Goal: Task Accomplishment & Management: Complete application form

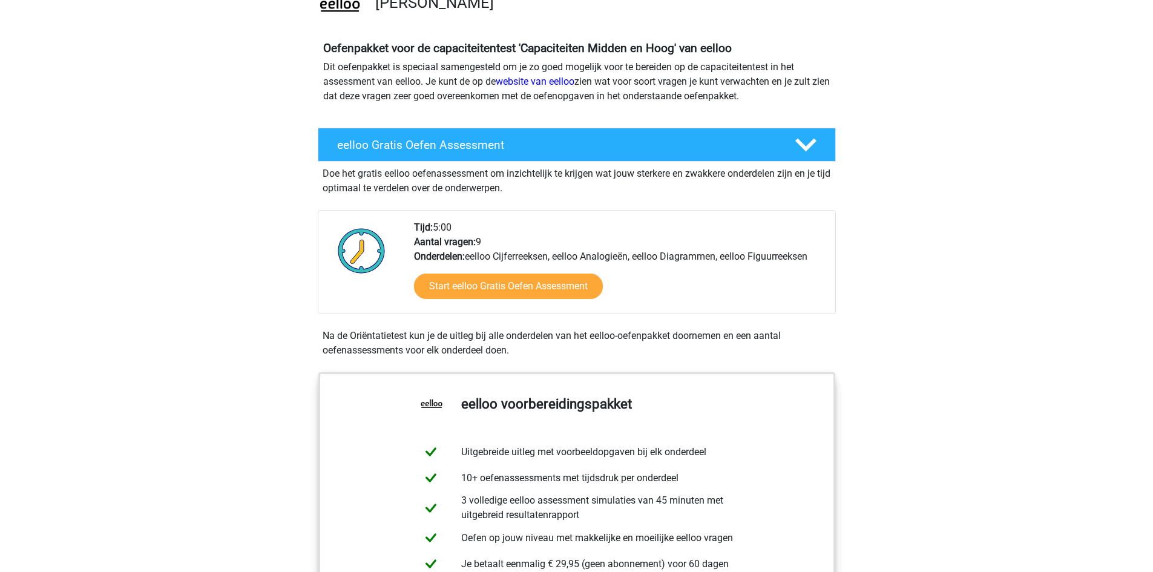
scroll to position [303, 0]
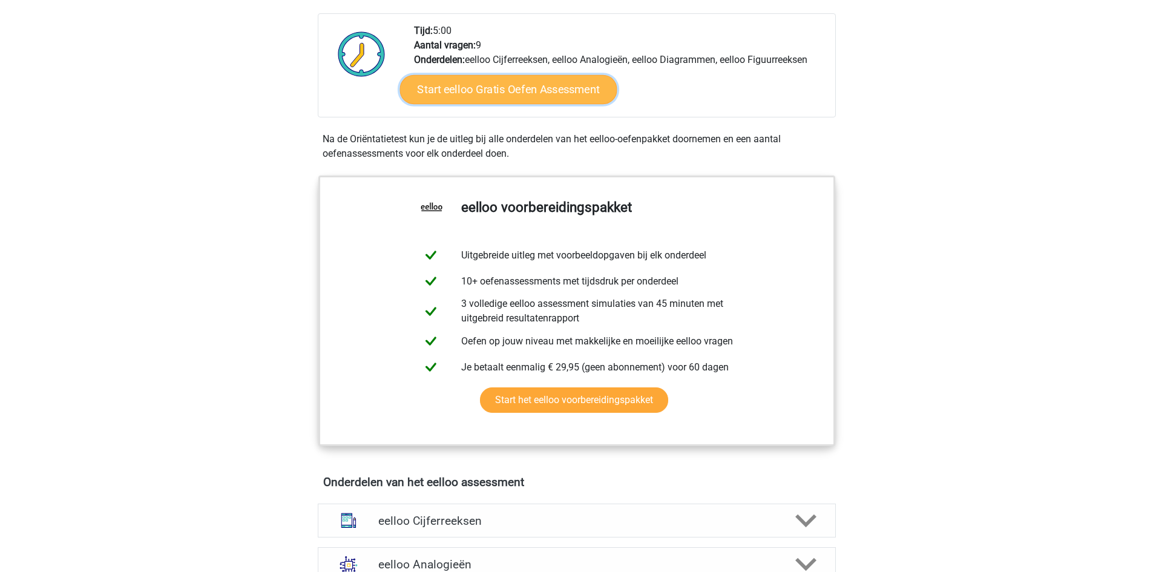
click at [506, 87] on link "Start eelloo Gratis Oefen Assessment" at bounding box center [507, 89] width 217 height 29
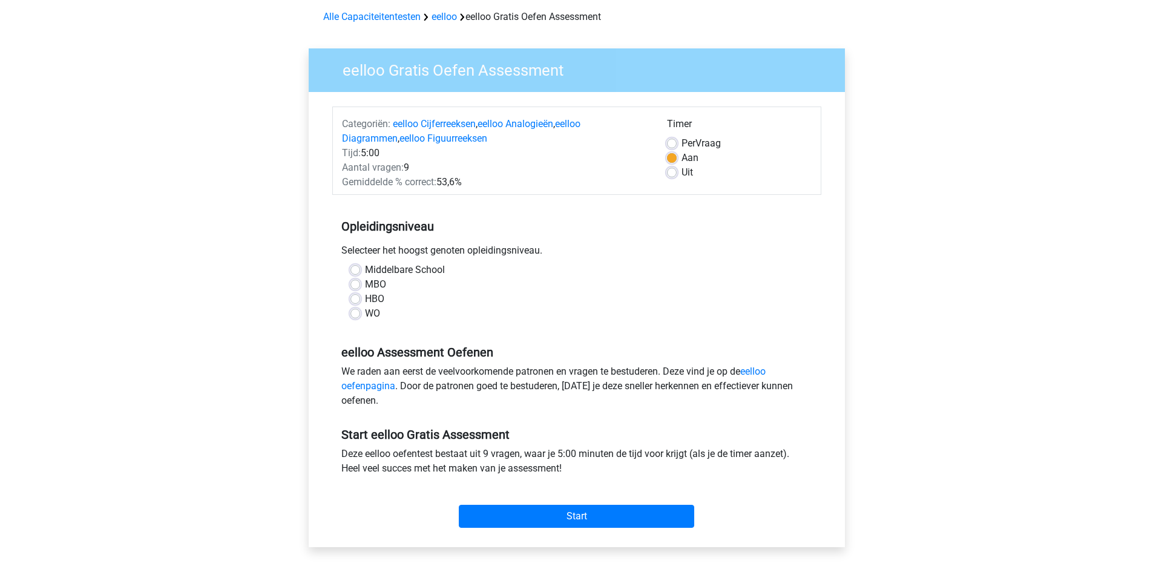
scroll to position [182, 0]
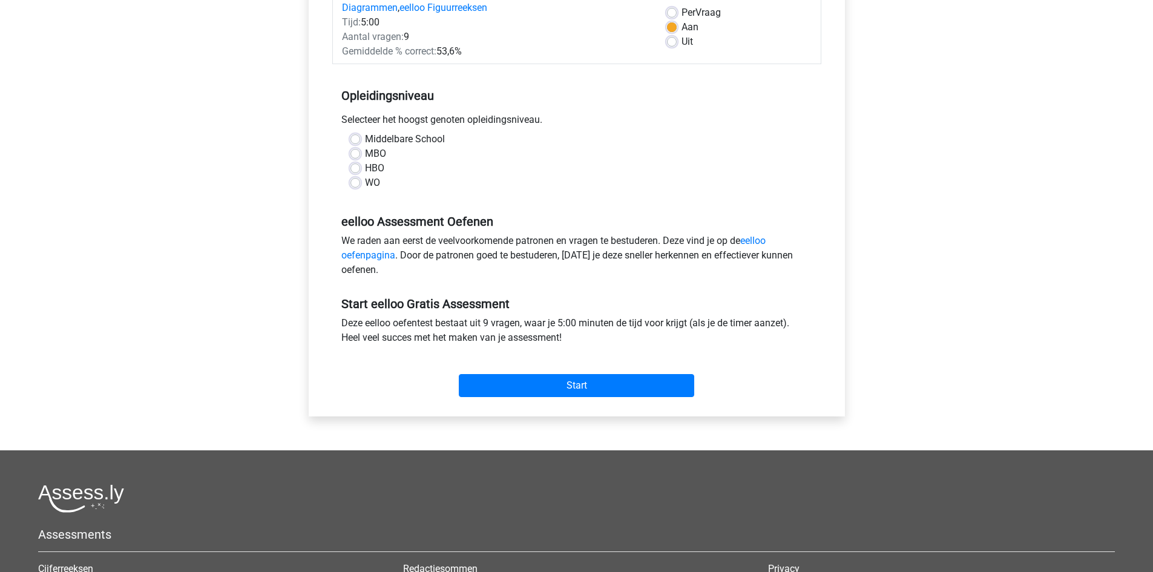
click at [356, 162] on div "HBO" at bounding box center [576, 168] width 453 height 15
click at [365, 164] on label "HBO" at bounding box center [374, 168] width 19 height 15
click at [358, 164] on input "HBO" at bounding box center [355, 167] width 10 height 12
radio input "true"
click at [515, 373] on div "Start" at bounding box center [576, 376] width 489 height 42
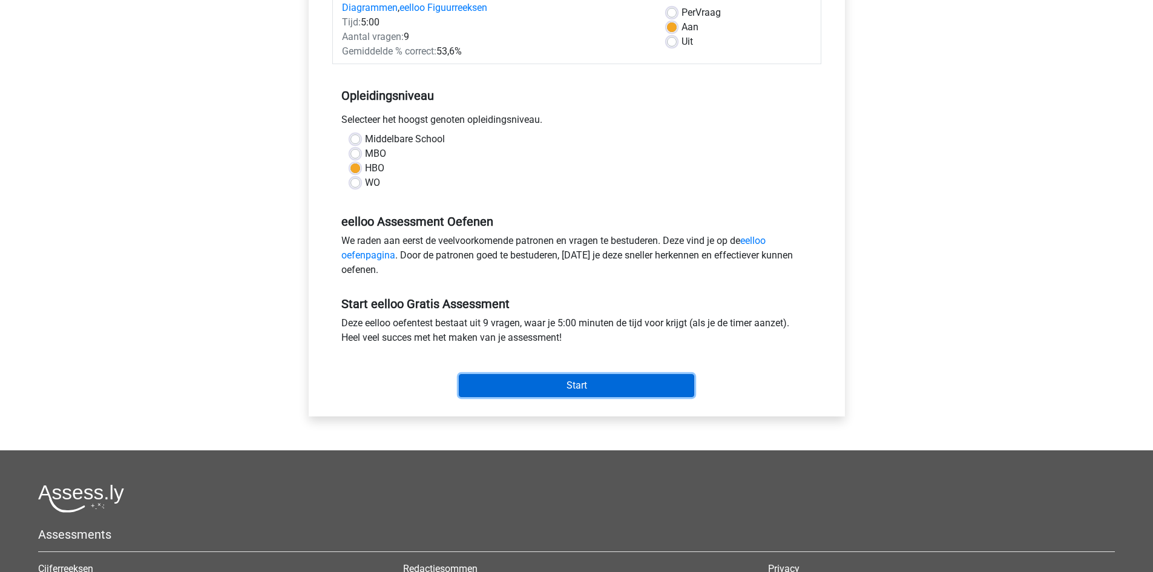
click at [517, 387] on input "Start" at bounding box center [576, 385] width 235 height 23
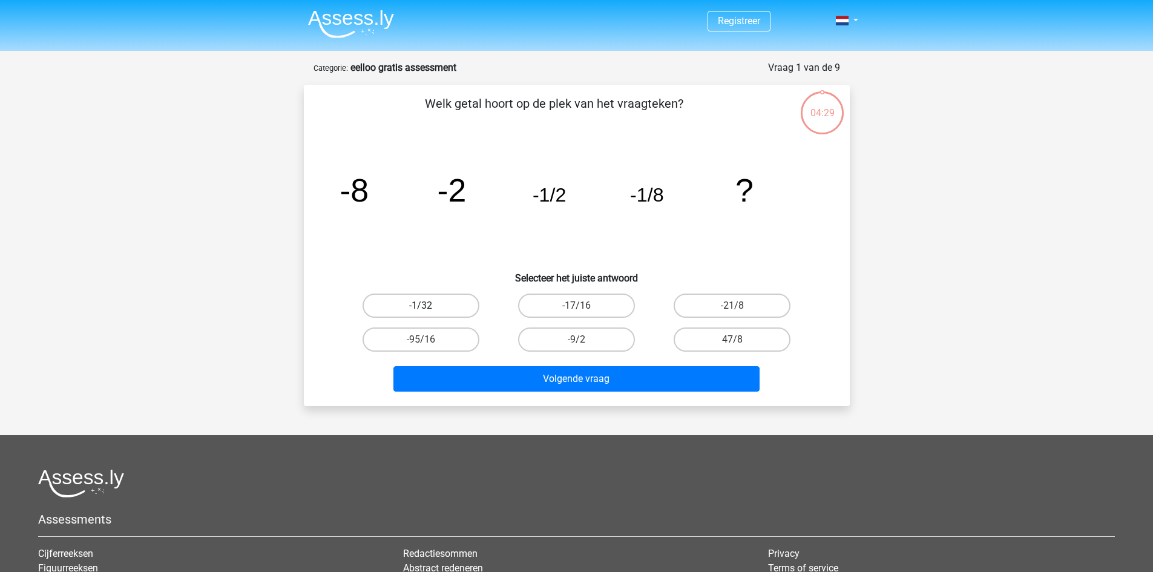
click at [419, 298] on label "-1/32" at bounding box center [420, 305] width 117 height 24
click at [421, 306] on input "-1/32" at bounding box center [425, 310] width 8 height 8
radio input "true"
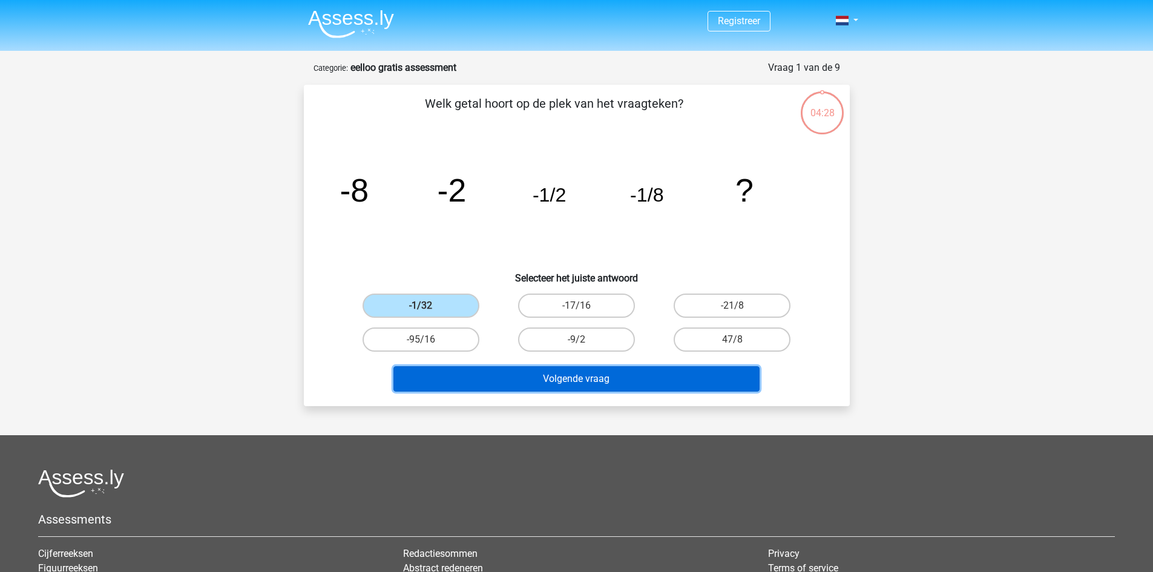
click at [531, 384] on button "Volgende vraag" at bounding box center [576, 378] width 366 height 25
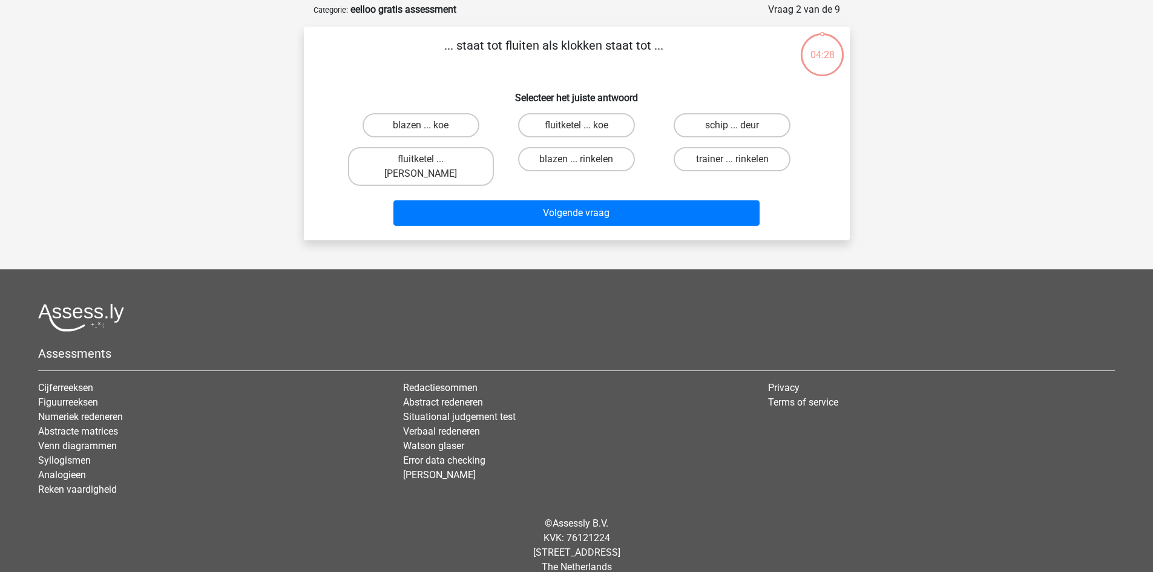
scroll to position [61, 0]
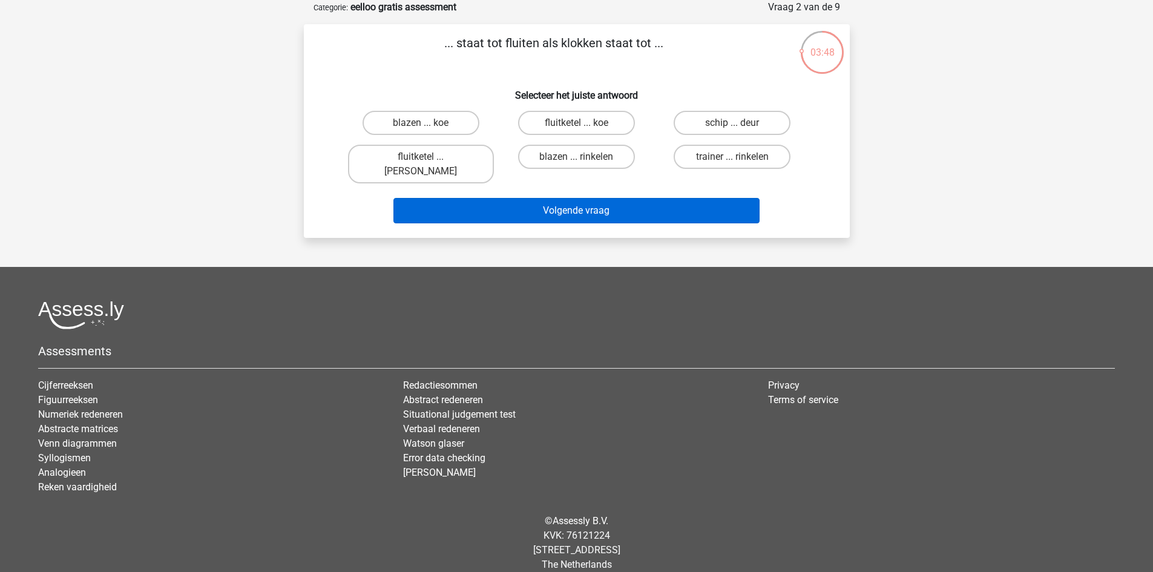
drag, startPoint x: 638, startPoint y: 160, endPoint x: 619, endPoint y: 188, distance: 33.4
click at [627, 175] on div "... staat tot fluiten als klokken staat tot ... Selecteer het juiste antwoord b…" at bounding box center [577, 131] width 536 height 194
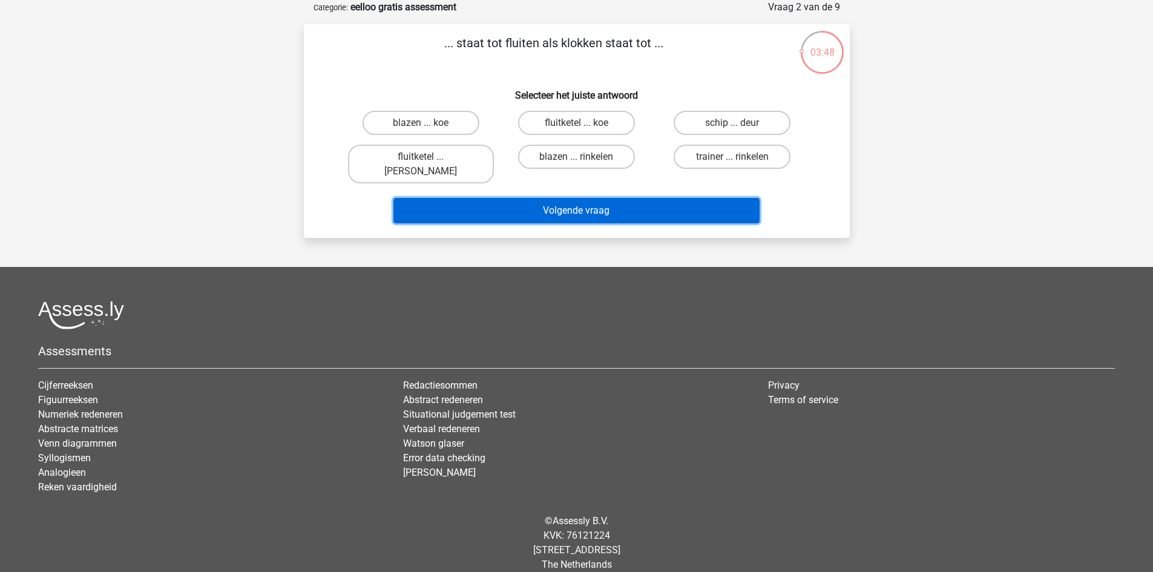
click at [617, 198] on button "Volgende vraag" at bounding box center [576, 210] width 366 height 25
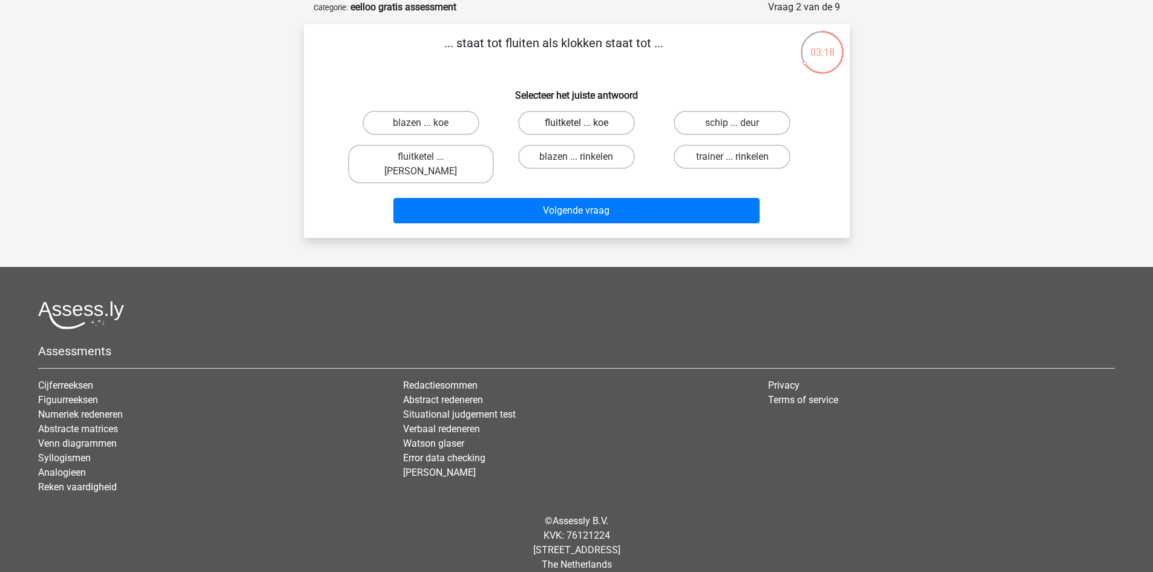
click at [569, 123] on label "fluitketel ... koe" at bounding box center [576, 123] width 117 height 24
click at [576, 123] on input "fluitketel ... koe" at bounding box center [580, 127] width 8 height 8
radio input "true"
click at [434, 152] on label "fluitketel ... [PERSON_NAME]" at bounding box center [421, 164] width 146 height 39
click at [428, 157] on input "fluitketel ... luiden" at bounding box center [425, 161] width 8 height 8
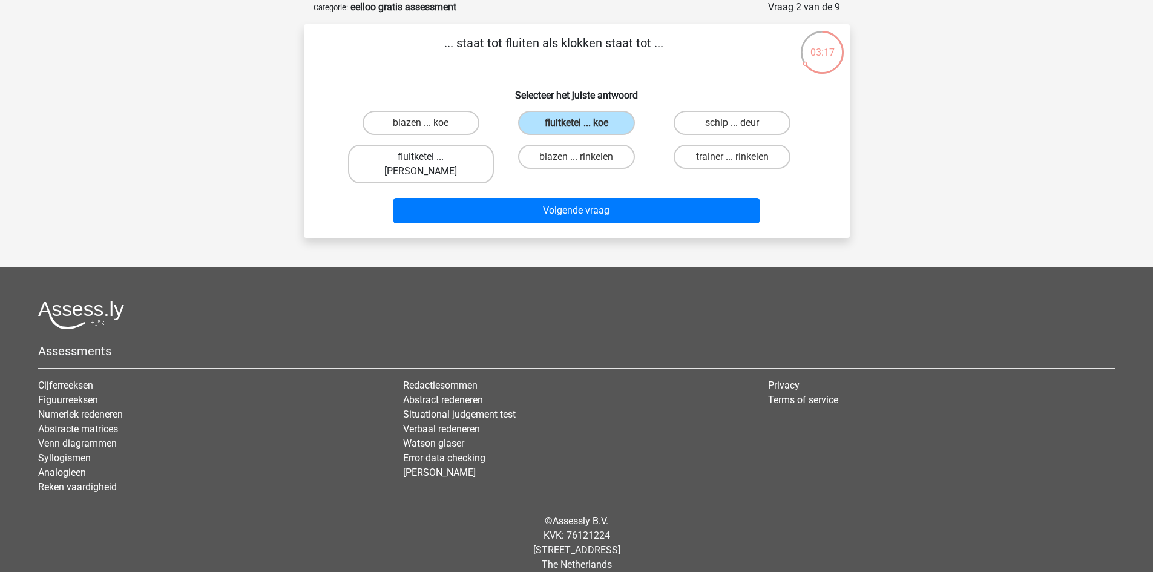
radio input "true"
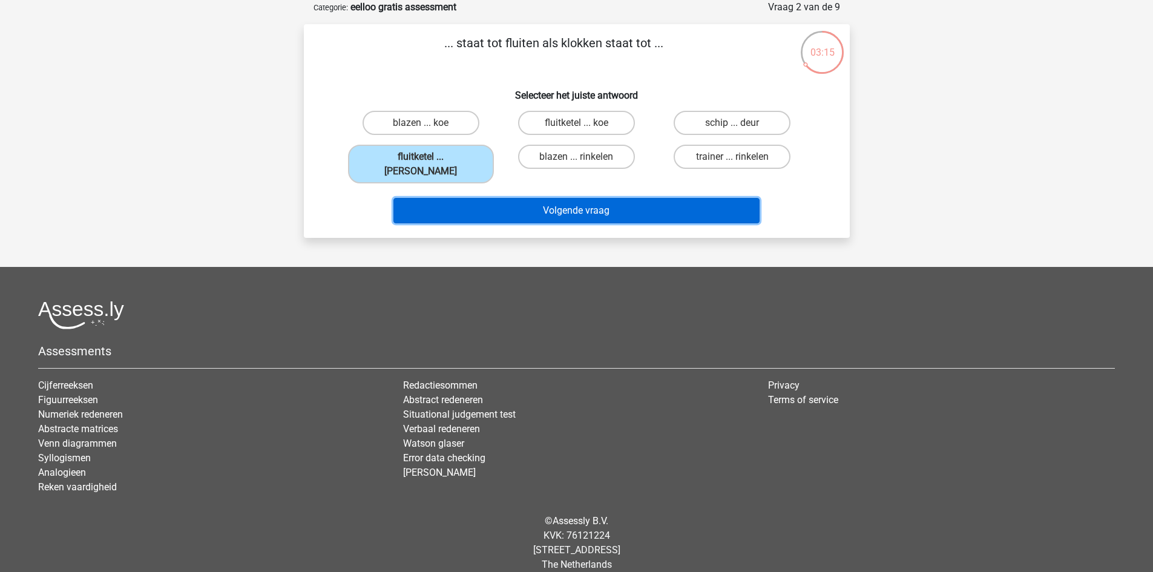
click at [530, 201] on button "Volgende vraag" at bounding box center [576, 210] width 366 height 25
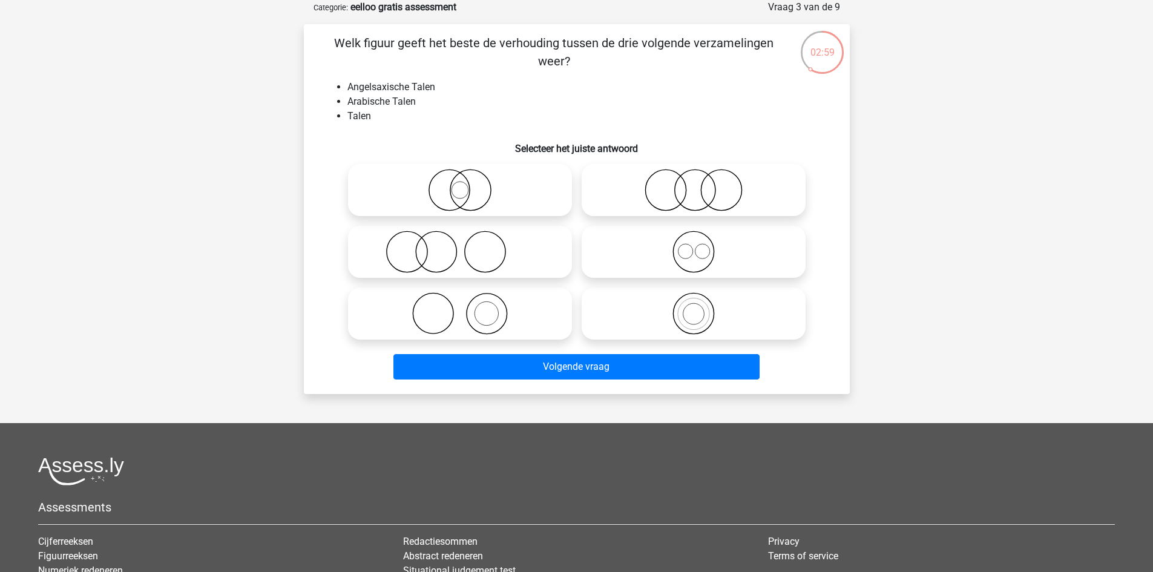
click at [511, 186] on icon at bounding box center [460, 190] width 214 height 42
click at [468, 184] on input "radio" at bounding box center [464, 180] width 8 height 8
radio input "true"
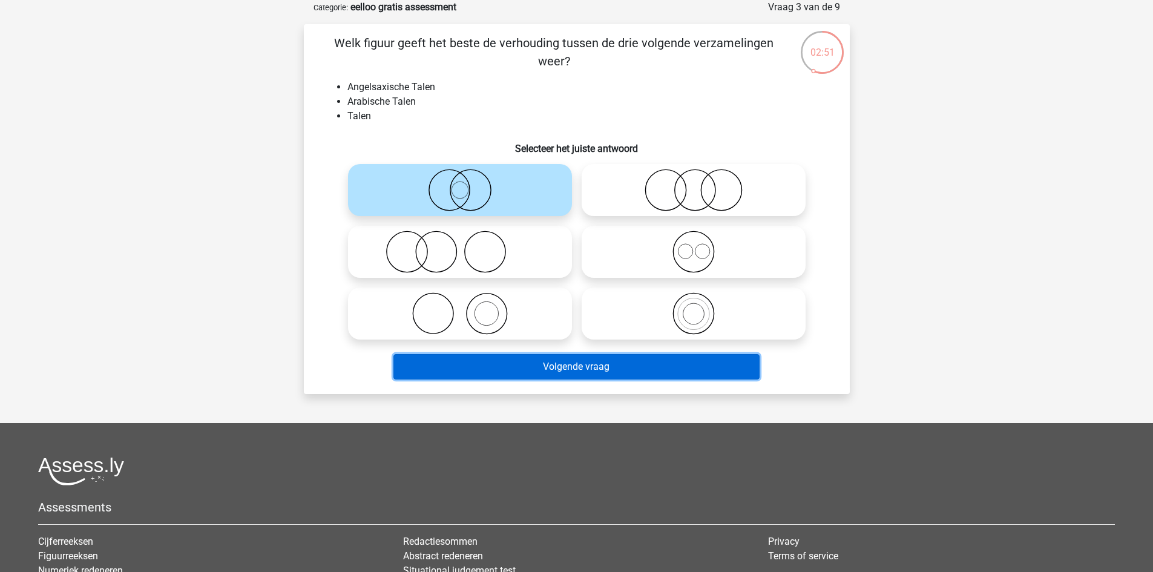
click at [539, 372] on button "Volgende vraag" at bounding box center [576, 366] width 366 height 25
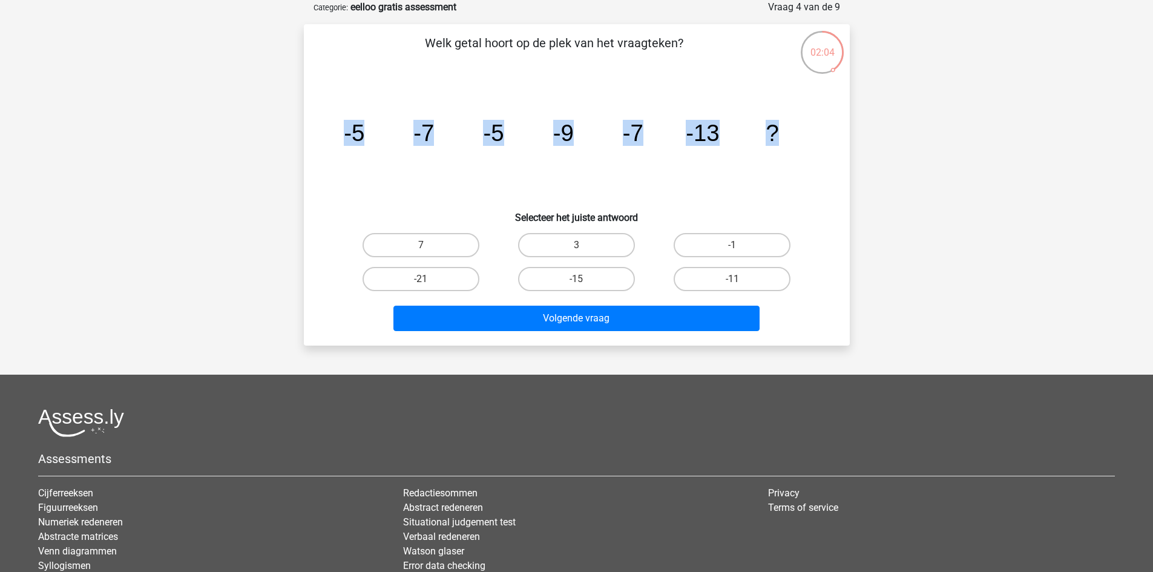
drag, startPoint x: 794, startPoint y: 129, endPoint x: 303, endPoint y: 128, distance: 491.3
click at [304, 128] on div "Welk getal hoort op de plek van het vraagteken? image/svg+xml -5 -7 -5 -9 -7 -1…" at bounding box center [577, 184] width 546 height 321
copy g "-5 -7 -5 -9 -7 -13 ?"
click at [743, 283] on label "-11" at bounding box center [731, 279] width 117 height 24
click at [740, 283] on input "-11" at bounding box center [736, 283] width 8 height 8
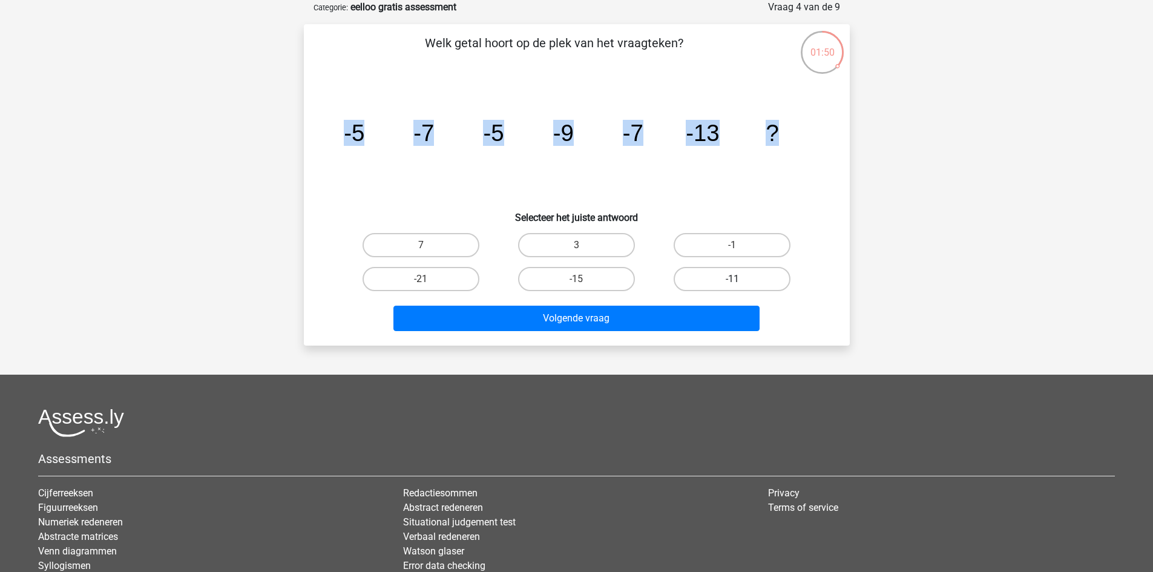
radio input "true"
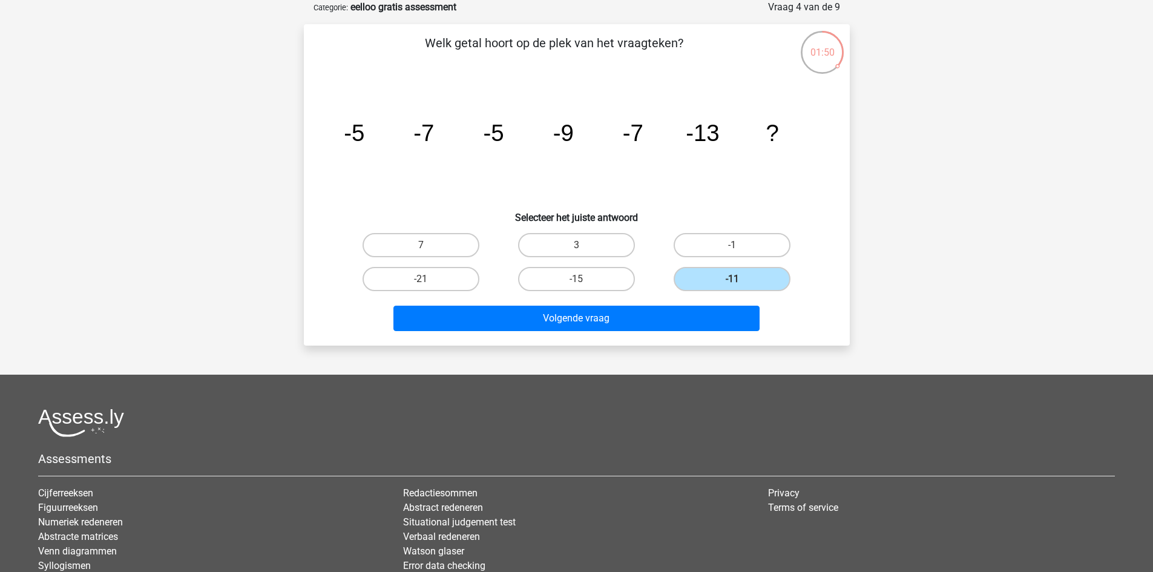
click at [666, 302] on div "Volgende vraag" at bounding box center [576, 316] width 507 height 40
click at [669, 332] on div "Volgende vraag" at bounding box center [576, 321] width 467 height 30
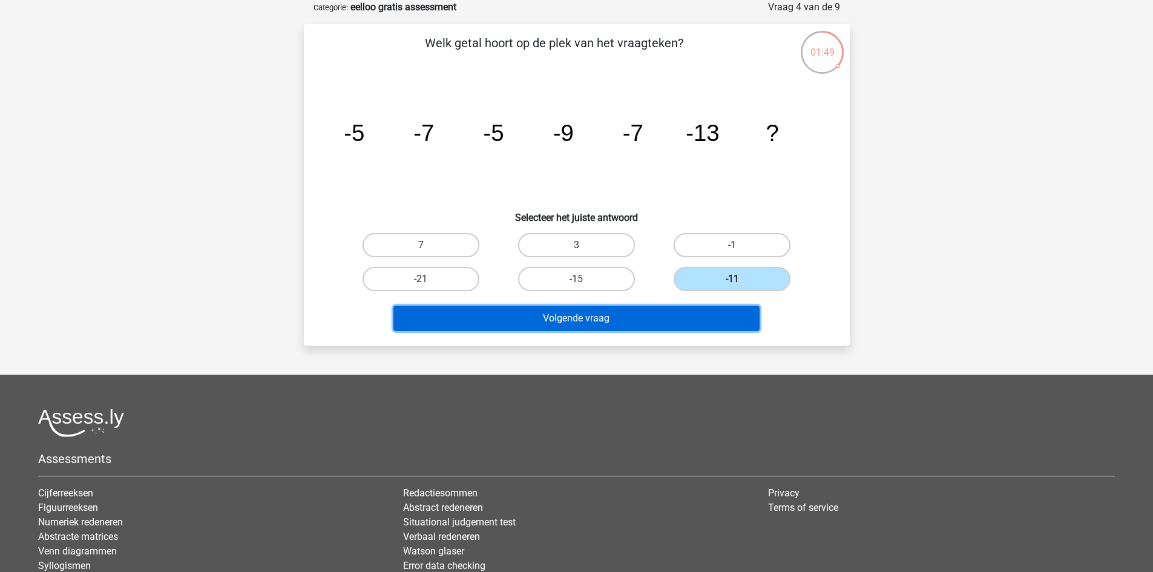
click at [675, 312] on button "Volgende vraag" at bounding box center [576, 318] width 366 height 25
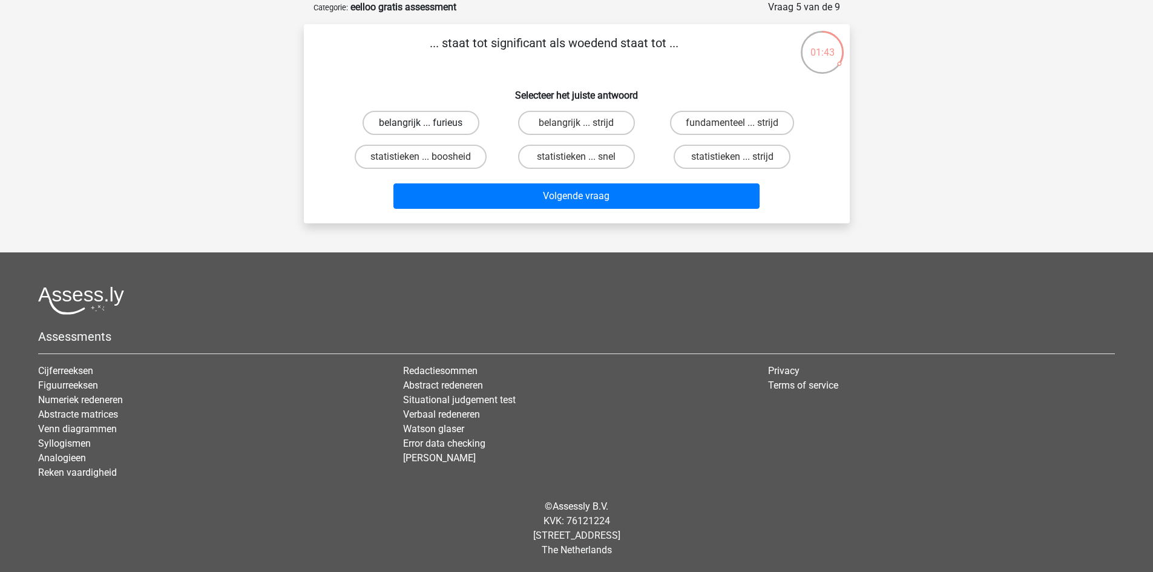
click at [462, 122] on label "belangrijk ... furieus" at bounding box center [420, 123] width 117 height 24
click at [428, 123] on input "belangrijk ... furieus" at bounding box center [425, 127] width 8 height 8
radio input "true"
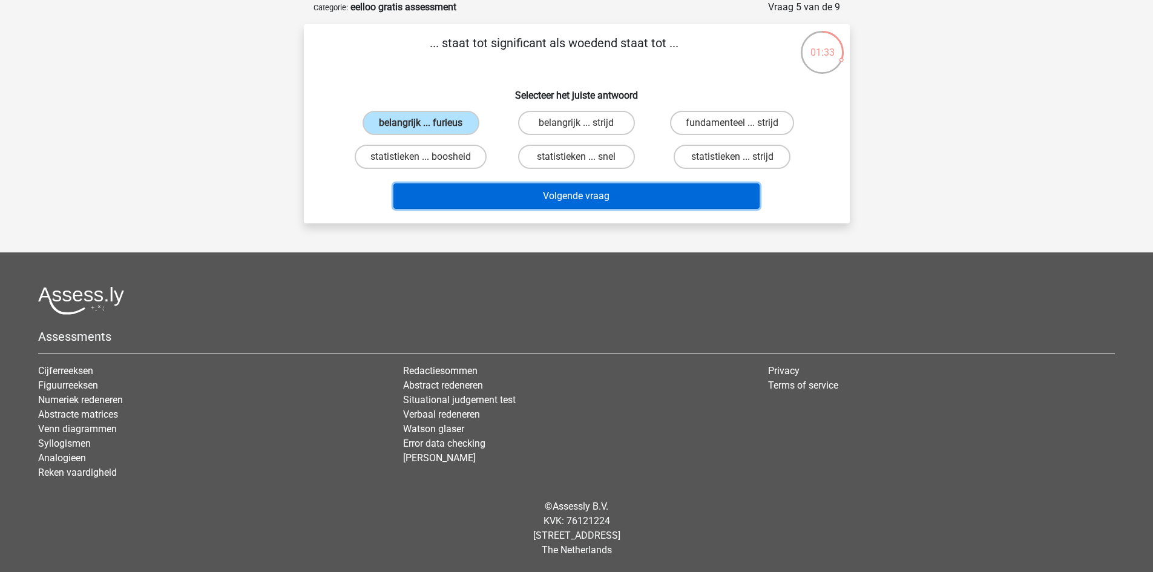
click at [552, 195] on button "Volgende vraag" at bounding box center [576, 195] width 366 height 25
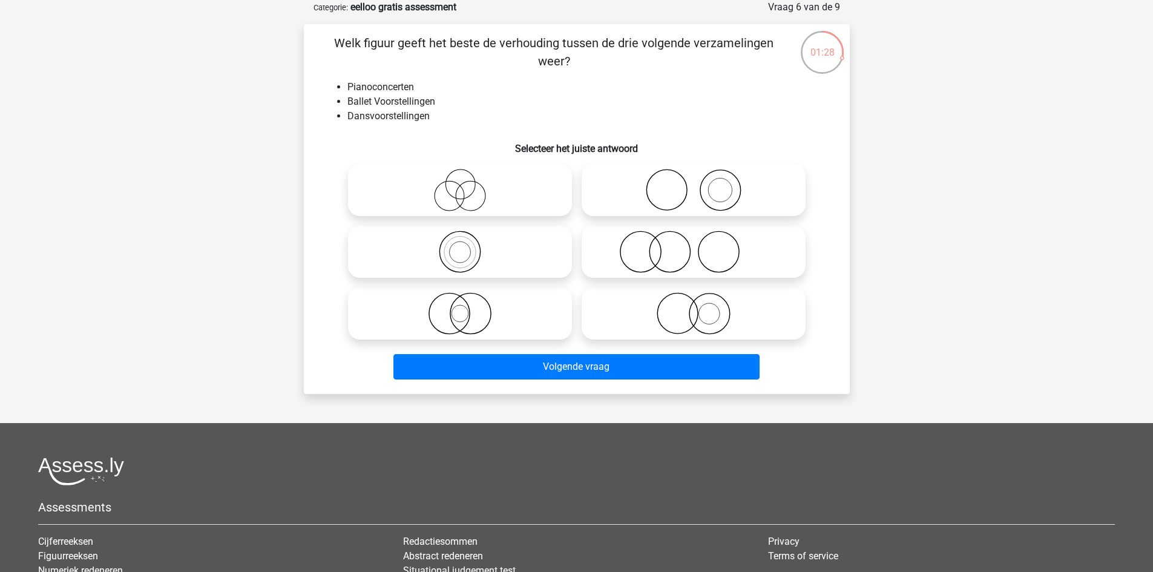
click at [536, 236] on icon at bounding box center [460, 252] width 214 height 42
click at [468, 238] on input "radio" at bounding box center [464, 242] width 8 height 8
radio input "true"
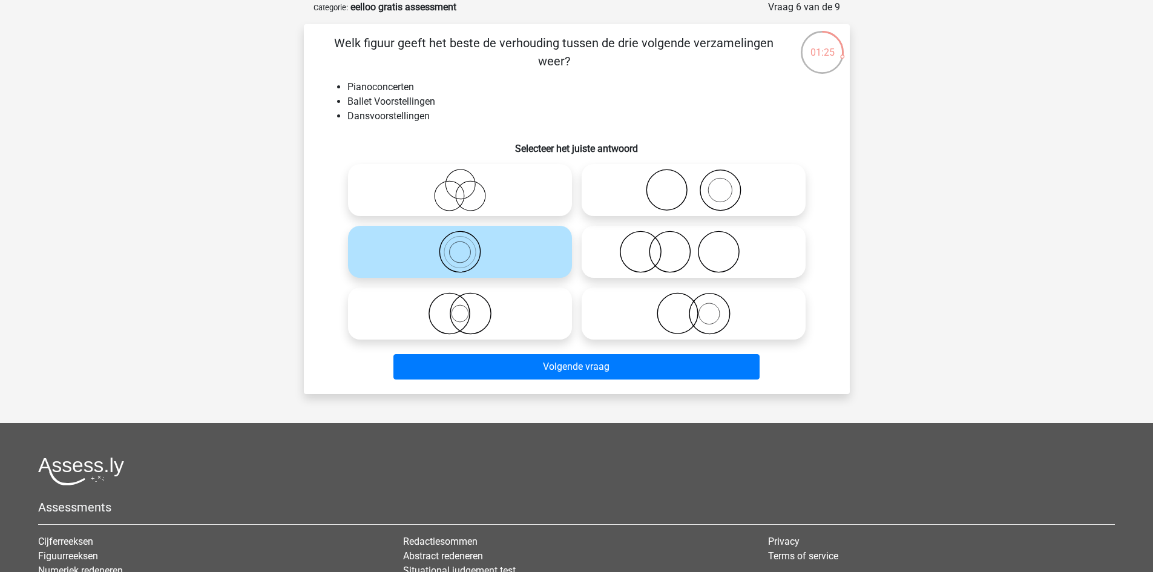
click at [471, 202] on icon at bounding box center [460, 190] width 214 height 42
click at [468, 184] on input "radio" at bounding box center [464, 180] width 8 height 8
radio input "true"
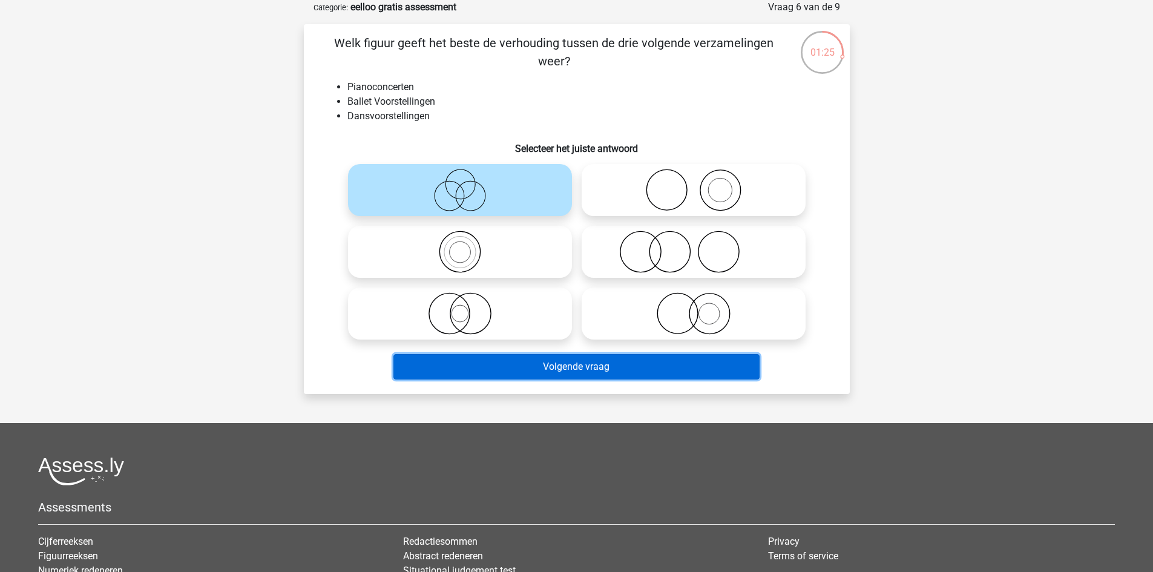
click at [534, 364] on button "Volgende vraag" at bounding box center [576, 366] width 366 height 25
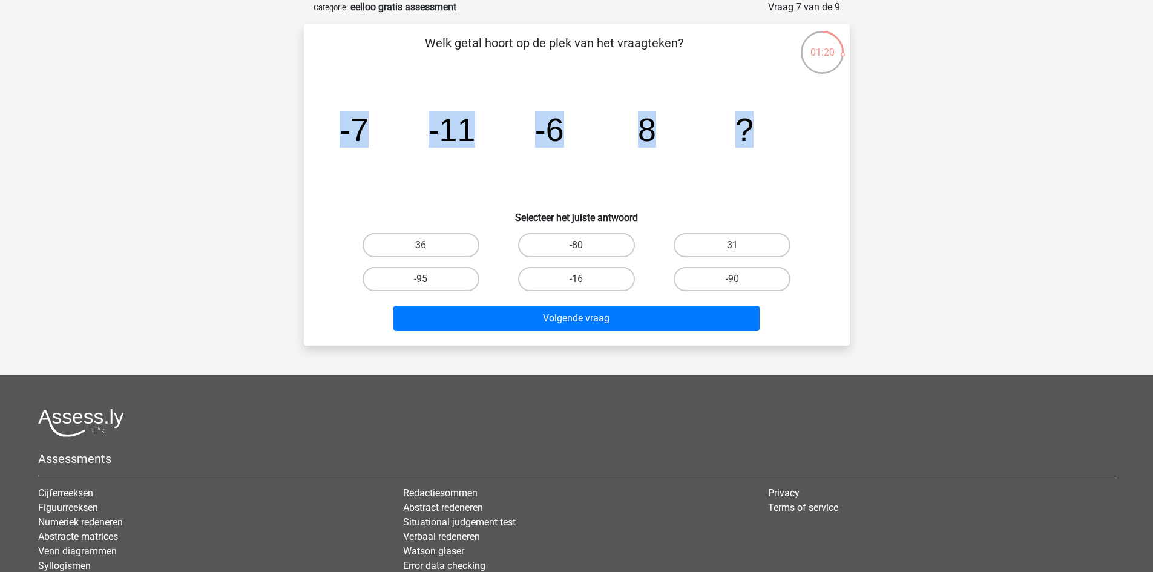
drag, startPoint x: 728, startPoint y: 123, endPoint x: 247, endPoint y: 128, distance: 481.1
click at [244, 125] on div "Registreer" at bounding box center [576, 316] width 1153 height 755
copy g "-7 -11 -6 8 ?"
click at [863, 171] on div "00:54 Vraag 7 van de 9 Categorie: eelloo gratis assessment Welk getal hoort op …" at bounding box center [576, 173] width 575 height 346
click at [752, 239] on label "31" at bounding box center [731, 245] width 117 height 24
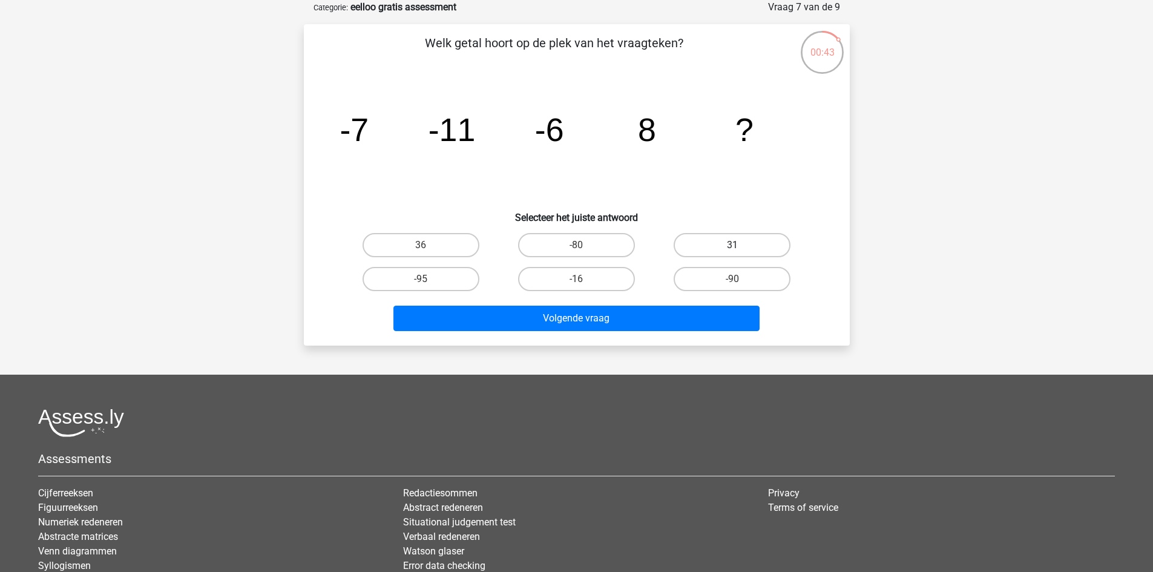
click at [740, 245] on input "31" at bounding box center [736, 249] width 8 height 8
radio input "true"
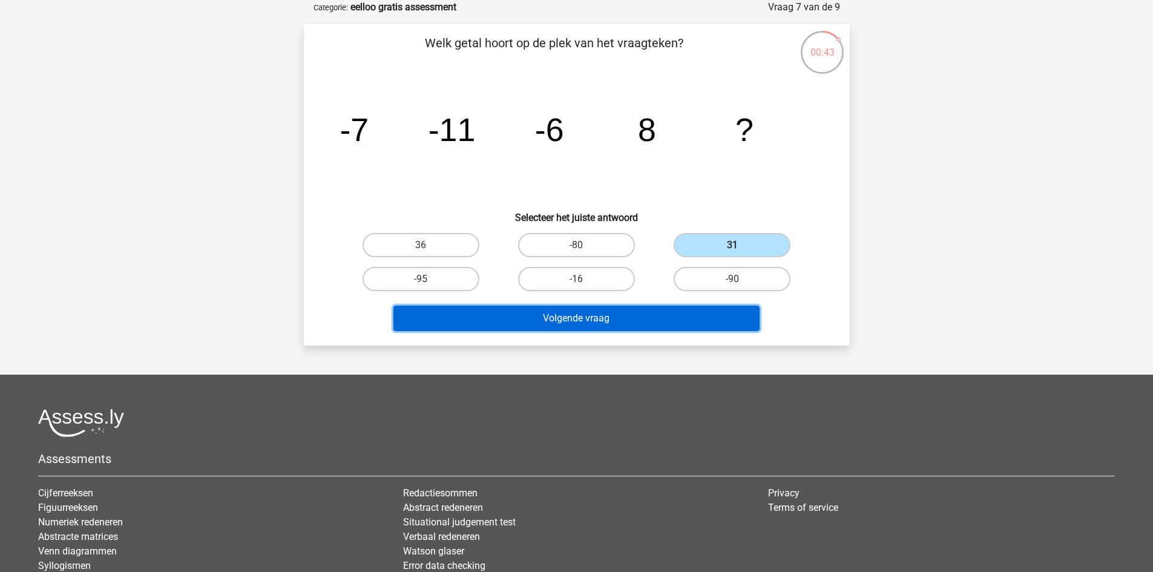
click at [684, 325] on button "Volgende vraag" at bounding box center [576, 318] width 366 height 25
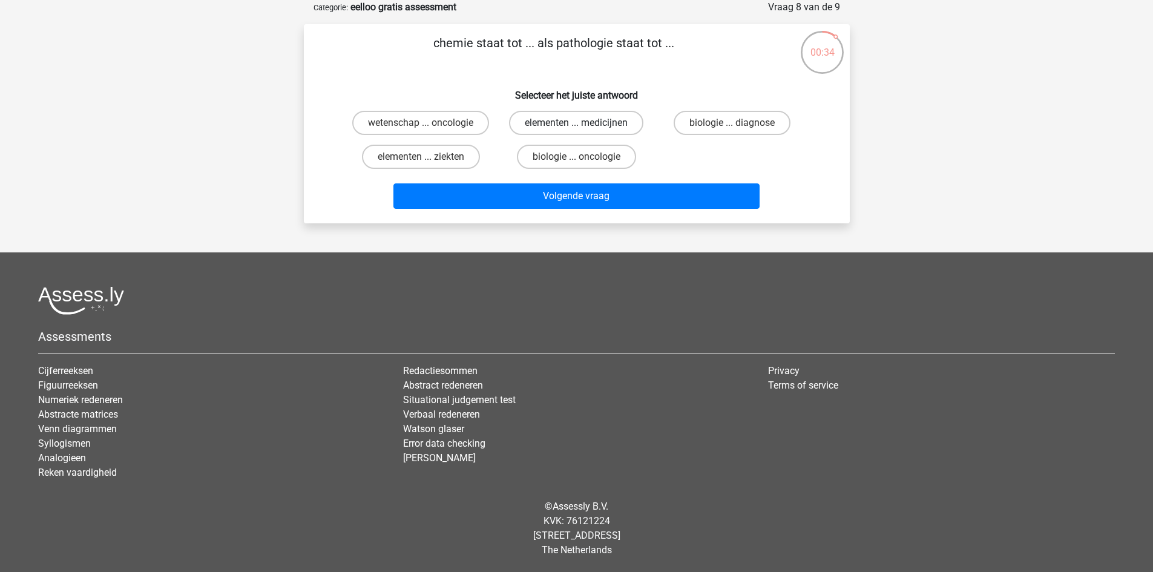
click at [620, 122] on label "elementen ... medicijnen" at bounding box center [576, 123] width 134 height 24
click at [584, 123] on input "elementen ... medicijnen" at bounding box center [580, 127] width 8 height 8
radio input "true"
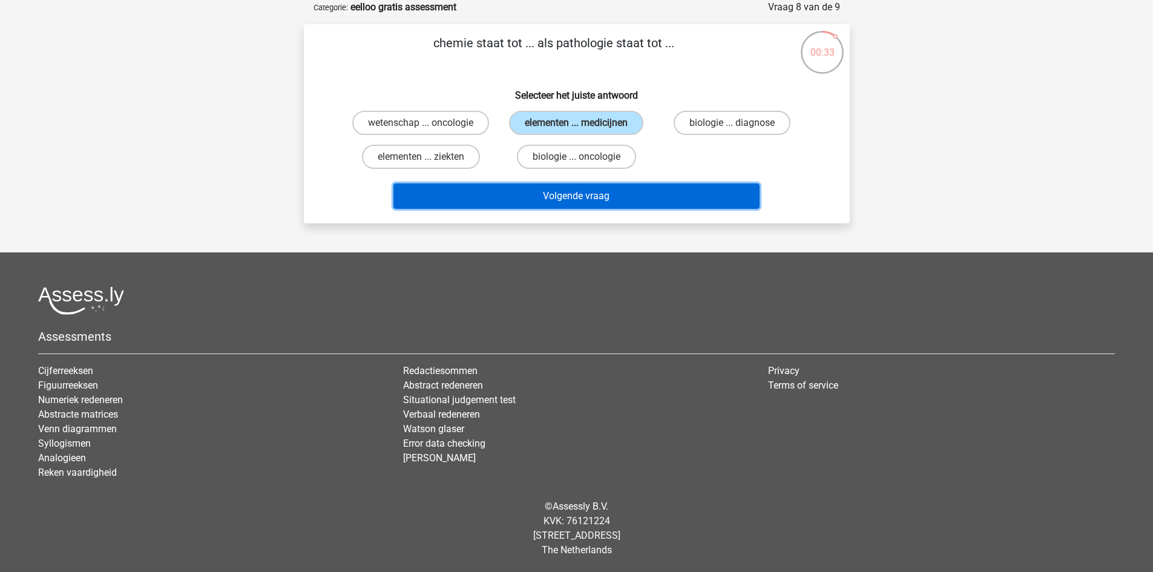
click at [651, 183] on button "Volgende vraag" at bounding box center [576, 195] width 366 height 25
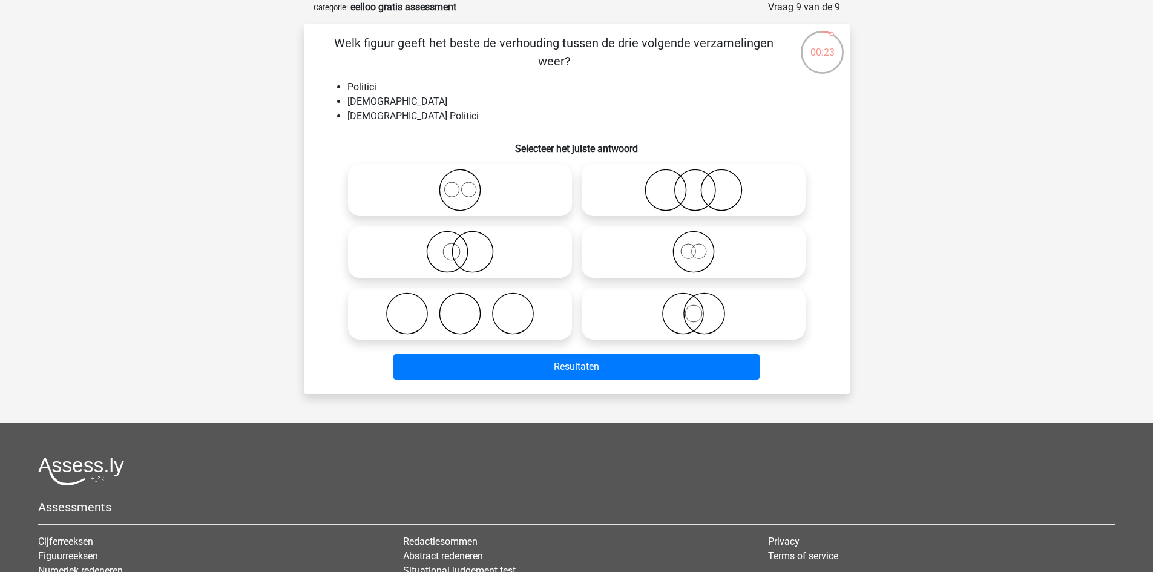
click at [657, 203] on icon at bounding box center [693, 190] width 214 height 42
click at [693, 184] on input "radio" at bounding box center [697, 180] width 8 height 8
radio input "true"
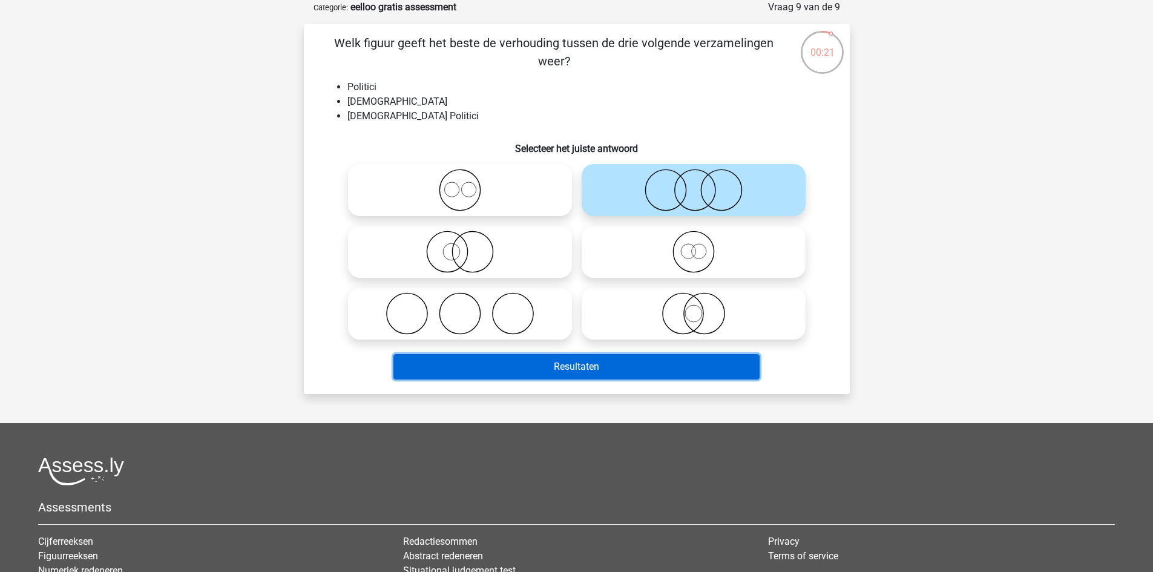
click at [655, 355] on button "Resultaten" at bounding box center [576, 366] width 366 height 25
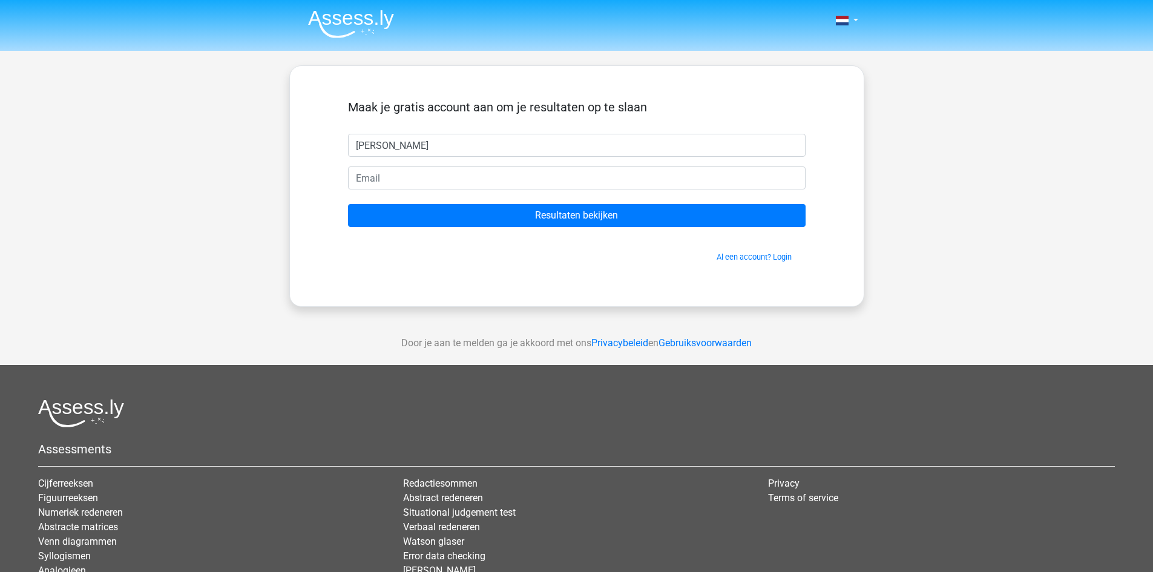
type input "[PERSON_NAME]"
click at [448, 178] on input "email" at bounding box center [576, 177] width 457 height 23
type input "sven.jumelet@gmail.com"
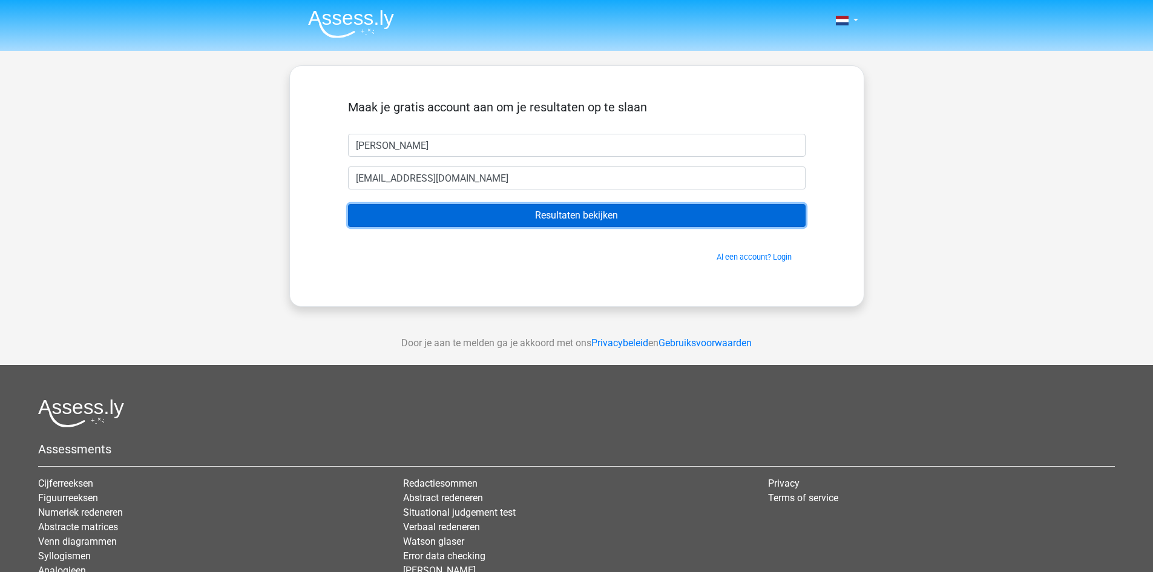
click at [426, 215] on input "Resultaten bekijken" at bounding box center [576, 215] width 457 height 23
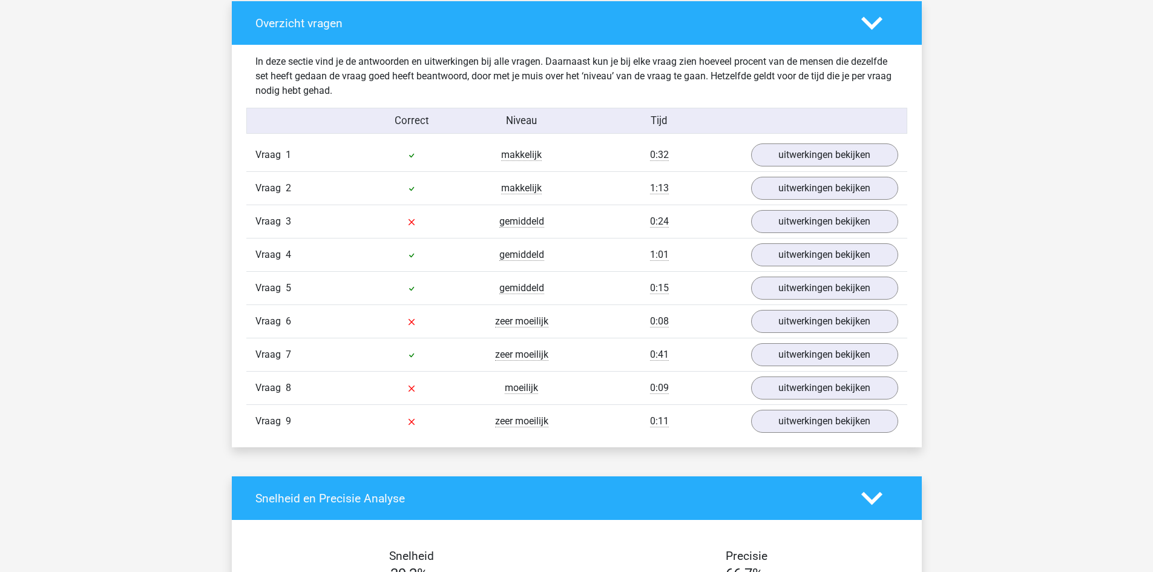
scroll to position [1210, 0]
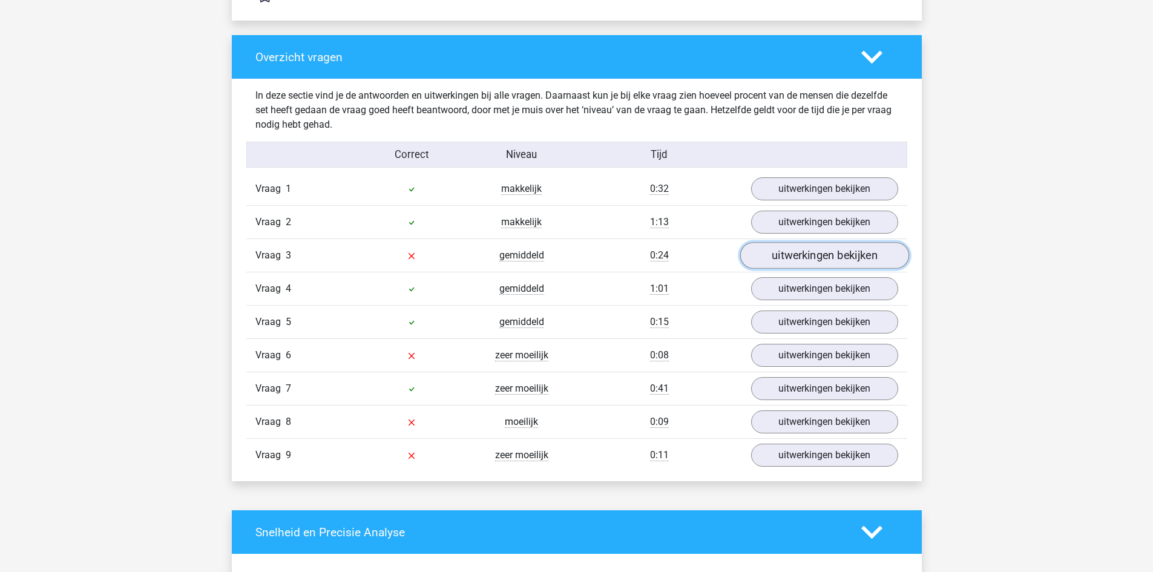
click at [834, 261] on link "uitwerkingen bekijken" at bounding box center [823, 256] width 169 height 27
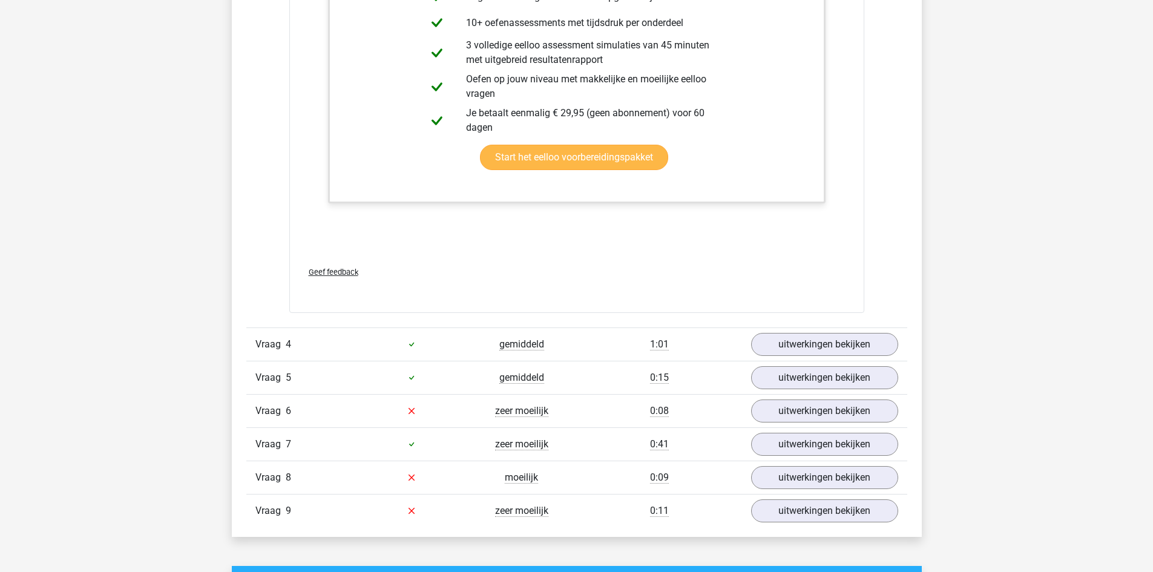
scroll to position [1936, 0]
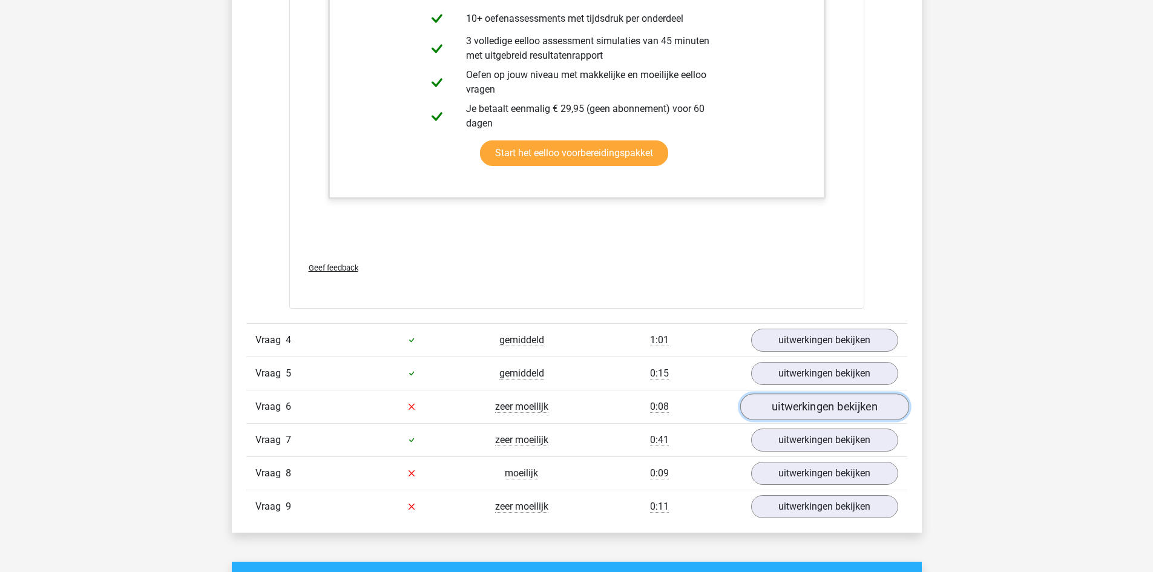
click at [793, 406] on link "uitwerkingen bekijken" at bounding box center [823, 406] width 169 height 27
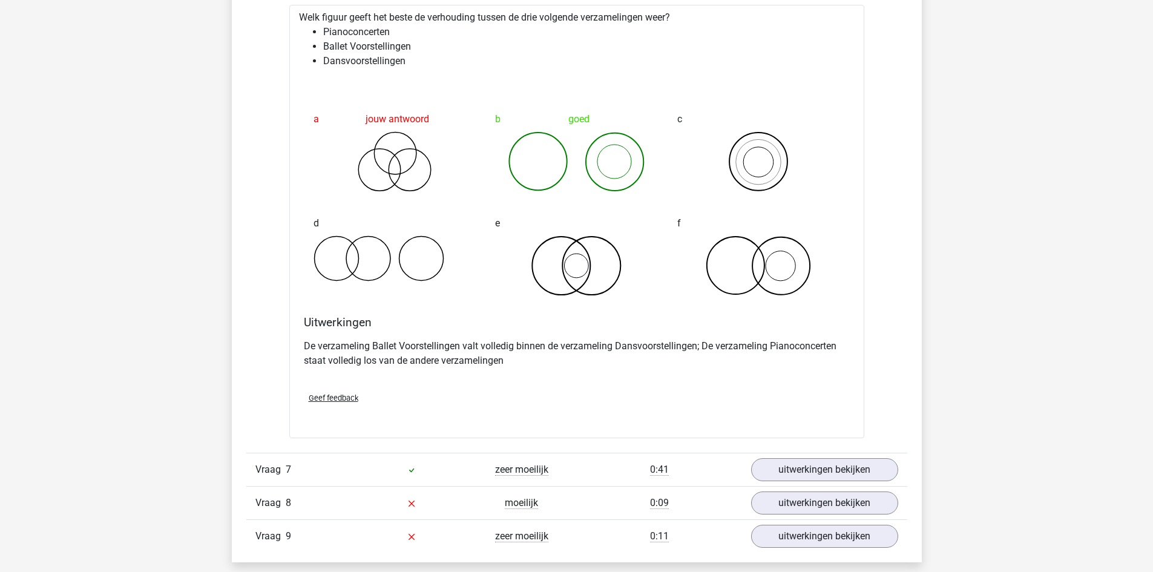
scroll to position [2541, 0]
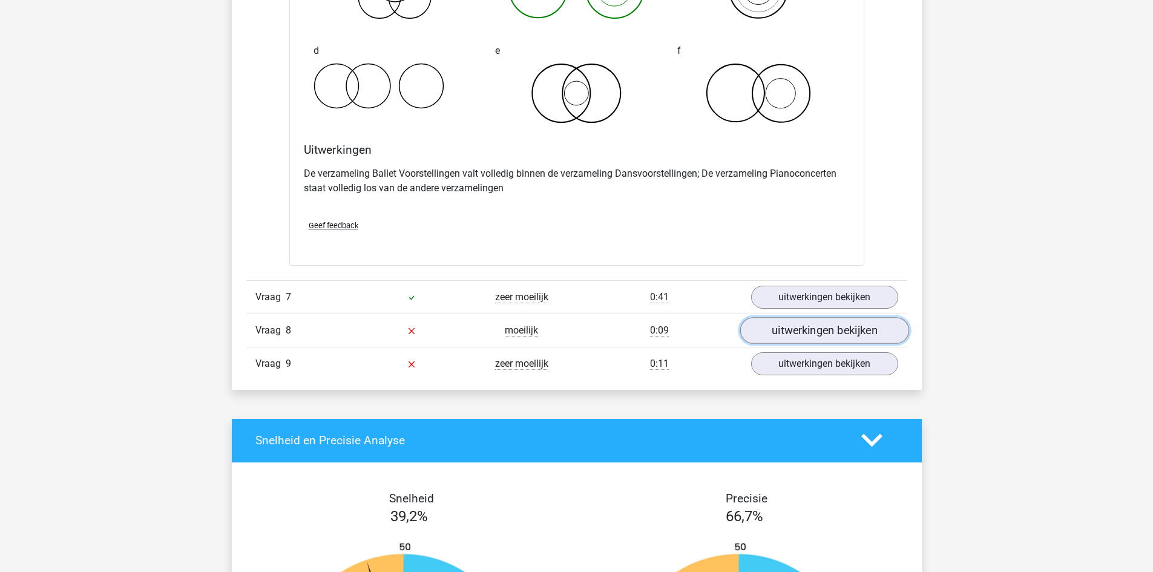
click at [779, 335] on link "uitwerkingen bekijken" at bounding box center [823, 330] width 169 height 27
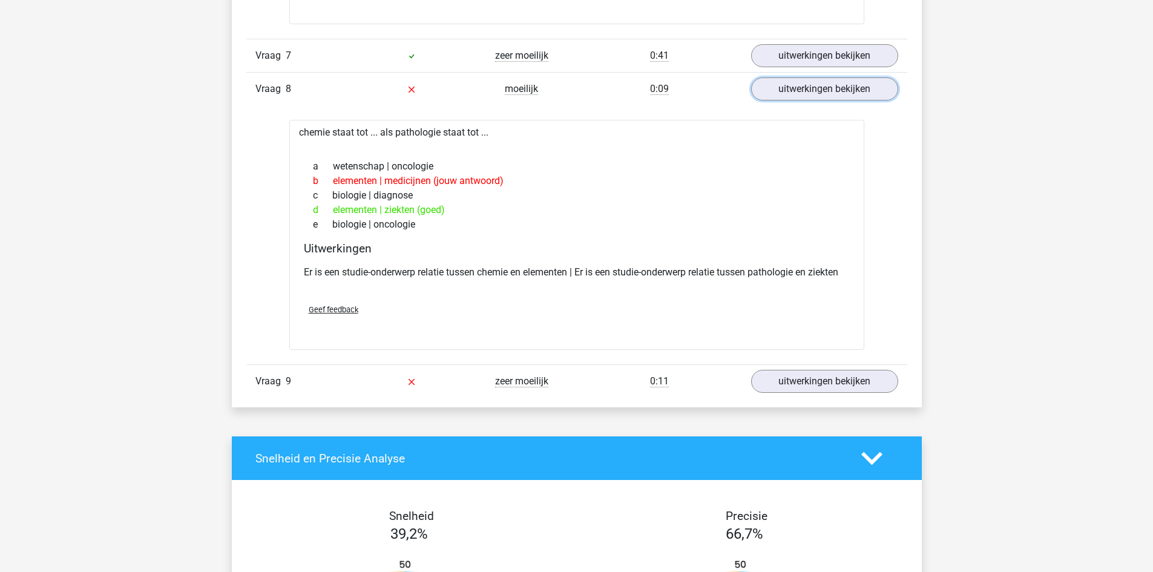
scroll to position [2783, 0]
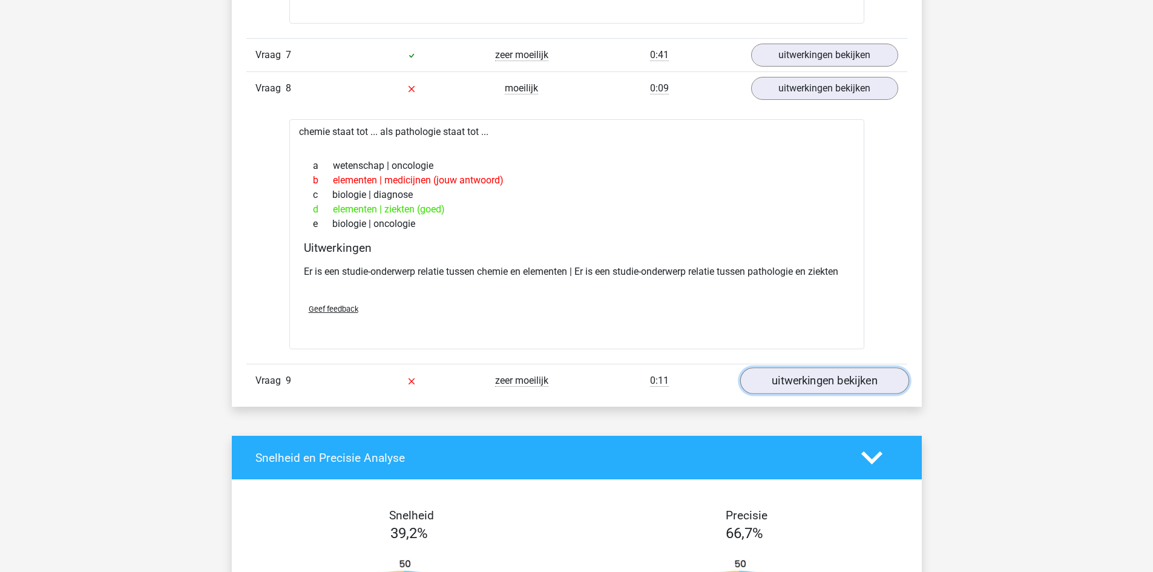
click at [817, 375] on link "uitwerkingen bekijken" at bounding box center [823, 380] width 169 height 27
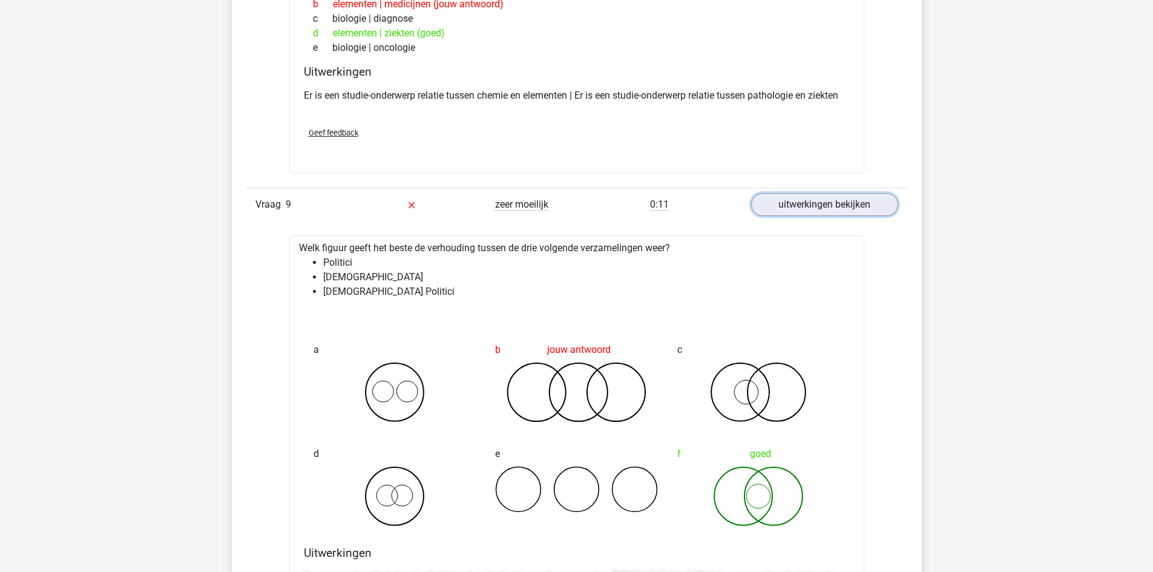
scroll to position [3025, 0]
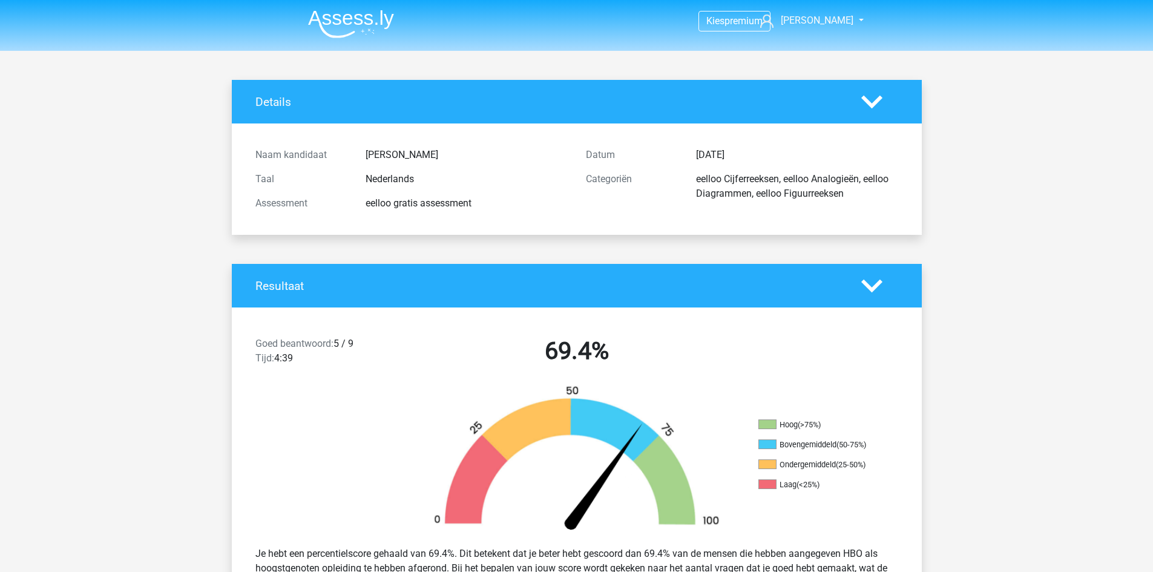
scroll to position [2413, 0]
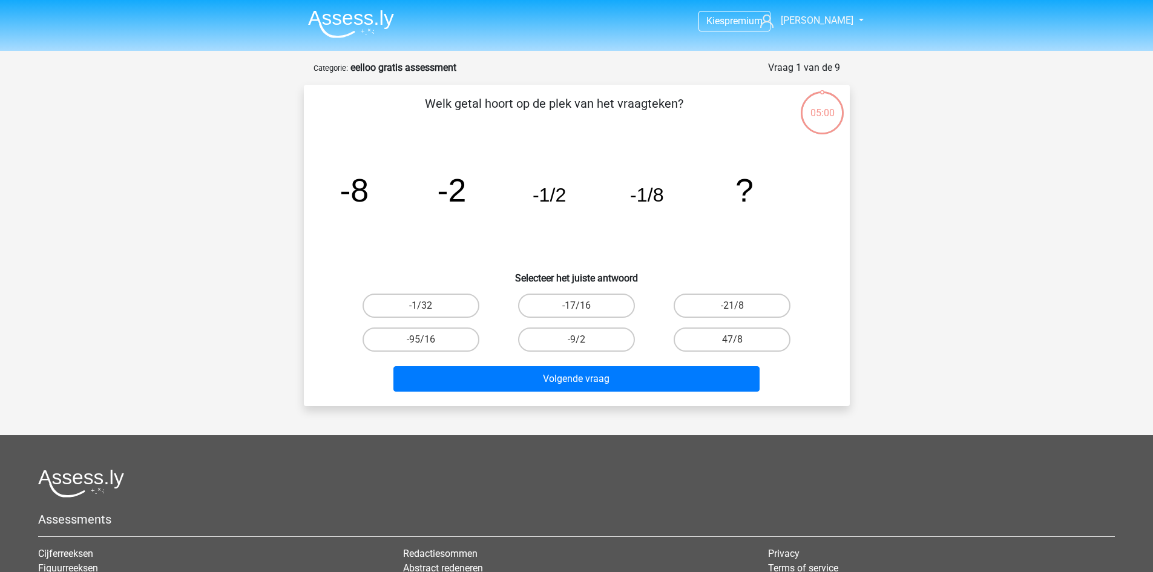
scroll to position [61, 0]
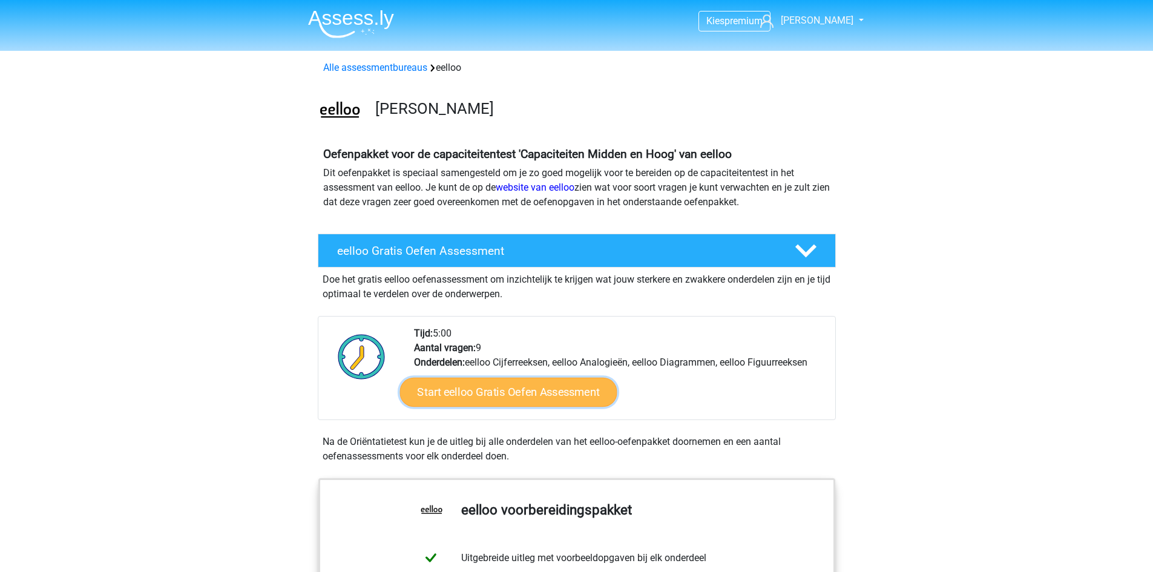
click at [523, 388] on link "Start eelloo Gratis Oefen Assessment" at bounding box center [507, 392] width 217 height 29
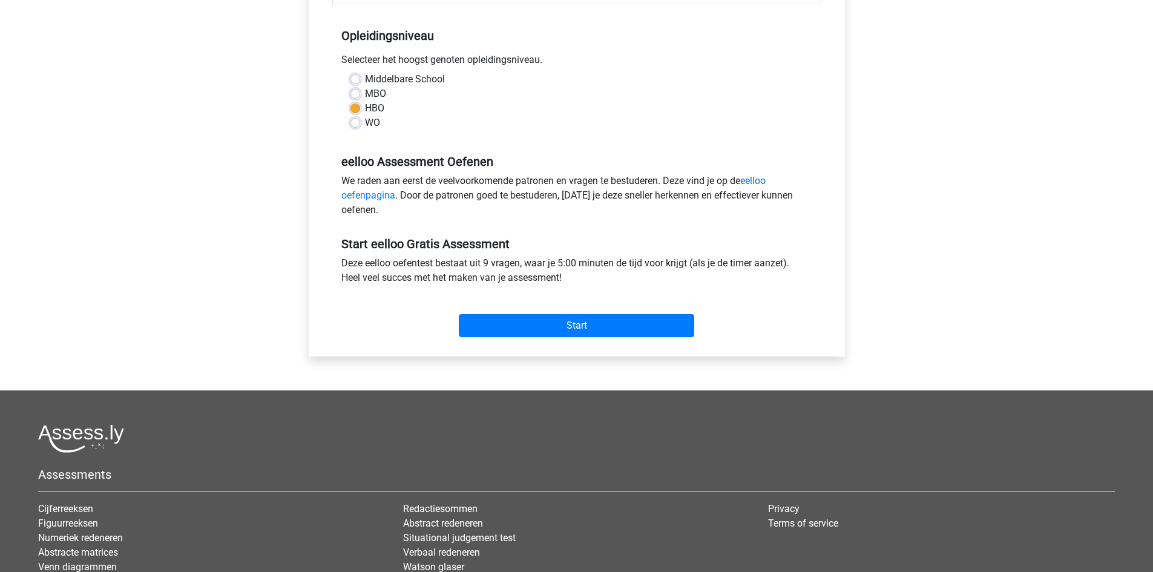
scroll to position [242, 0]
click at [543, 321] on input "Start" at bounding box center [576, 324] width 235 height 23
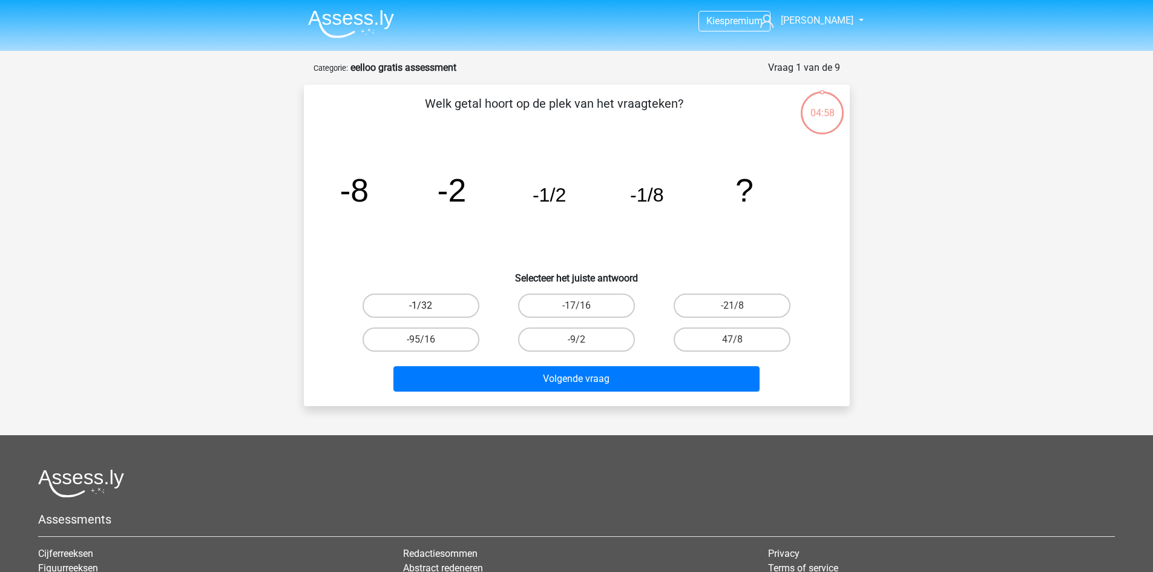
click at [472, 312] on label "-1/32" at bounding box center [420, 305] width 117 height 24
click at [428, 312] on input "-1/32" at bounding box center [425, 310] width 8 height 8
radio input "true"
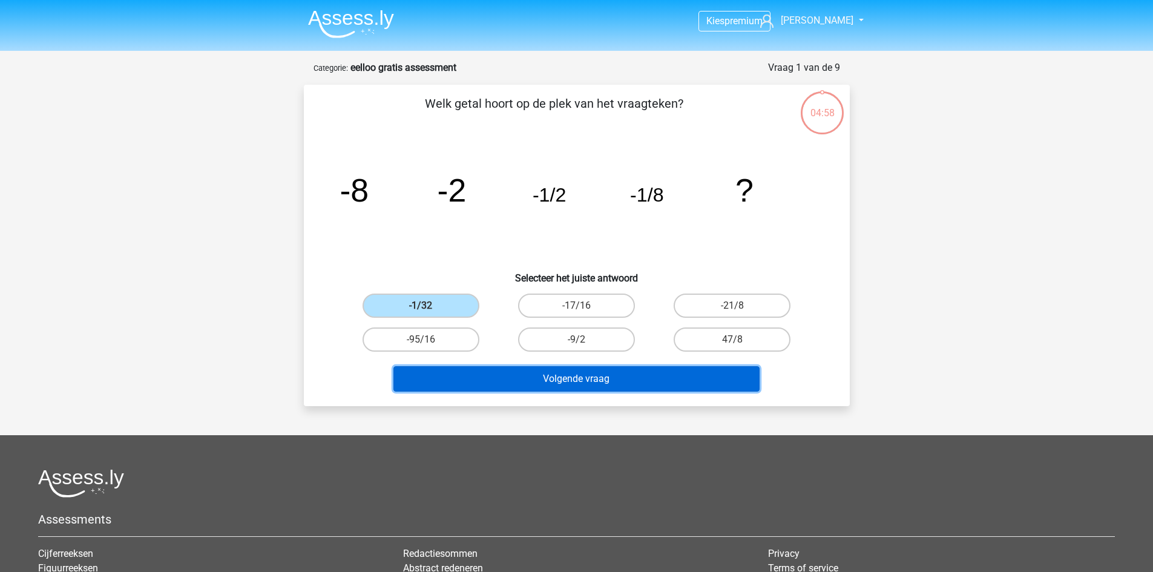
click at [522, 376] on button "Volgende vraag" at bounding box center [576, 378] width 366 height 25
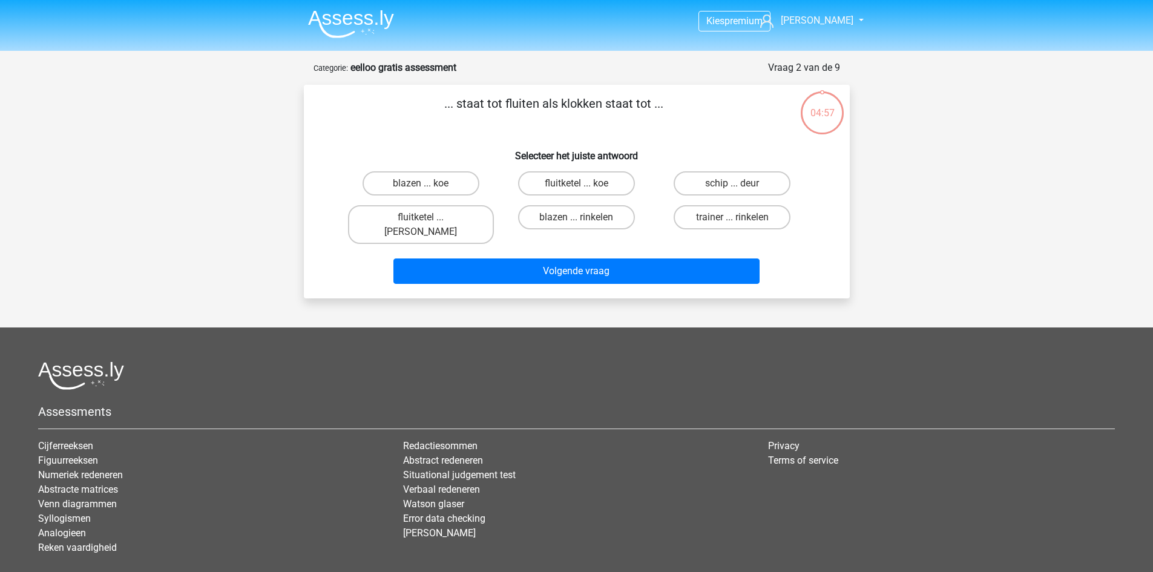
scroll to position [61, 0]
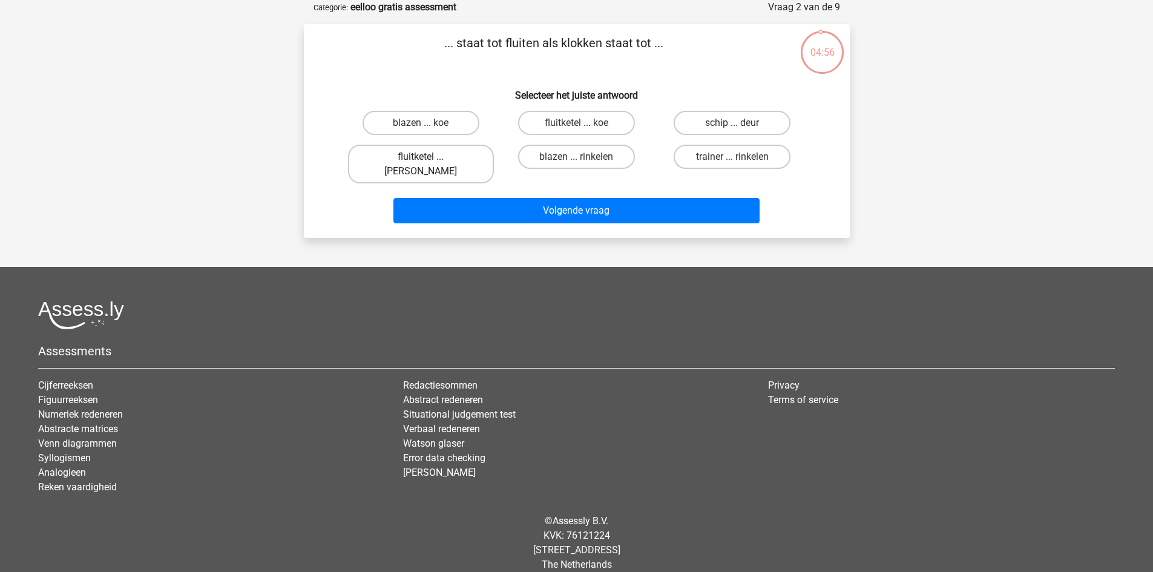
click at [433, 160] on label "fluitketel ... luiden" at bounding box center [421, 164] width 146 height 39
click at [428, 160] on input "fluitketel ... luiden" at bounding box center [425, 161] width 8 height 8
radio input "true"
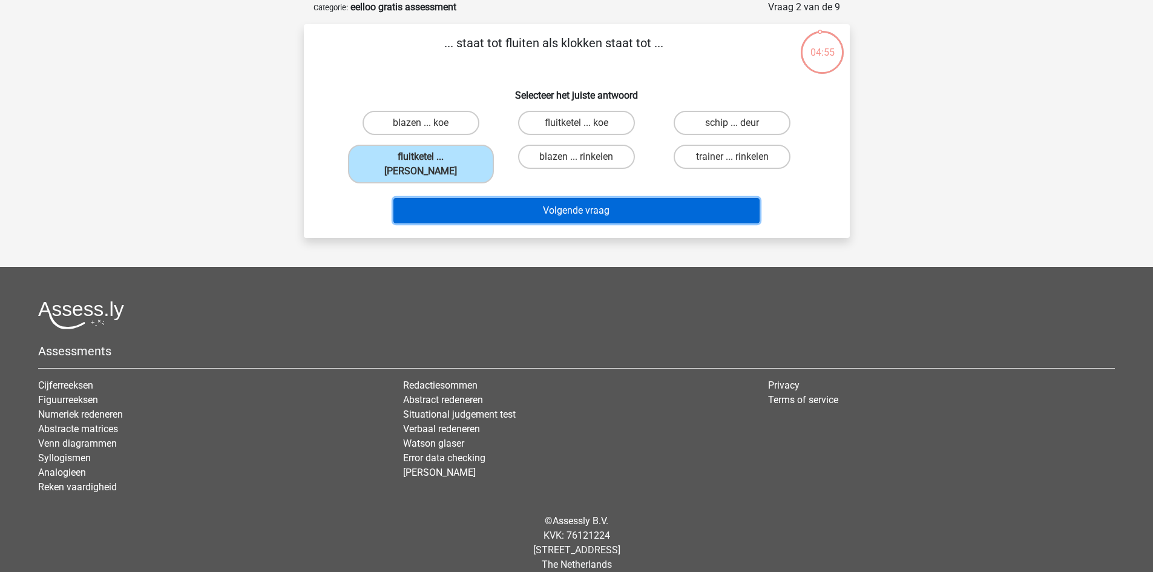
click at [506, 198] on button "Volgende vraag" at bounding box center [576, 210] width 366 height 25
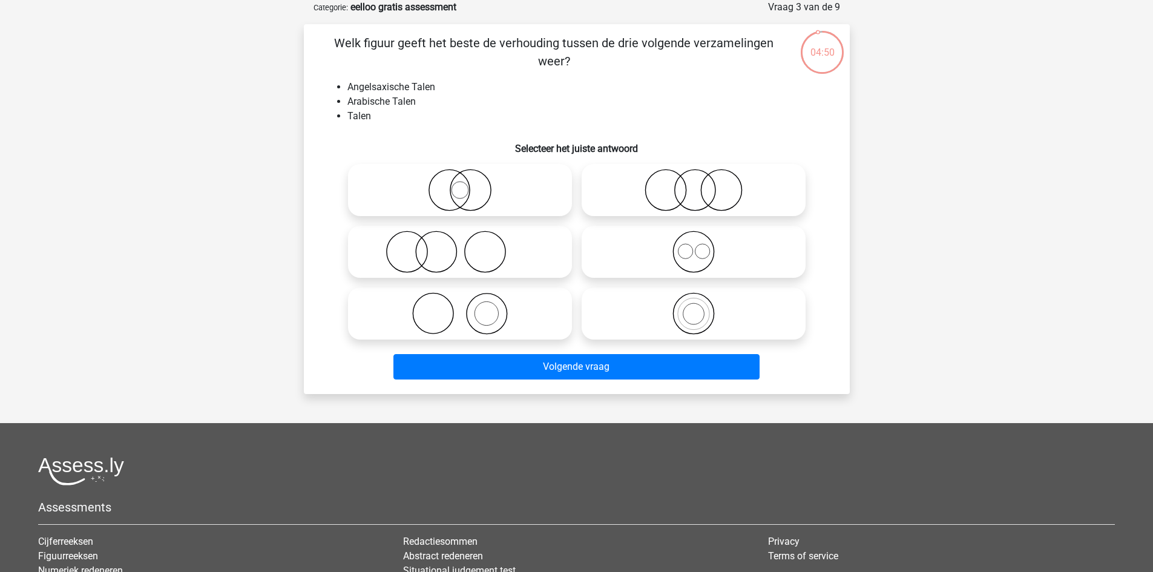
click at [668, 267] on icon at bounding box center [693, 252] width 214 height 42
click at [693, 246] on input "radio" at bounding box center [697, 242] width 8 height 8
radio input "true"
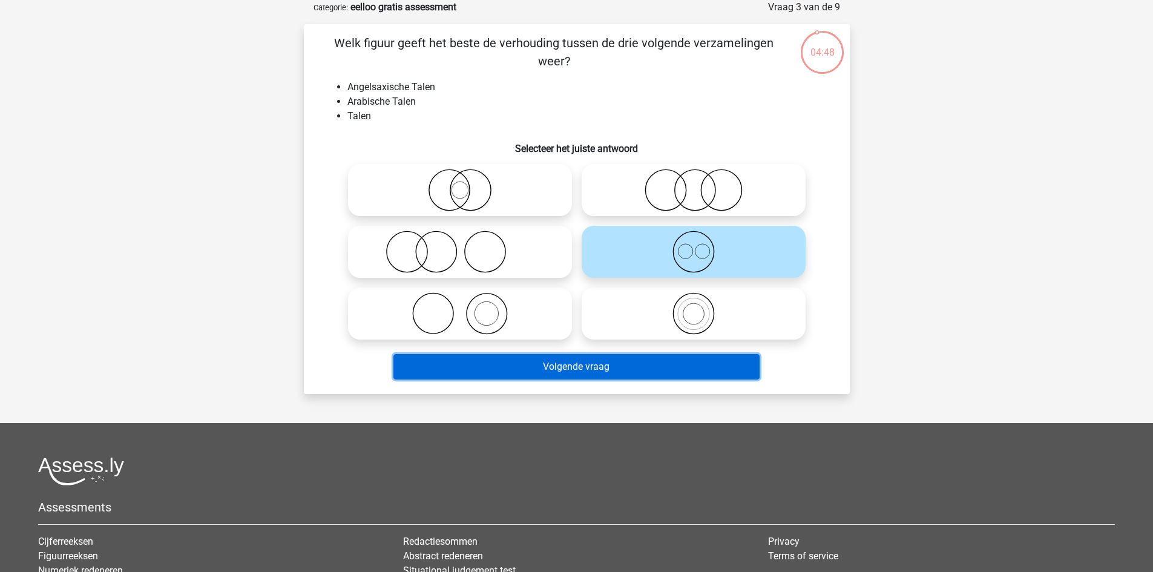
click at [545, 362] on button "Volgende vraag" at bounding box center [576, 366] width 366 height 25
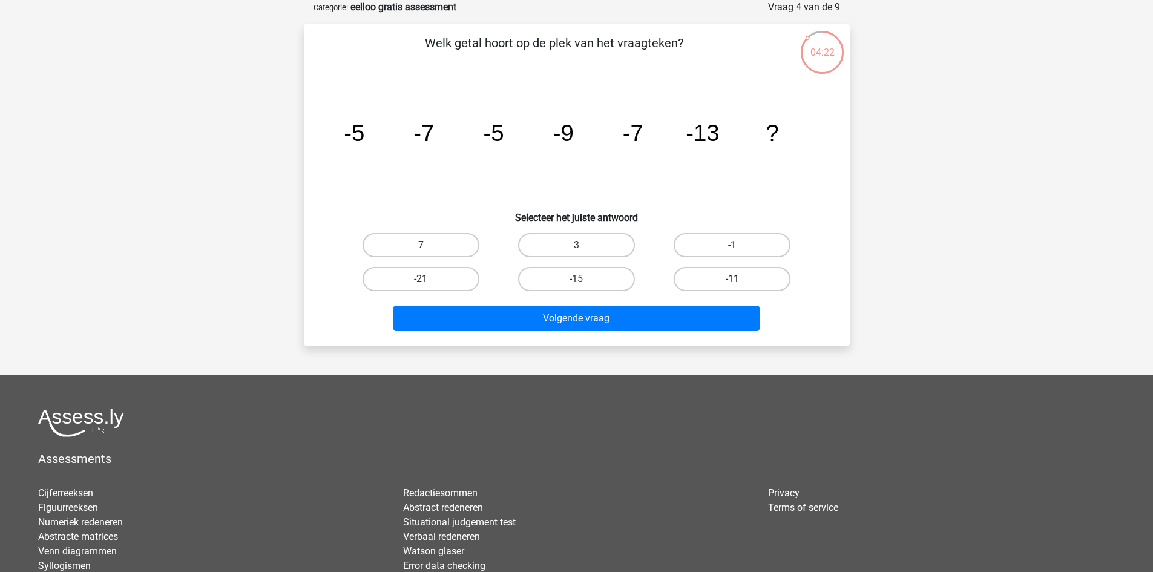
click at [701, 276] on label "-11" at bounding box center [731, 279] width 117 height 24
click at [732, 279] on input "-11" at bounding box center [736, 283] width 8 height 8
radio input "true"
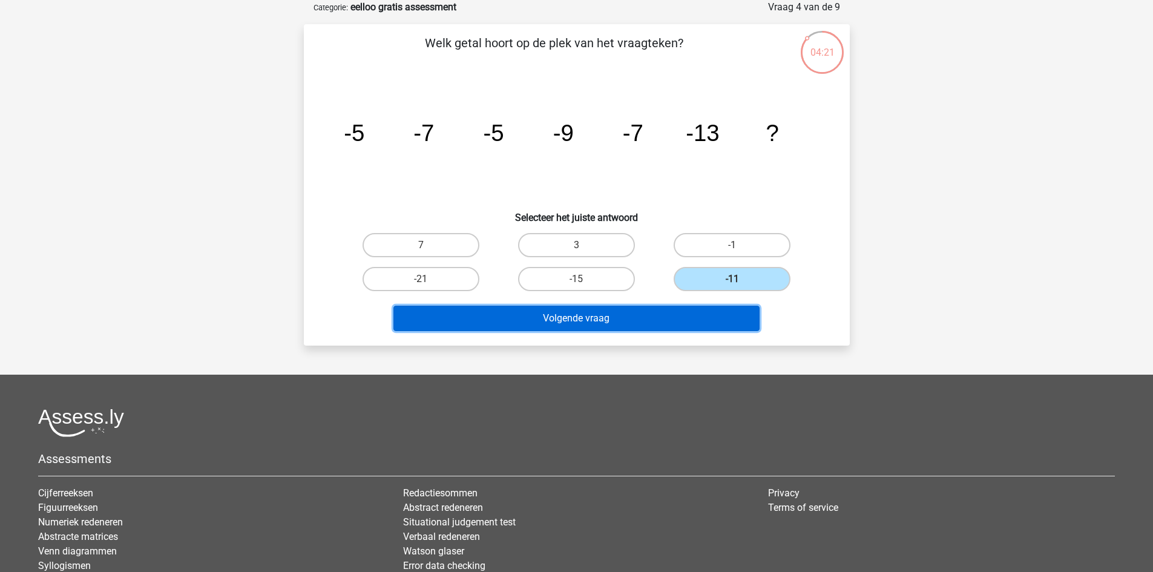
click at [663, 317] on button "Volgende vraag" at bounding box center [576, 318] width 366 height 25
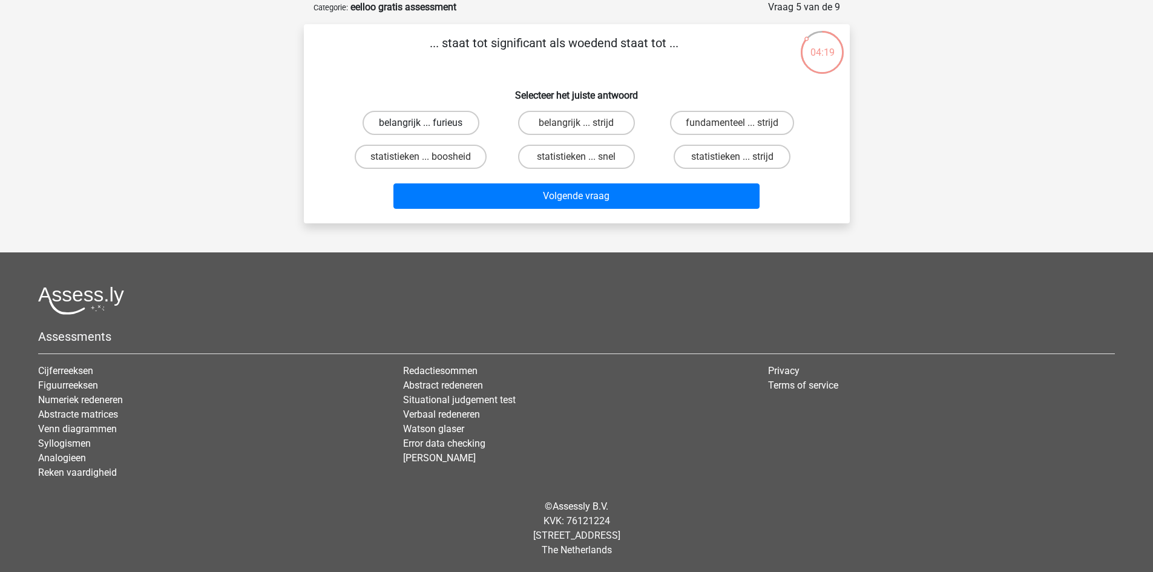
click at [456, 111] on label "belangrijk ... furieus" at bounding box center [420, 123] width 117 height 24
click at [428, 123] on input "belangrijk ... furieus" at bounding box center [425, 127] width 8 height 8
radio input "true"
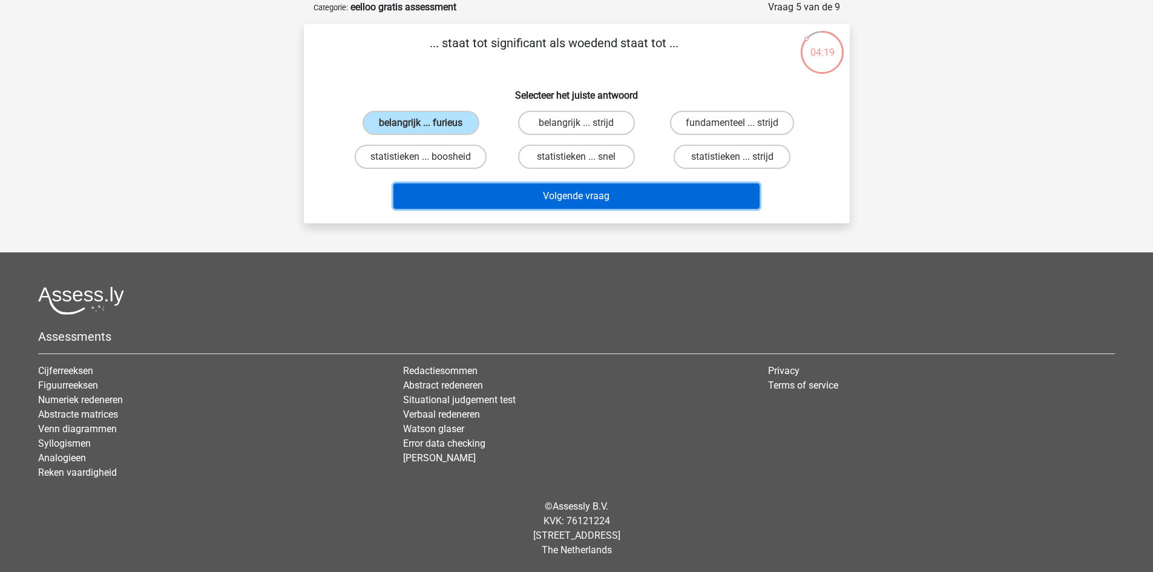
click at [548, 189] on button "Volgende vraag" at bounding box center [576, 195] width 366 height 25
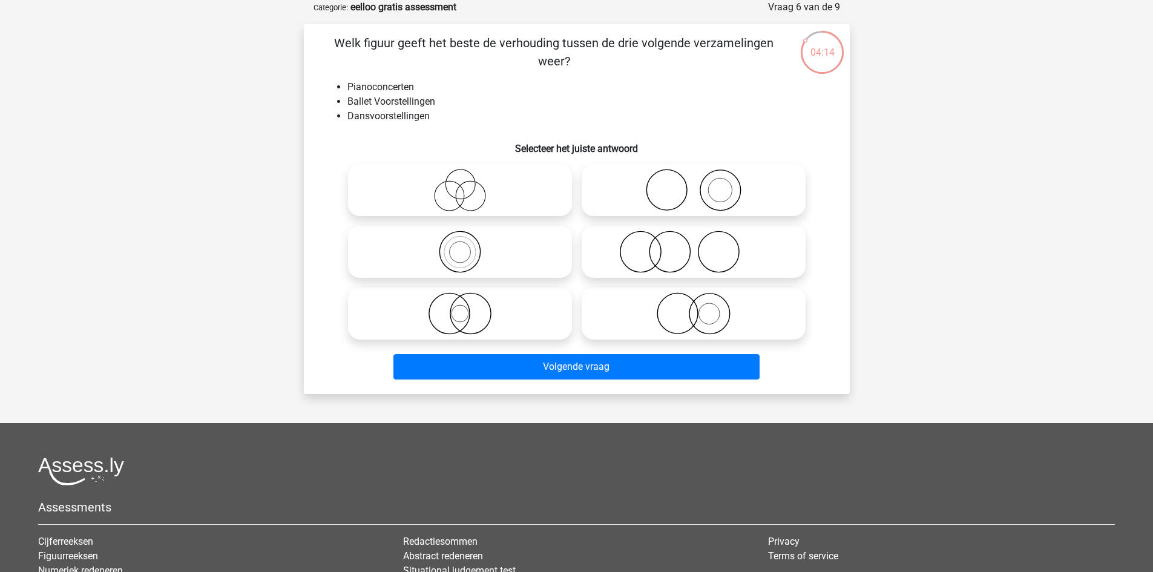
click at [702, 241] on icon at bounding box center [693, 252] width 214 height 42
click at [701, 241] on input "radio" at bounding box center [697, 242] width 8 height 8
radio input "true"
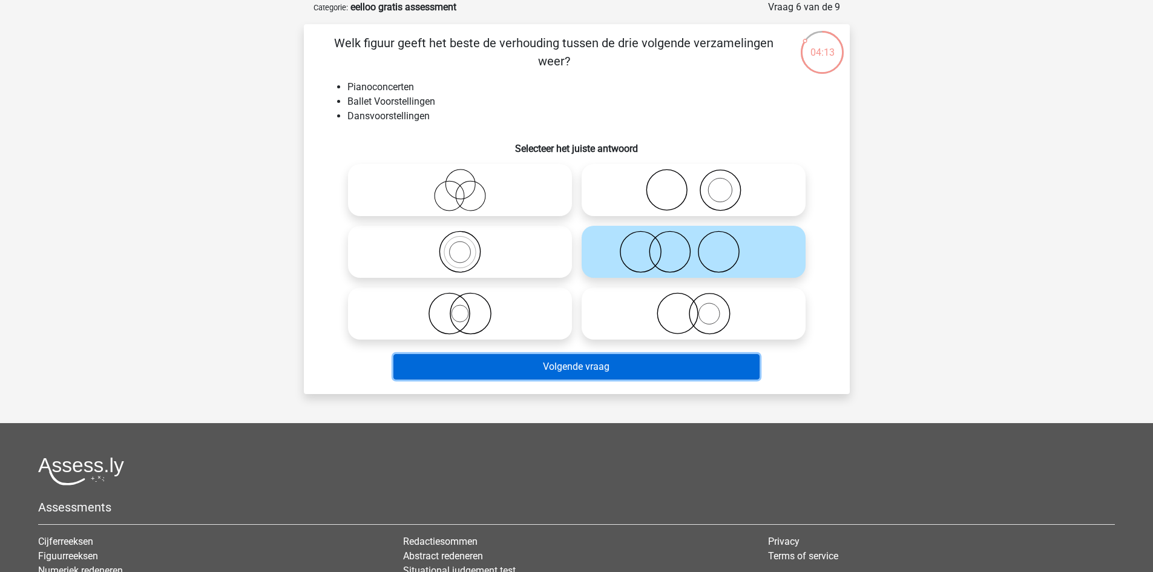
click at [651, 370] on button "Volgende vraag" at bounding box center [576, 366] width 366 height 25
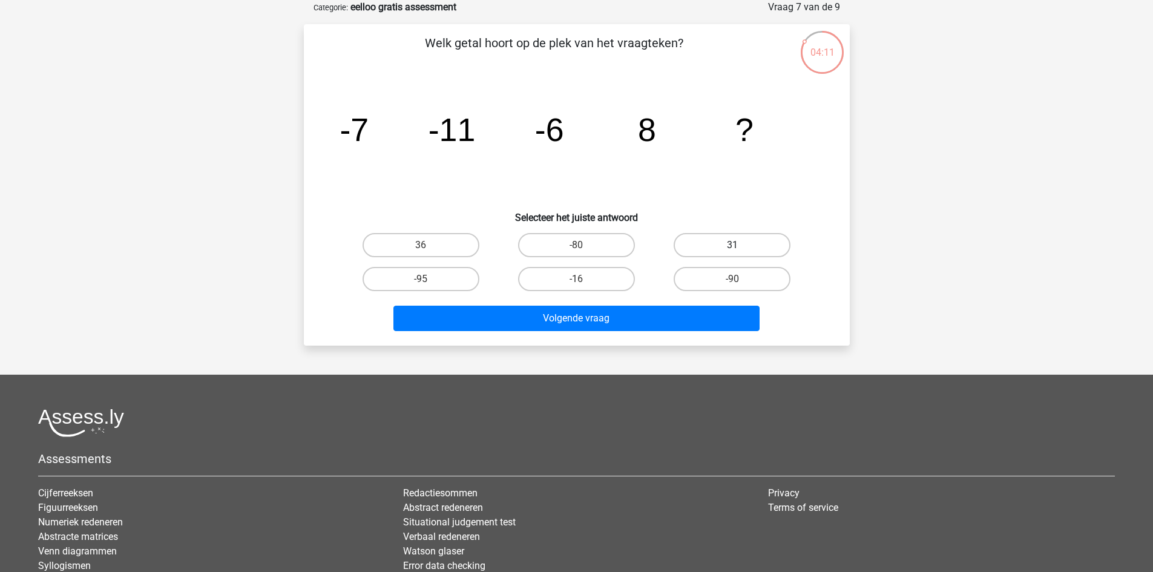
click at [690, 256] on label "31" at bounding box center [731, 245] width 117 height 24
click at [732, 253] on input "31" at bounding box center [736, 249] width 8 height 8
radio input "true"
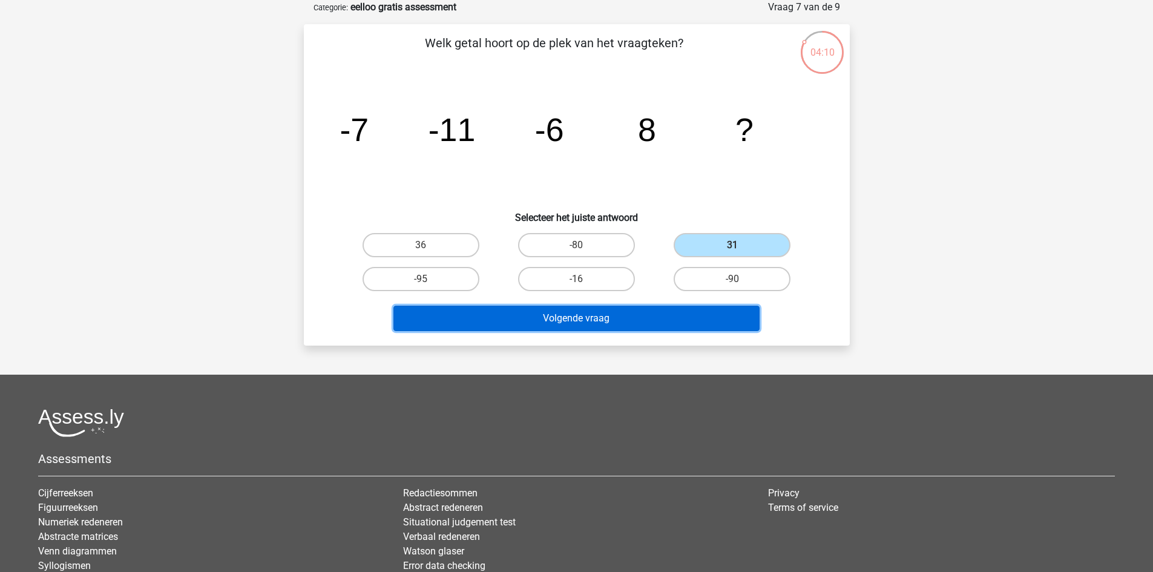
click at [673, 321] on button "Volgende vraag" at bounding box center [576, 318] width 366 height 25
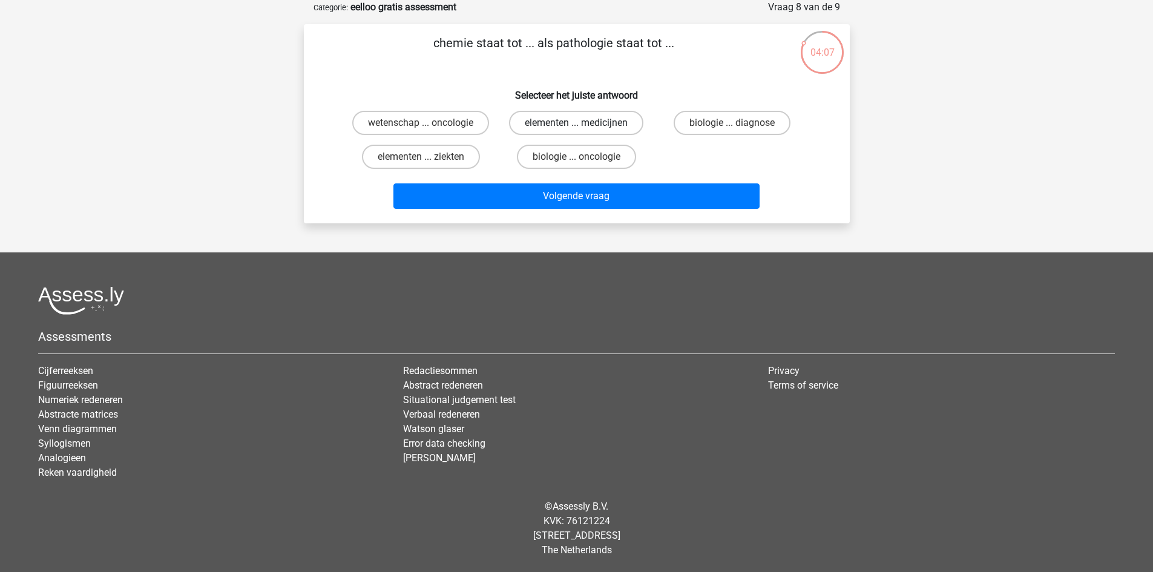
click at [619, 119] on label "elementen ... medicijnen" at bounding box center [576, 123] width 134 height 24
click at [584, 123] on input "elementen ... medicijnen" at bounding box center [580, 127] width 8 height 8
radio input "true"
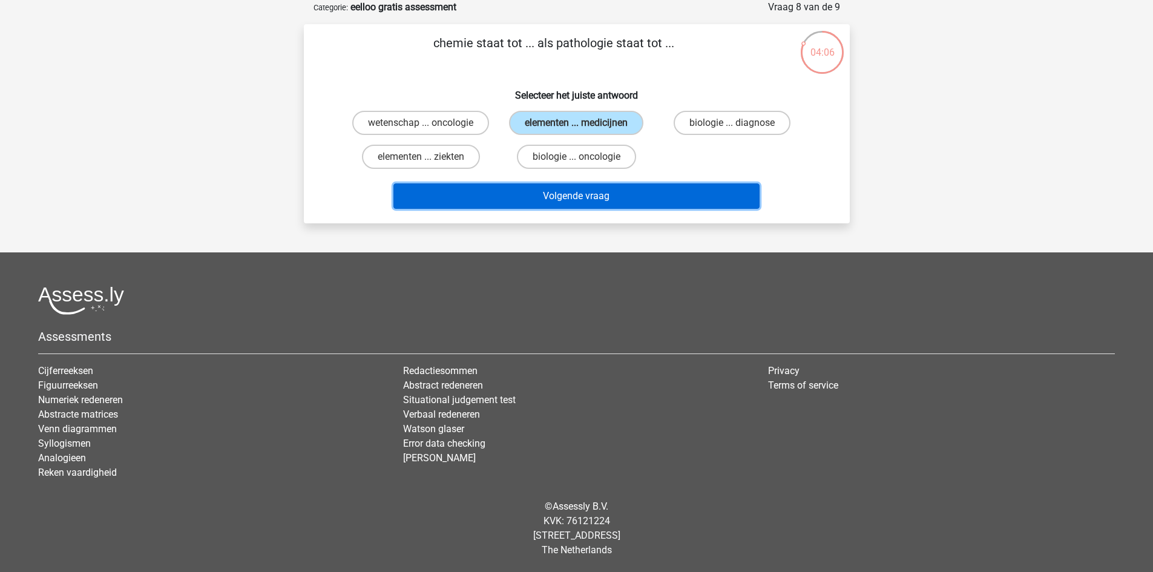
click at [621, 191] on button "Volgende vraag" at bounding box center [576, 195] width 366 height 25
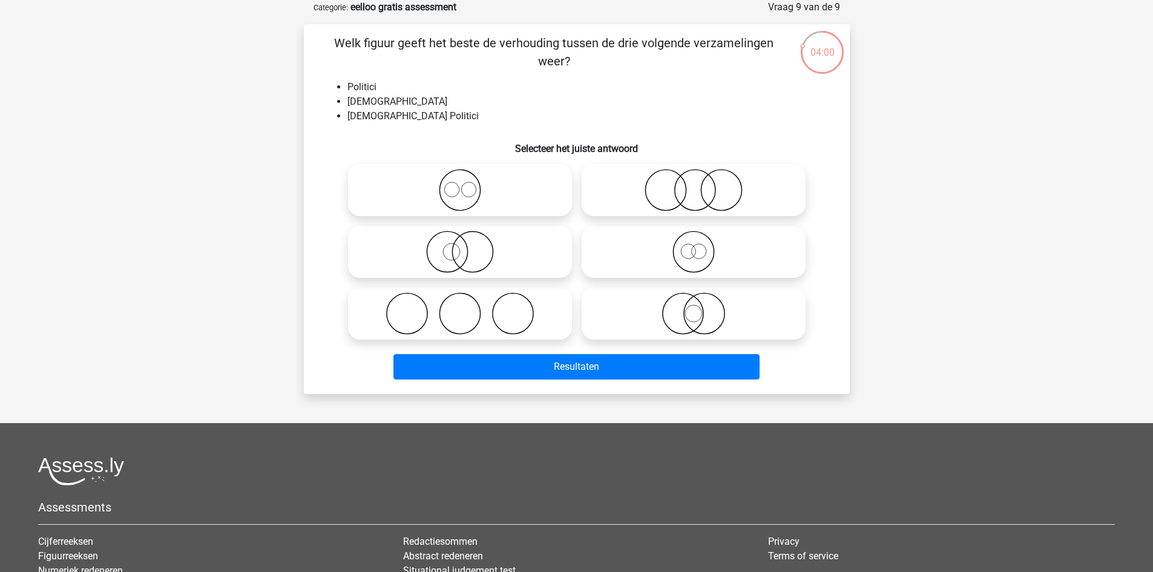
click at [690, 315] on icon at bounding box center [693, 313] width 214 height 42
click at [693, 307] on input "radio" at bounding box center [697, 304] width 8 height 8
radio input "true"
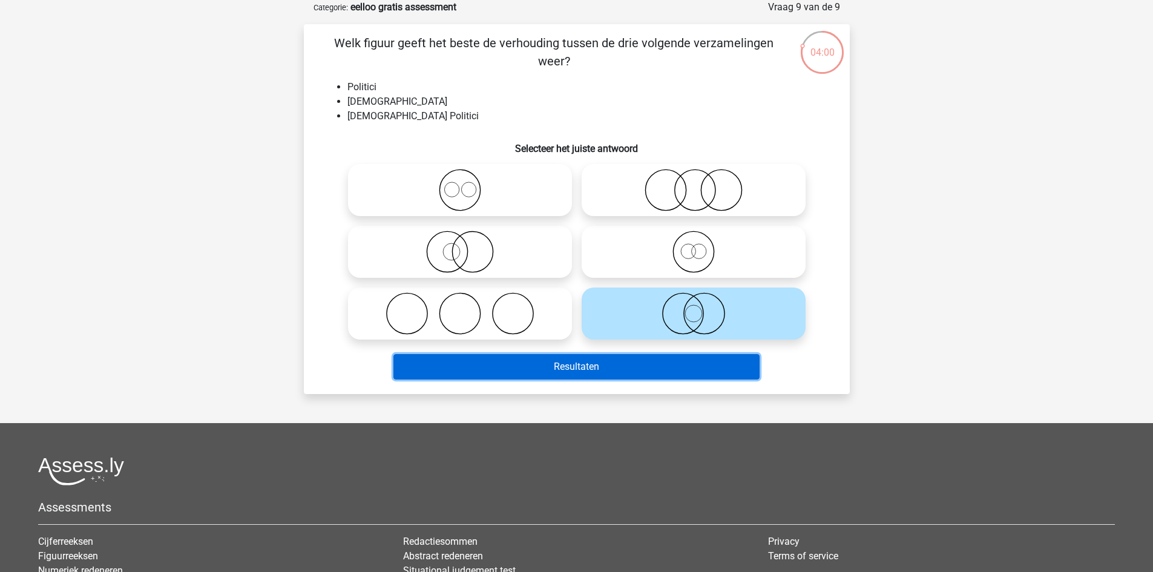
click at [663, 356] on button "Resultaten" at bounding box center [576, 366] width 366 height 25
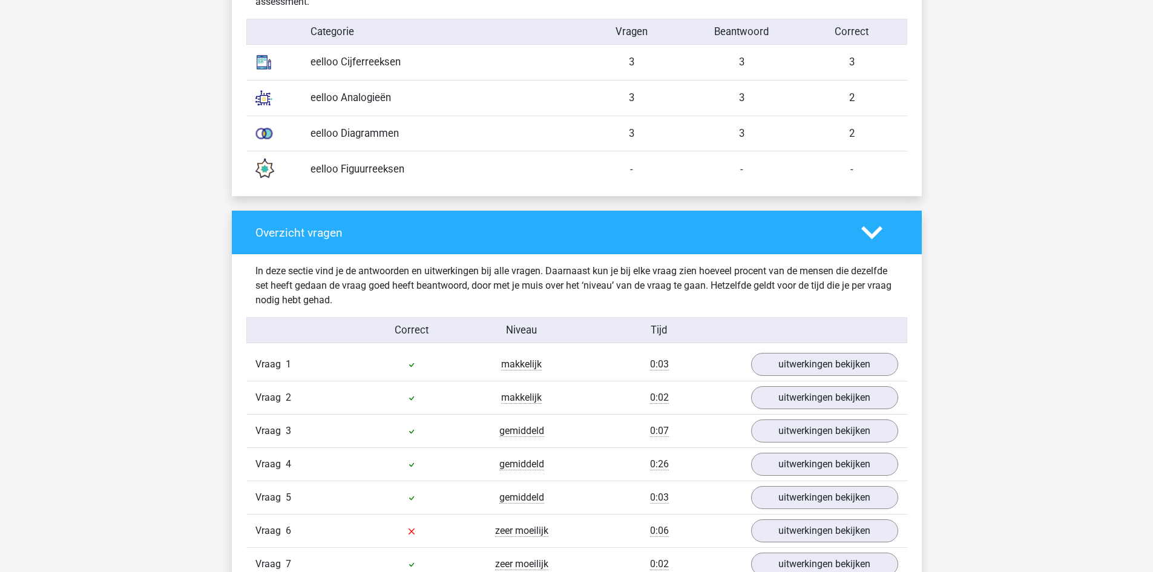
scroll to position [1210, 0]
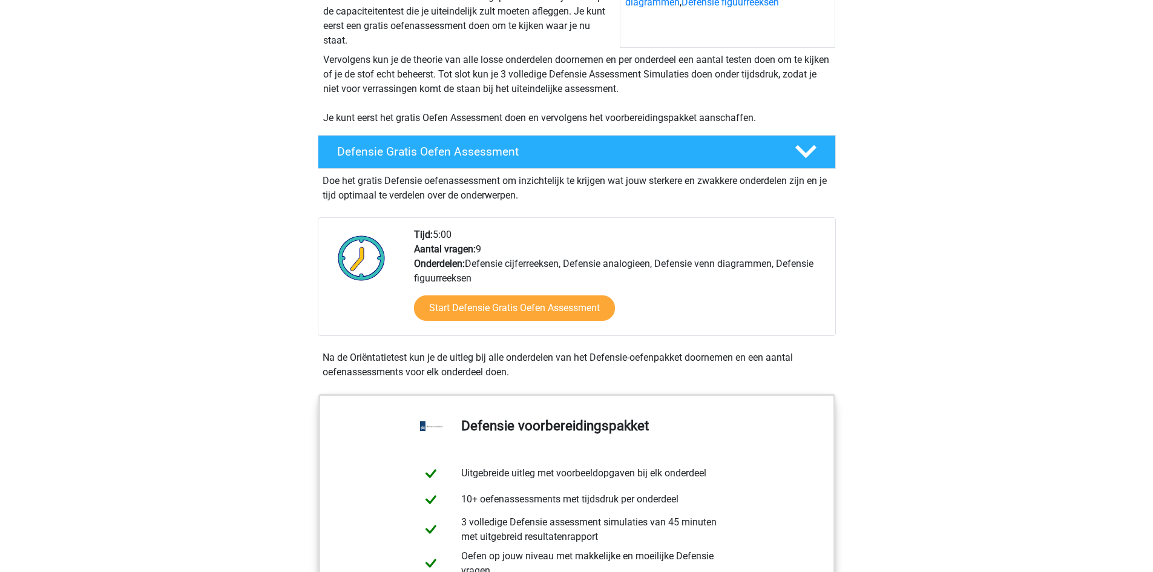
scroll to position [242, 0]
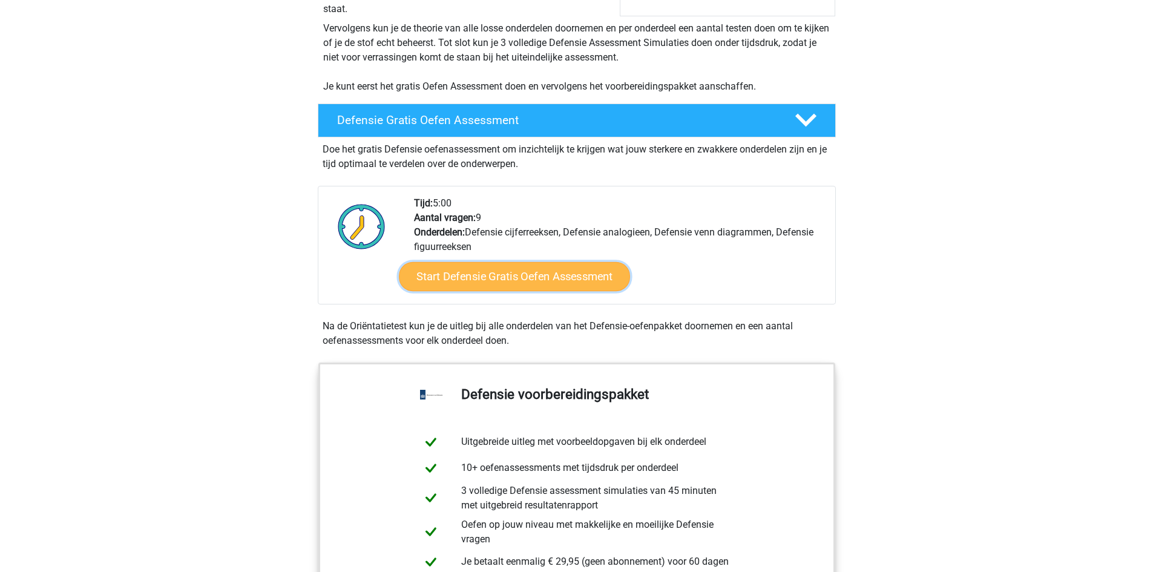
click at [494, 284] on link "Start Defensie Gratis Oefen Assessment" at bounding box center [514, 276] width 231 height 29
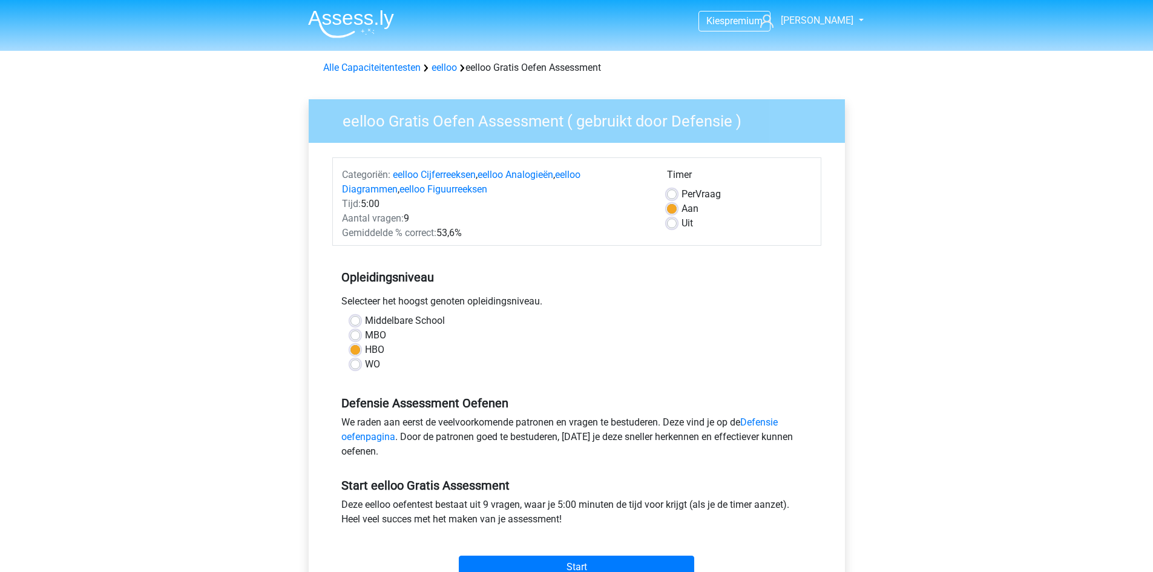
click at [365, 338] on label "MBO" at bounding box center [375, 335] width 21 height 15
click at [353, 338] on input "MBO" at bounding box center [355, 334] width 10 height 12
radio input "true"
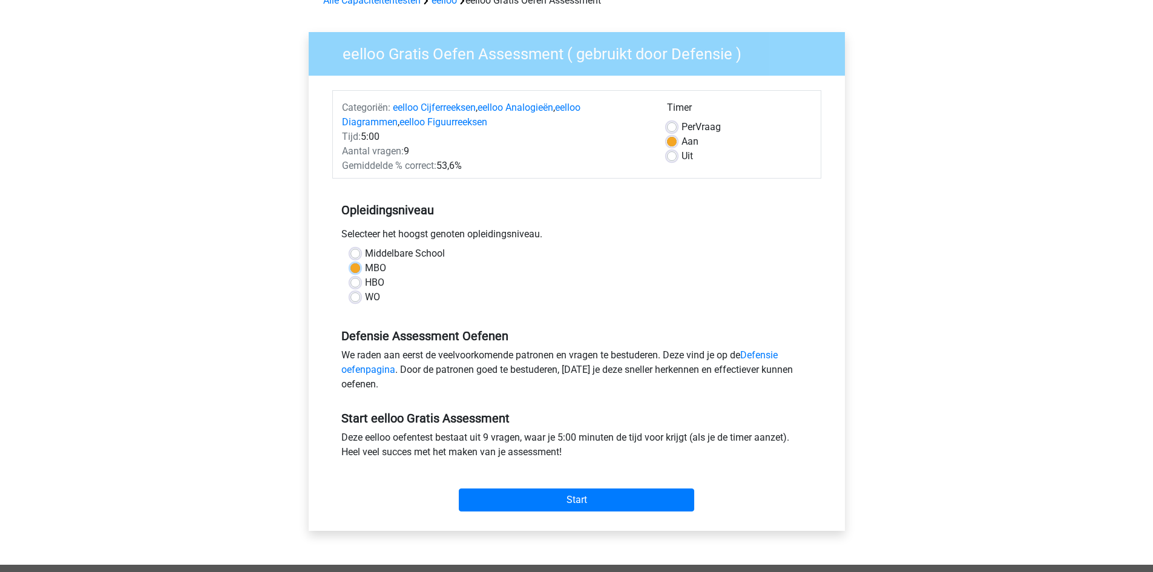
scroll to position [182, 0]
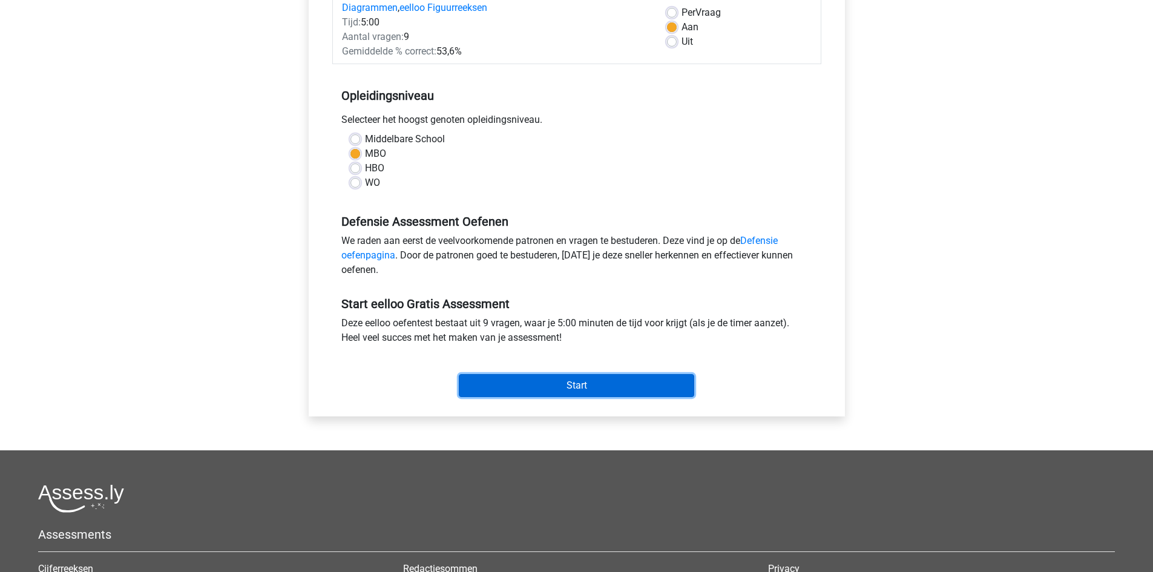
click at [572, 382] on input "Start" at bounding box center [576, 385] width 235 height 23
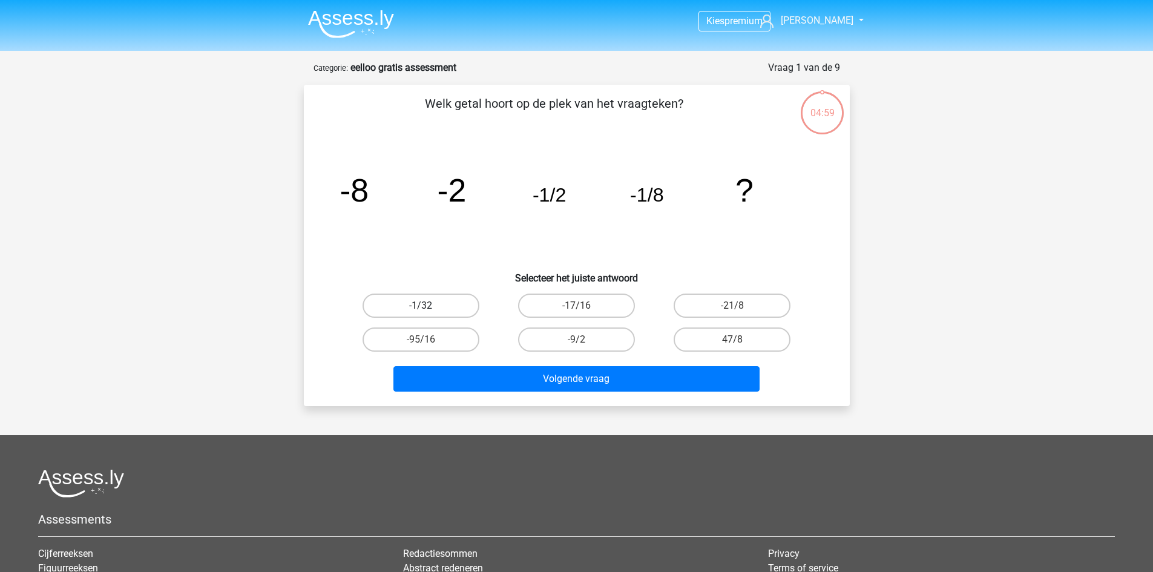
click at [419, 310] on label "-1/32" at bounding box center [420, 305] width 117 height 24
click at [421, 310] on input "-1/32" at bounding box center [425, 310] width 8 height 8
radio input "true"
click at [515, 391] on div "Volgende vraag" at bounding box center [576, 381] width 467 height 30
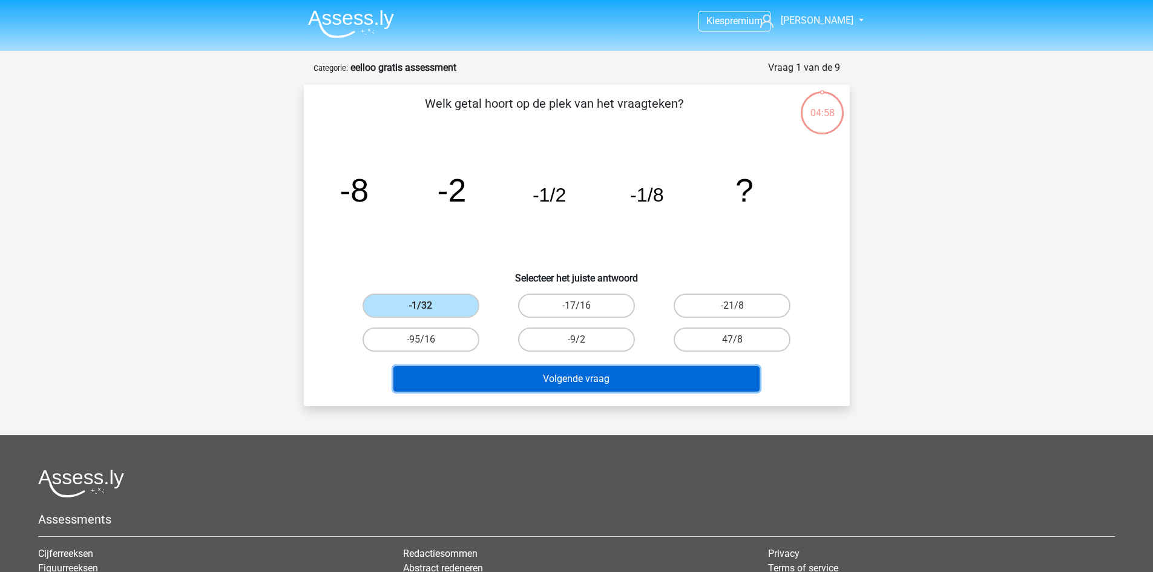
click at [522, 379] on button "Volgende vraag" at bounding box center [576, 378] width 366 height 25
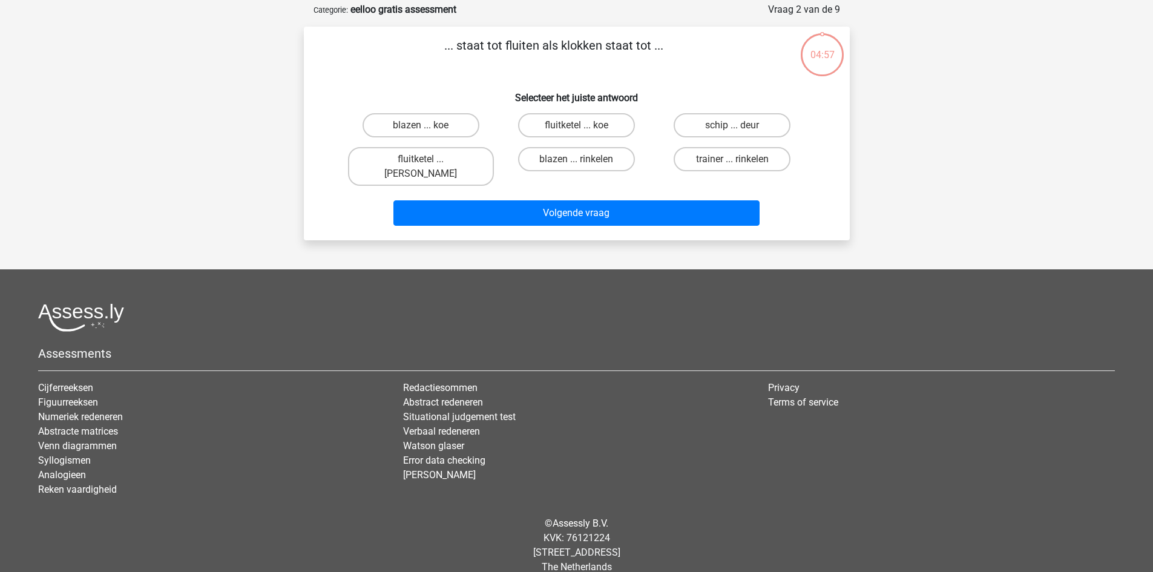
scroll to position [61, 0]
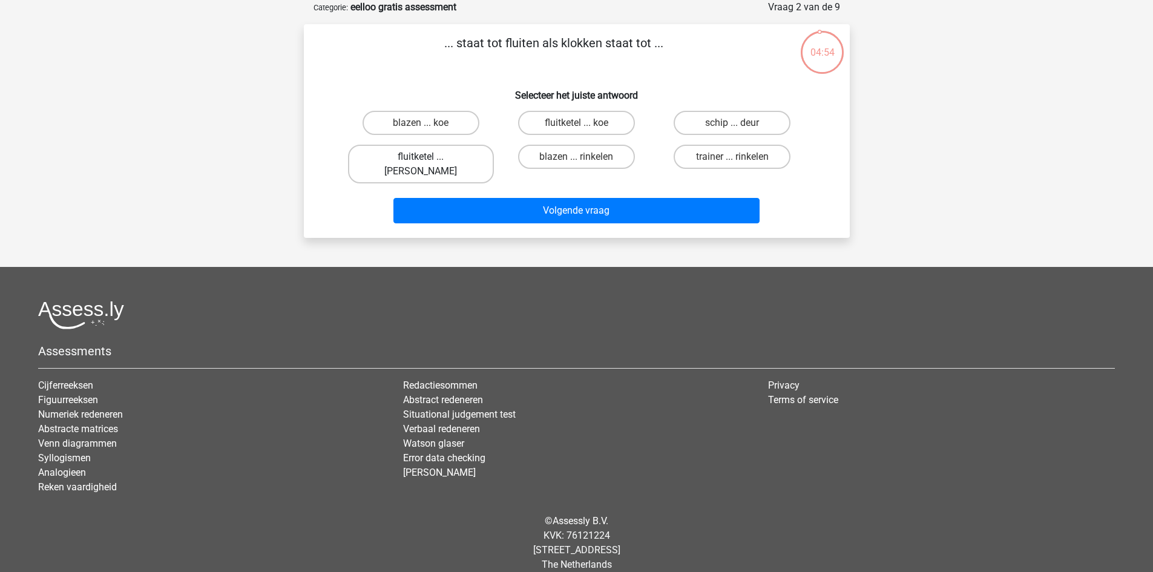
click at [452, 162] on label "fluitketel ... [PERSON_NAME]" at bounding box center [421, 164] width 146 height 39
click at [428, 162] on input "fluitketel ... [PERSON_NAME]" at bounding box center [425, 161] width 8 height 8
radio input "true"
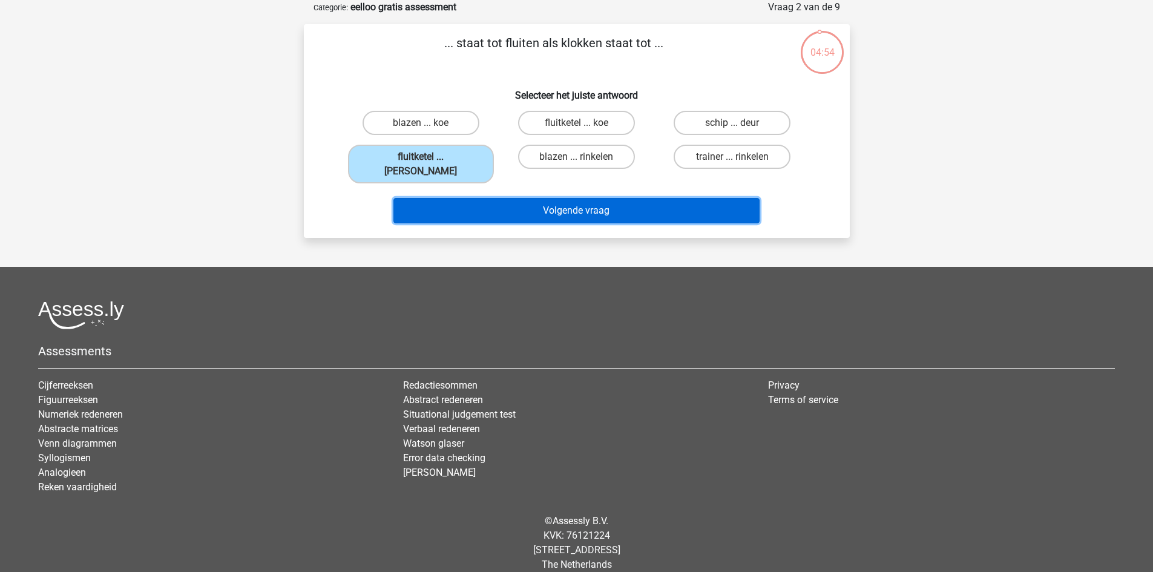
click at [511, 198] on button "Volgende vraag" at bounding box center [576, 210] width 366 height 25
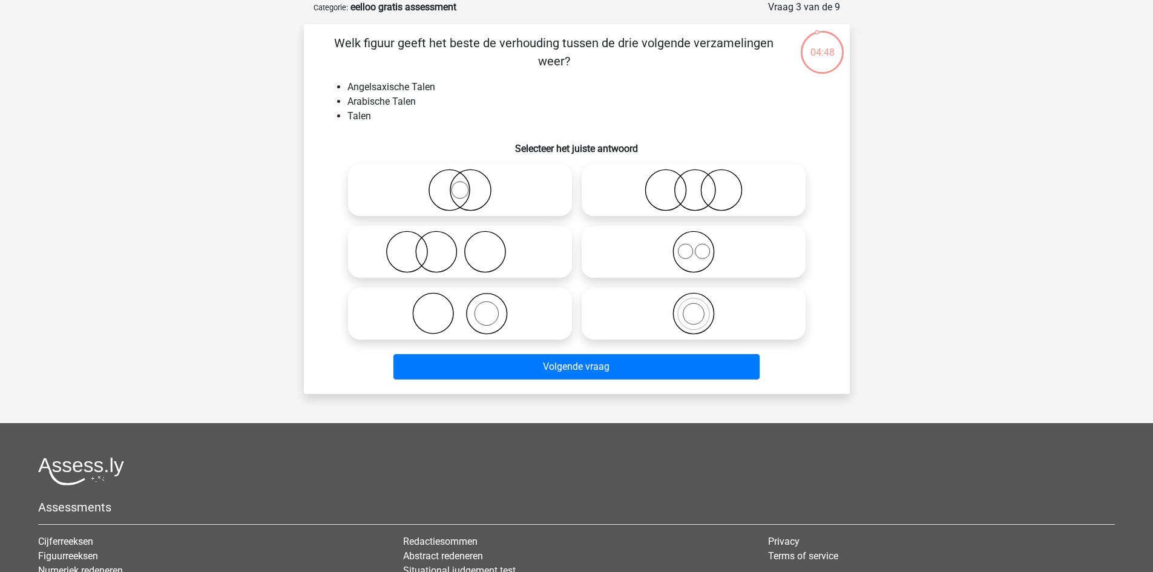
click at [678, 269] on icon at bounding box center [693, 252] width 214 height 42
click at [693, 246] on input "radio" at bounding box center [697, 242] width 8 height 8
radio input "true"
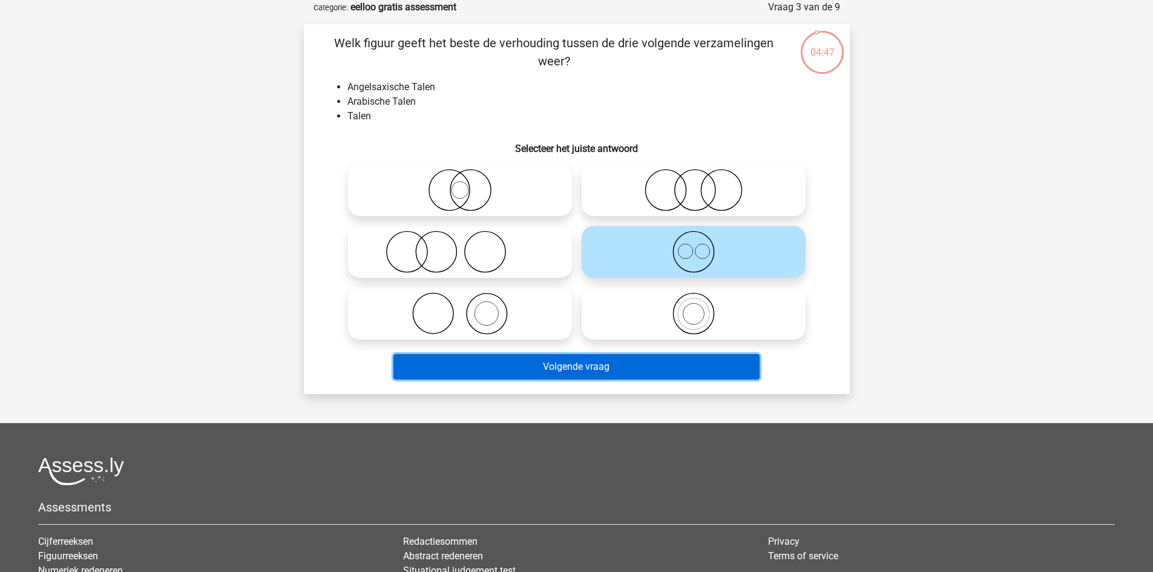
click at [642, 362] on button "Volgende vraag" at bounding box center [576, 366] width 366 height 25
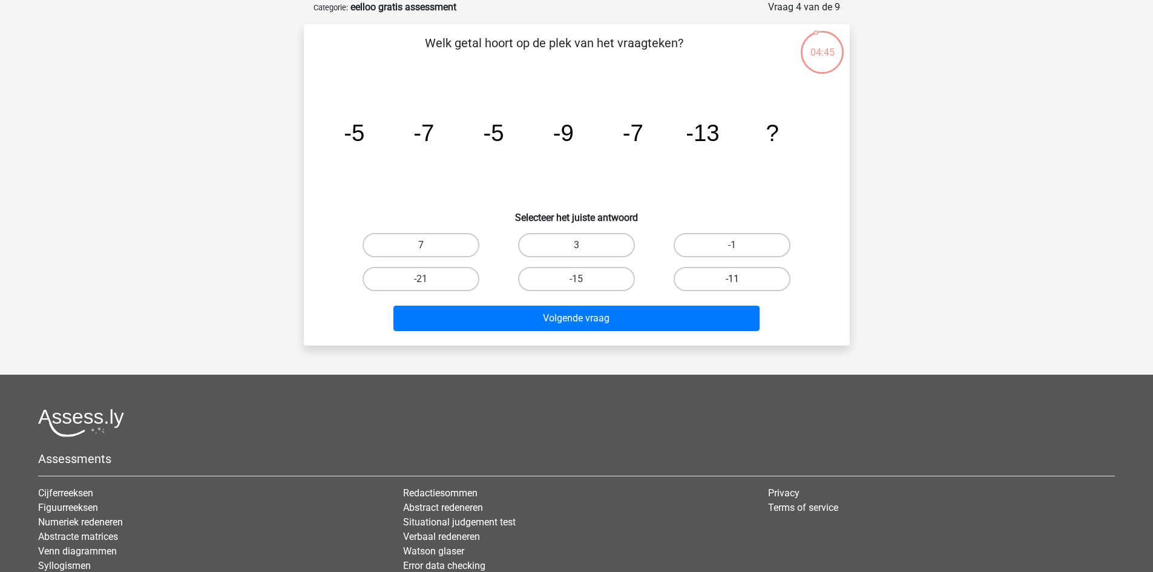
drag, startPoint x: 743, startPoint y: 274, endPoint x: 727, endPoint y: 280, distance: 17.2
click at [741, 274] on label "-11" at bounding box center [731, 279] width 117 height 24
click at [740, 279] on input "-11" at bounding box center [736, 283] width 8 height 8
radio input "true"
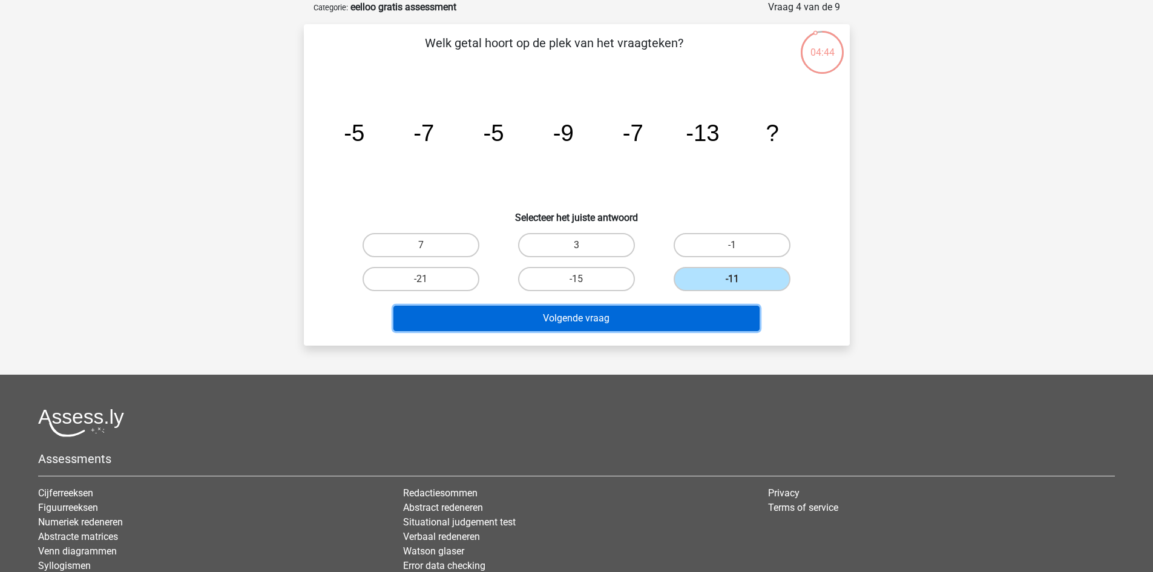
click at [667, 317] on button "Volgende vraag" at bounding box center [576, 318] width 366 height 25
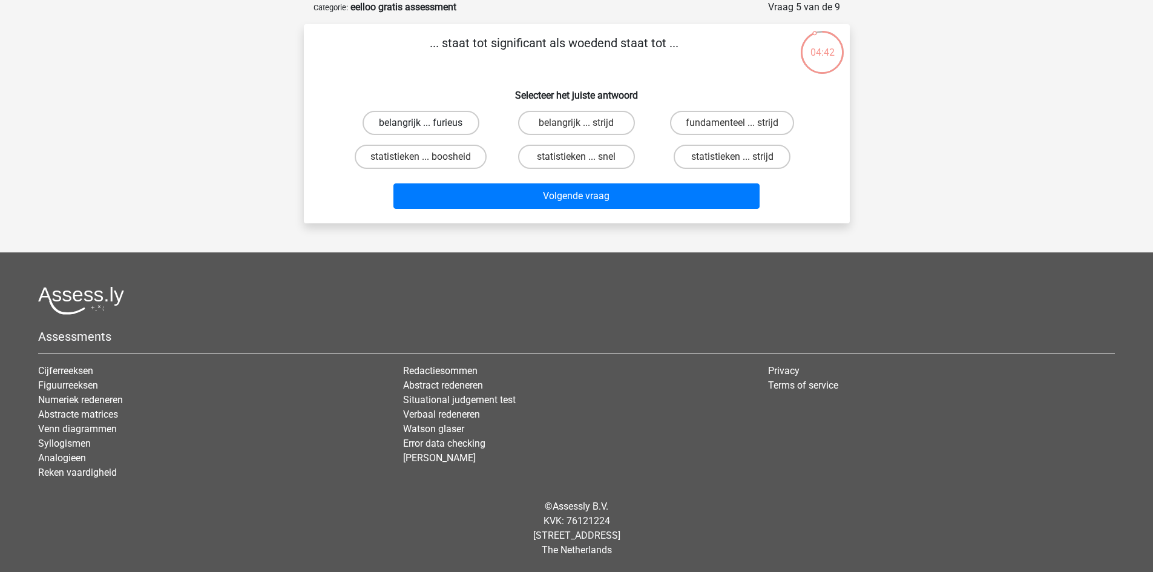
click at [461, 122] on label "belangrijk ... furieus" at bounding box center [420, 123] width 117 height 24
click at [428, 123] on input "belangrijk ... furieus" at bounding box center [425, 127] width 8 height 8
radio input "true"
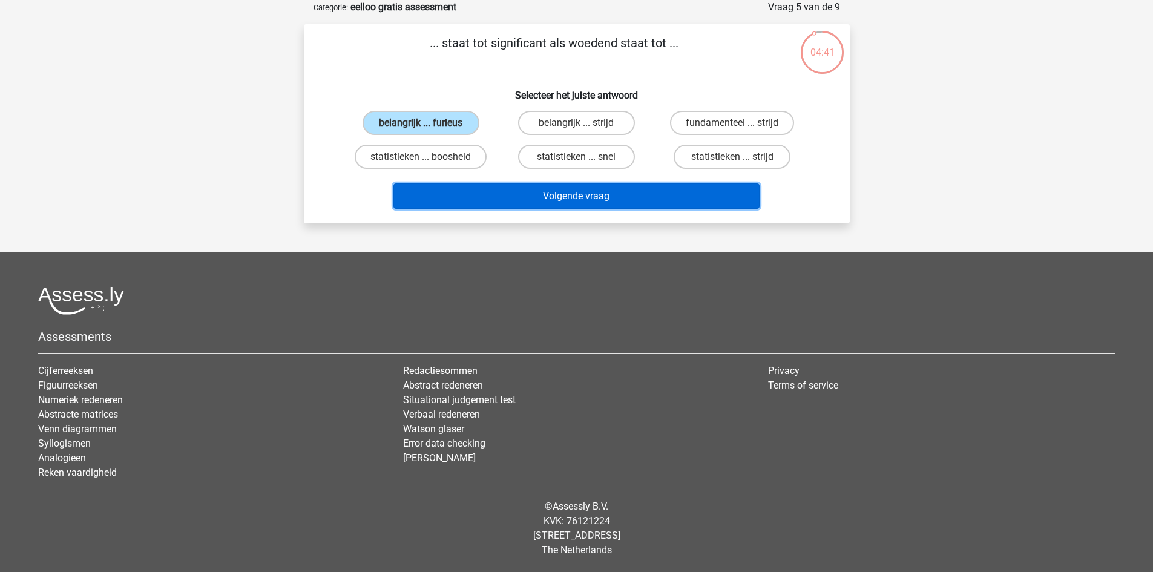
click at [591, 186] on button "Volgende vraag" at bounding box center [576, 195] width 366 height 25
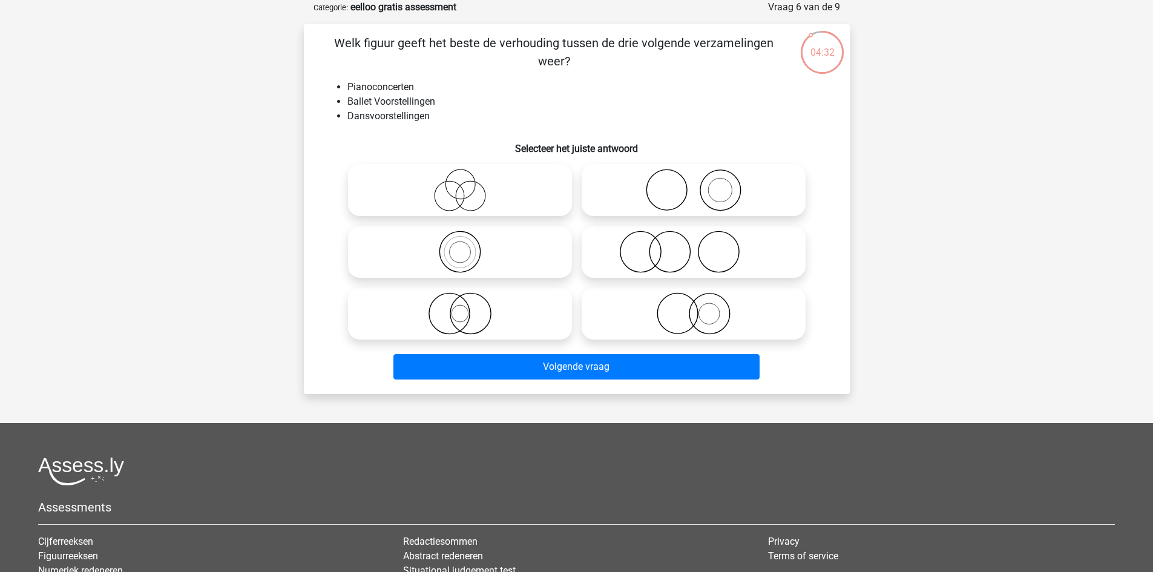
drag, startPoint x: 660, startPoint y: 231, endPoint x: 663, endPoint y: 240, distance: 9.6
click at [661, 231] on icon at bounding box center [693, 252] width 214 height 42
click at [693, 238] on input "radio" at bounding box center [697, 242] width 8 height 8
radio input "true"
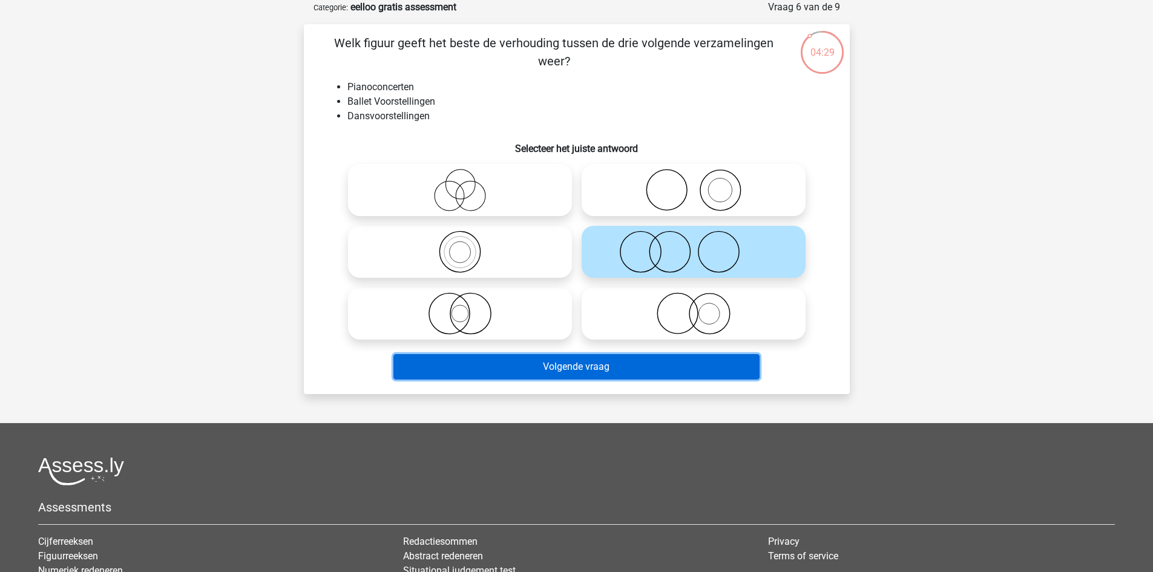
click at [667, 367] on button "Volgende vraag" at bounding box center [576, 366] width 366 height 25
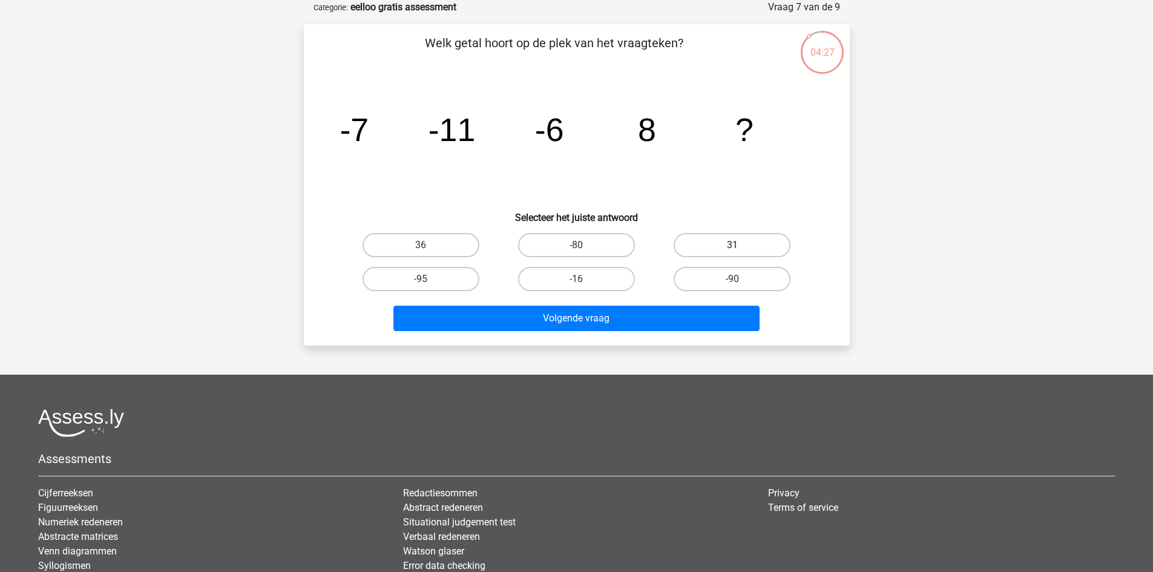
click at [716, 239] on label "31" at bounding box center [731, 245] width 117 height 24
click at [732, 245] on input "31" at bounding box center [736, 249] width 8 height 8
radio input "true"
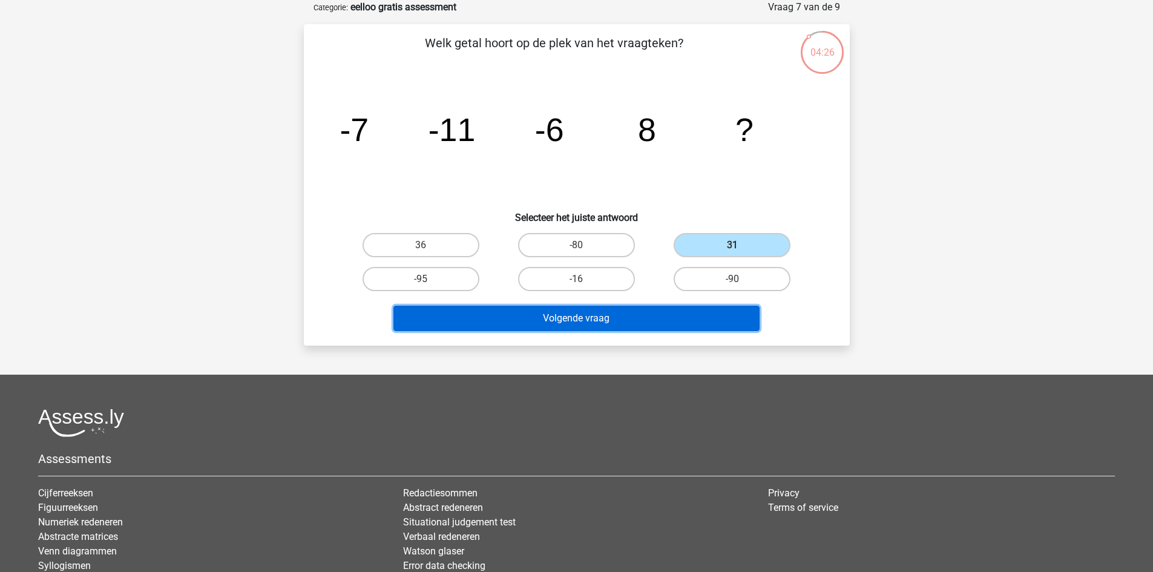
click at [672, 312] on button "Volgende vraag" at bounding box center [576, 318] width 366 height 25
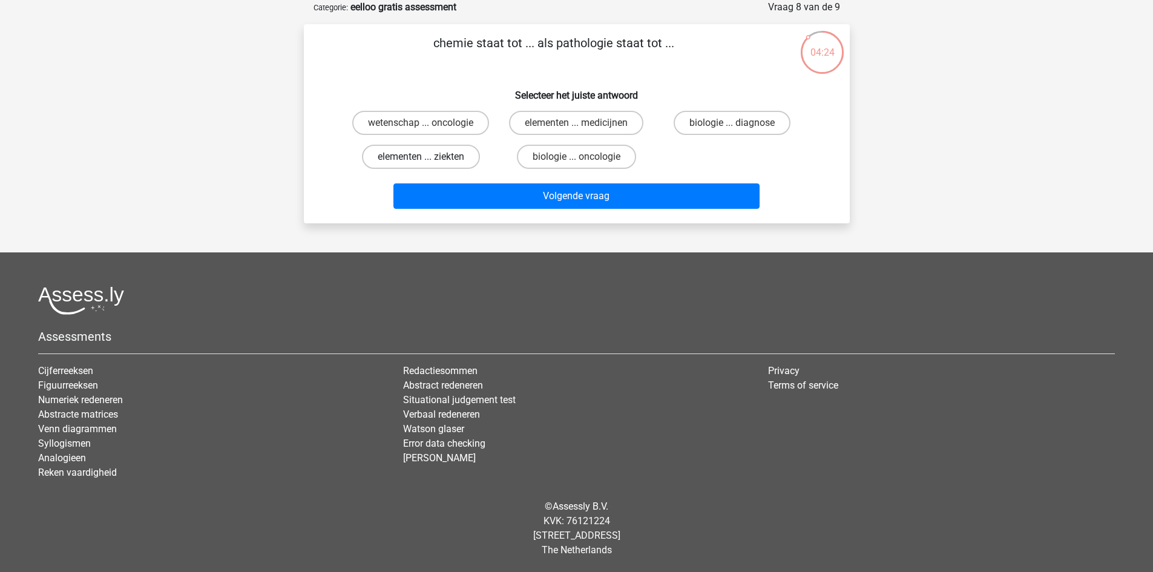
click at [464, 158] on label "elementen ... ziekten" at bounding box center [421, 157] width 118 height 24
click at [428, 158] on input "elementen ... ziekten" at bounding box center [425, 161] width 8 height 8
radio input "true"
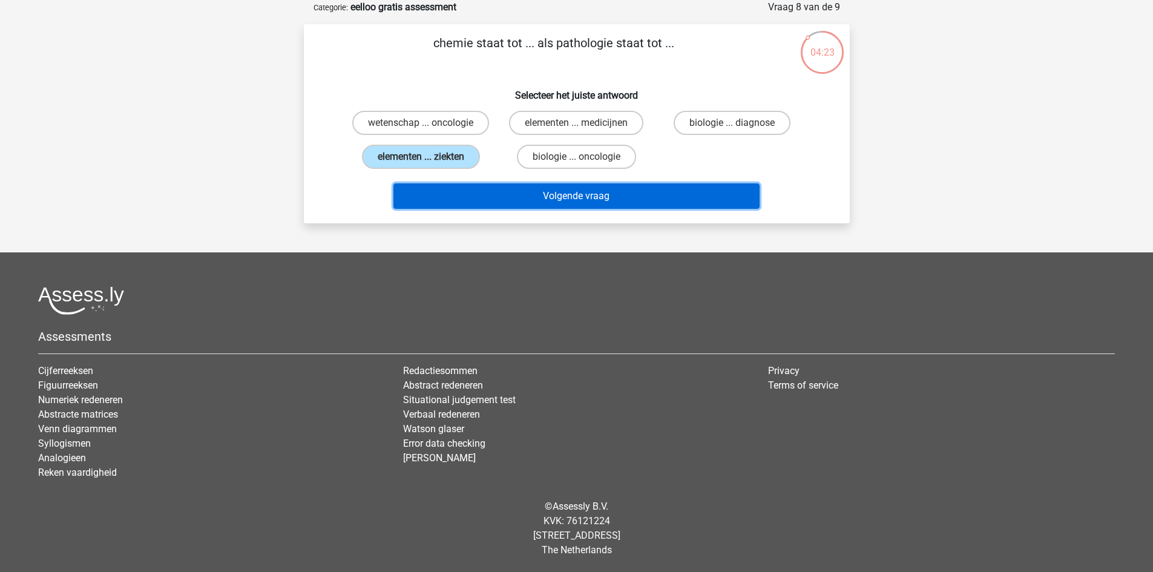
click at [537, 198] on button "Volgende vraag" at bounding box center [576, 195] width 366 height 25
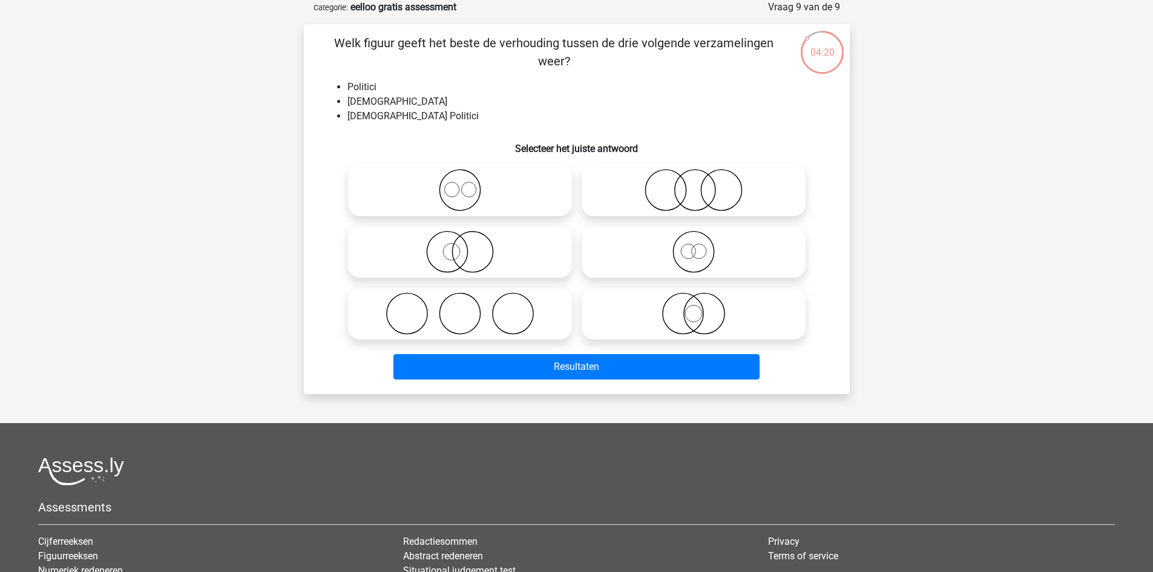
click at [508, 243] on icon at bounding box center [460, 252] width 214 height 42
click at [468, 243] on input "radio" at bounding box center [464, 242] width 8 height 8
radio input "true"
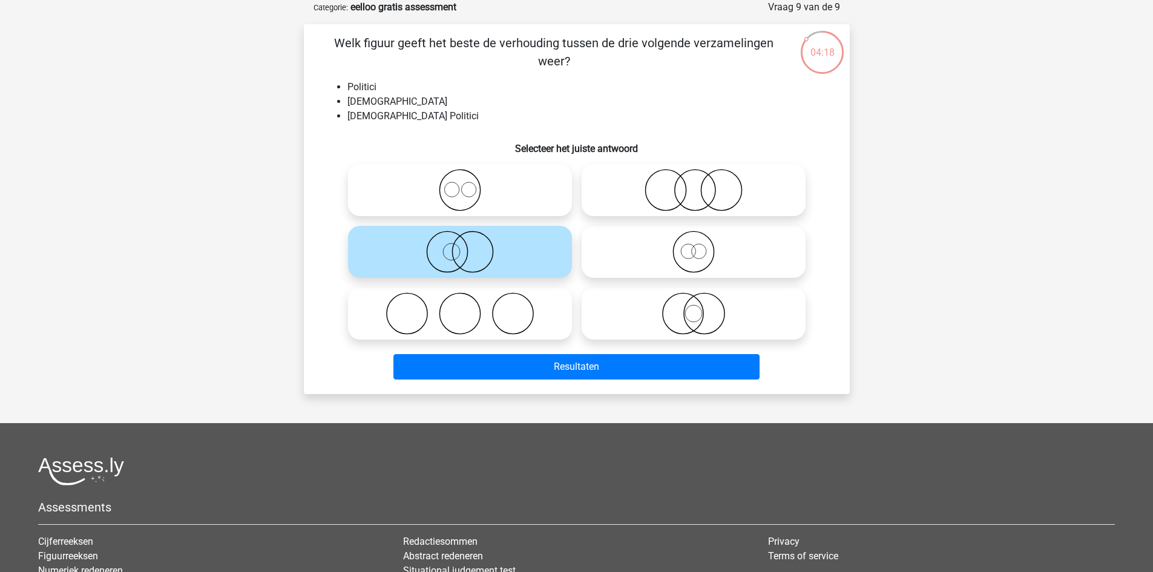
click at [731, 257] on icon at bounding box center [693, 252] width 214 height 42
click at [701, 246] on input "radio" at bounding box center [697, 242] width 8 height 8
radio input "true"
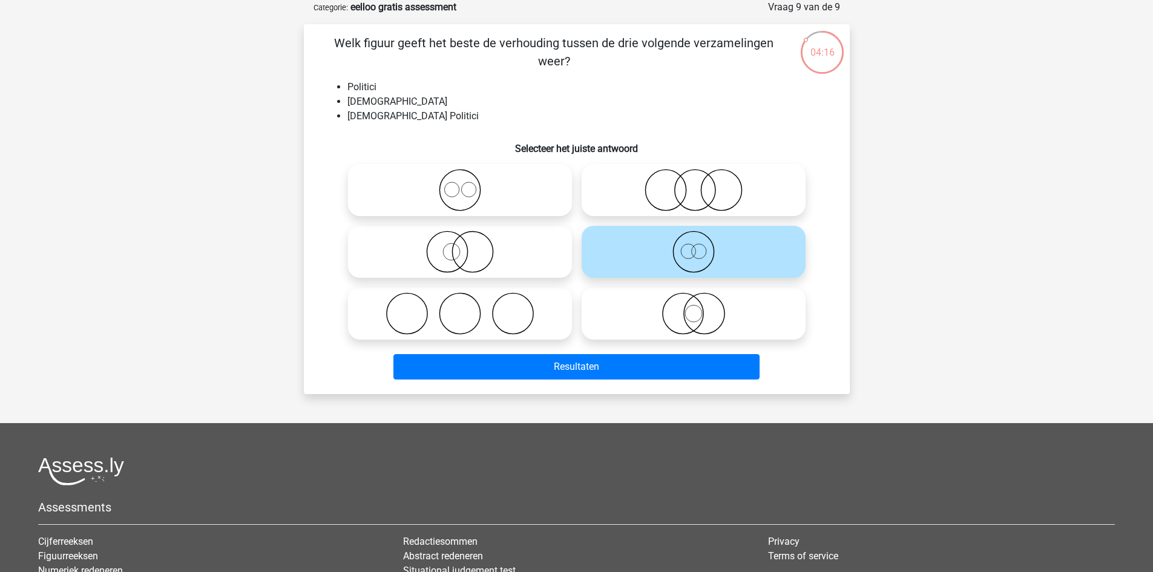
click at [697, 301] on input "radio" at bounding box center [697, 304] width 8 height 8
radio input "true"
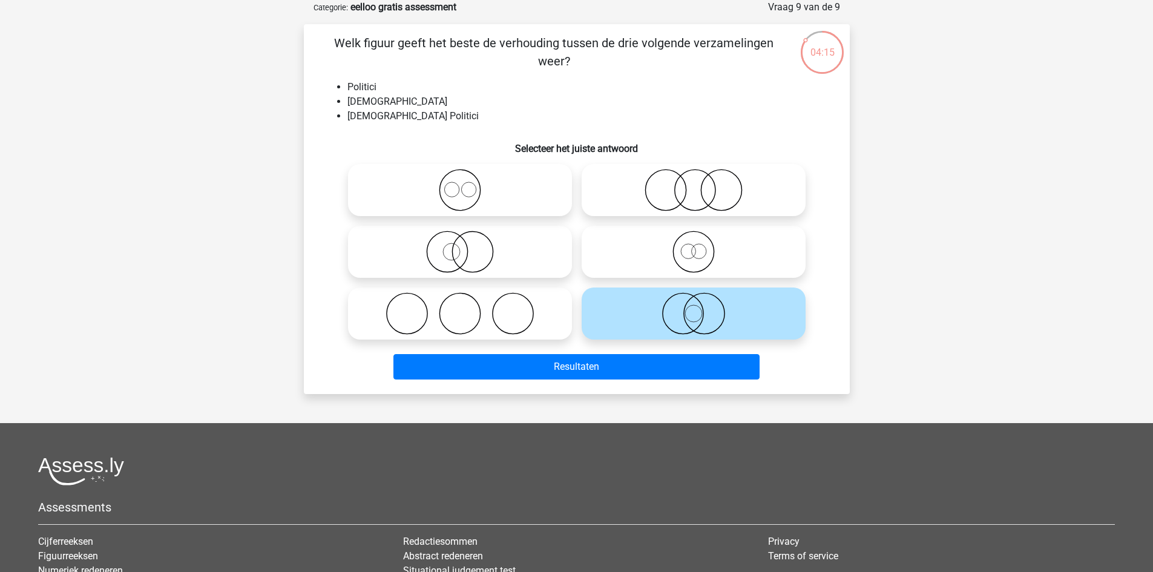
click at [527, 195] on icon at bounding box center [460, 190] width 214 height 42
click at [468, 184] on input "radio" at bounding box center [464, 180] width 8 height 8
radio input "true"
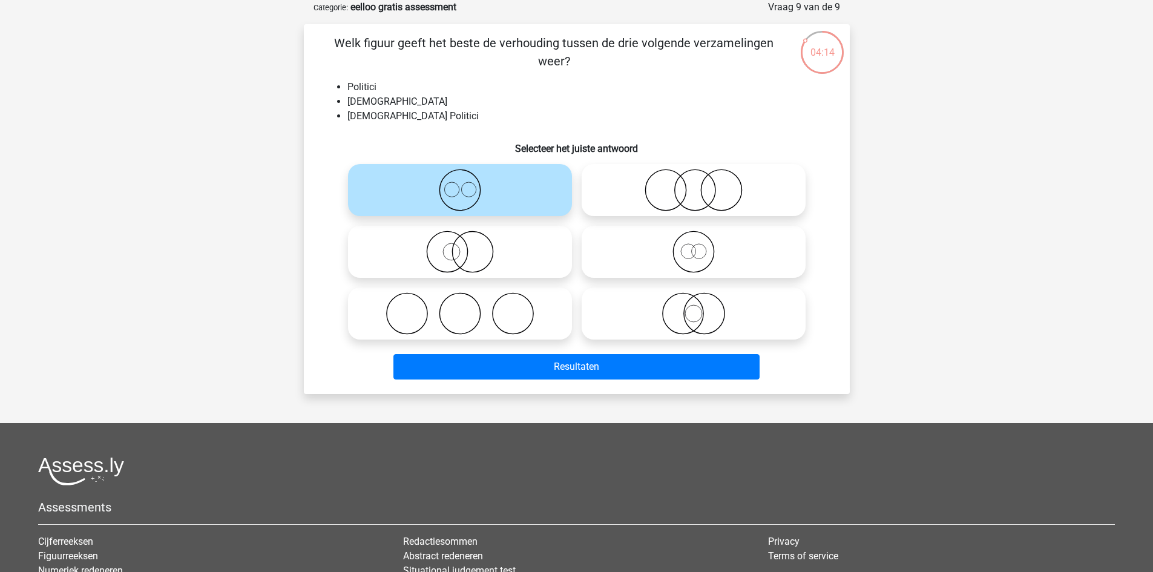
drag, startPoint x: 695, startPoint y: 293, endPoint x: 698, endPoint y: 326, distance: 33.4
click at [696, 293] on icon at bounding box center [693, 313] width 214 height 42
click at [696, 300] on input "radio" at bounding box center [697, 304] width 8 height 8
radio input "true"
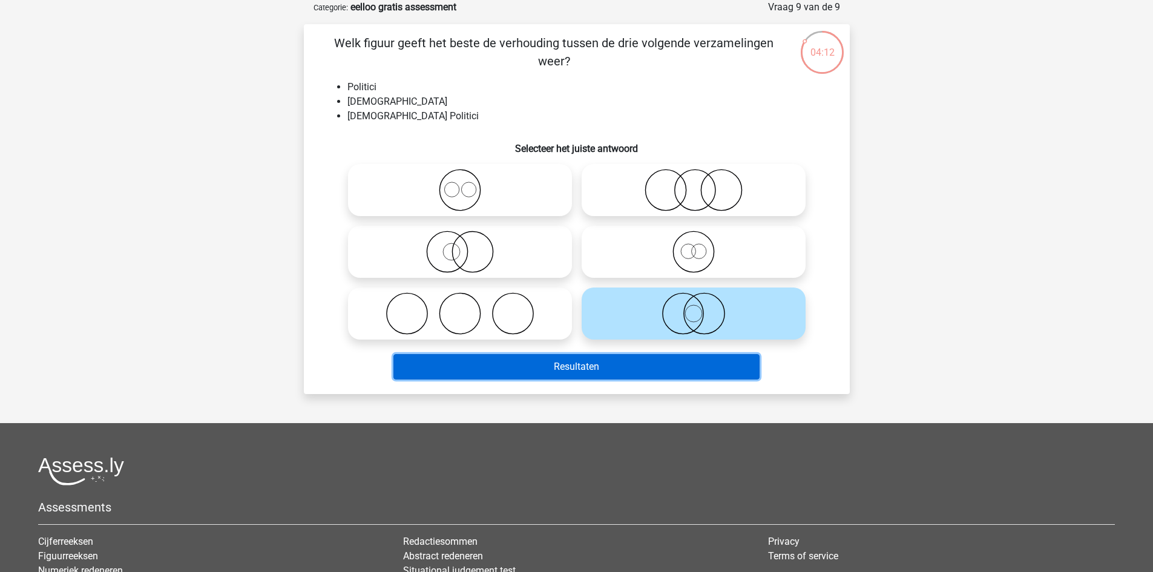
click at [693, 358] on button "Resultaten" at bounding box center [576, 366] width 366 height 25
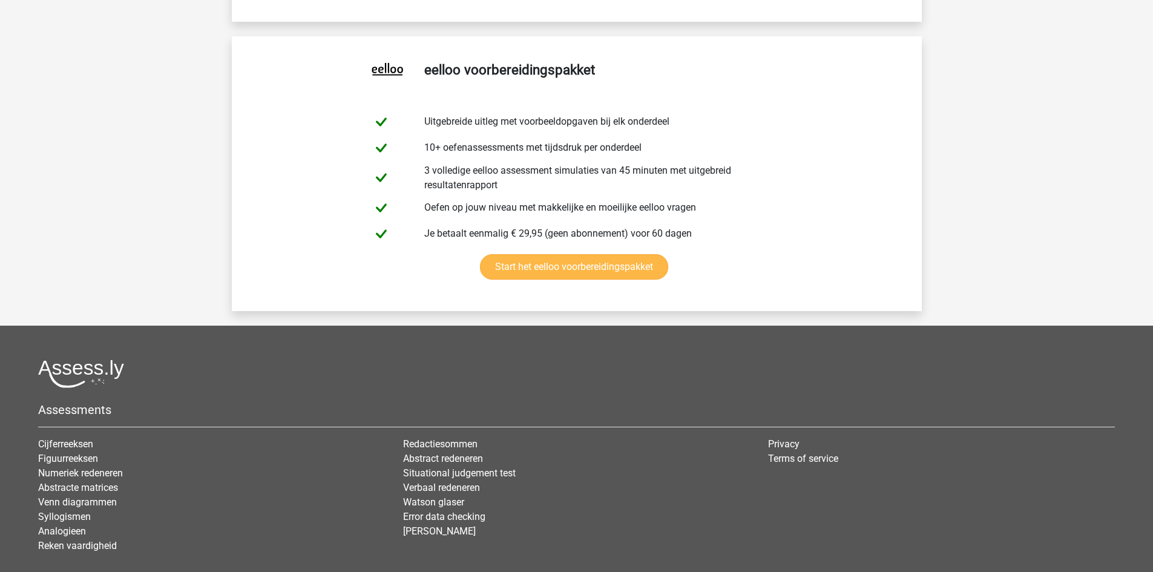
scroll to position [2360, 0]
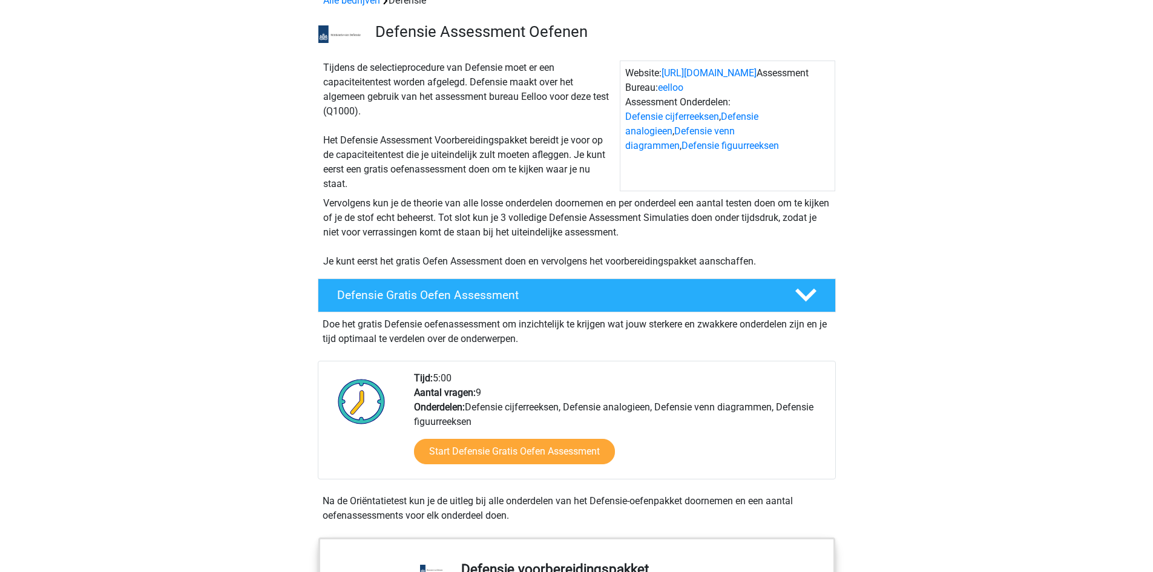
scroll to position [242, 0]
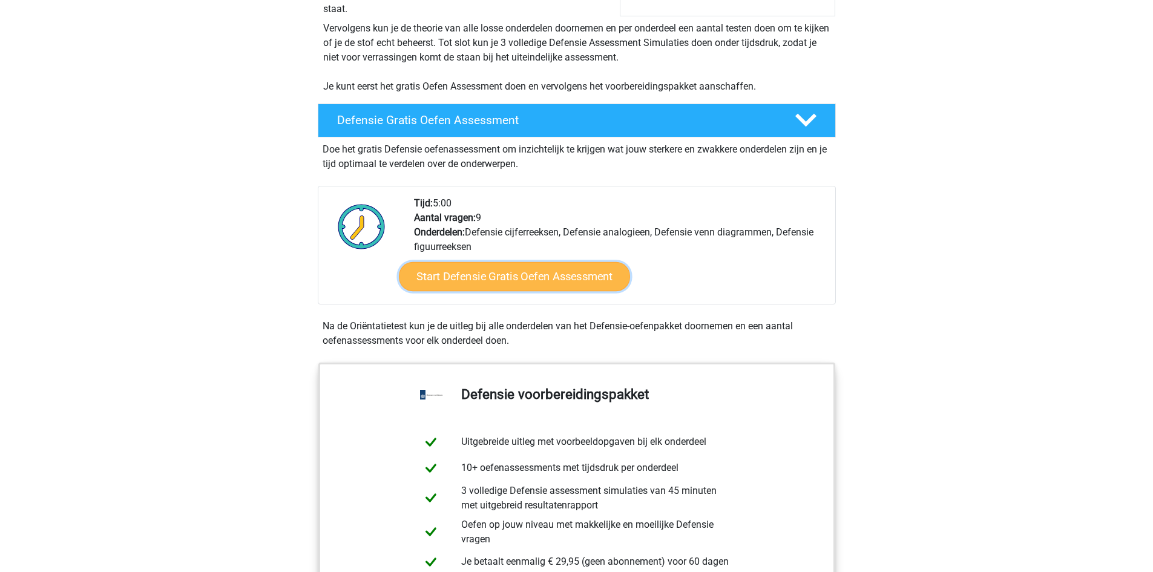
click at [473, 285] on link "Start Defensie Gratis Oefen Assessment" at bounding box center [514, 276] width 231 height 29
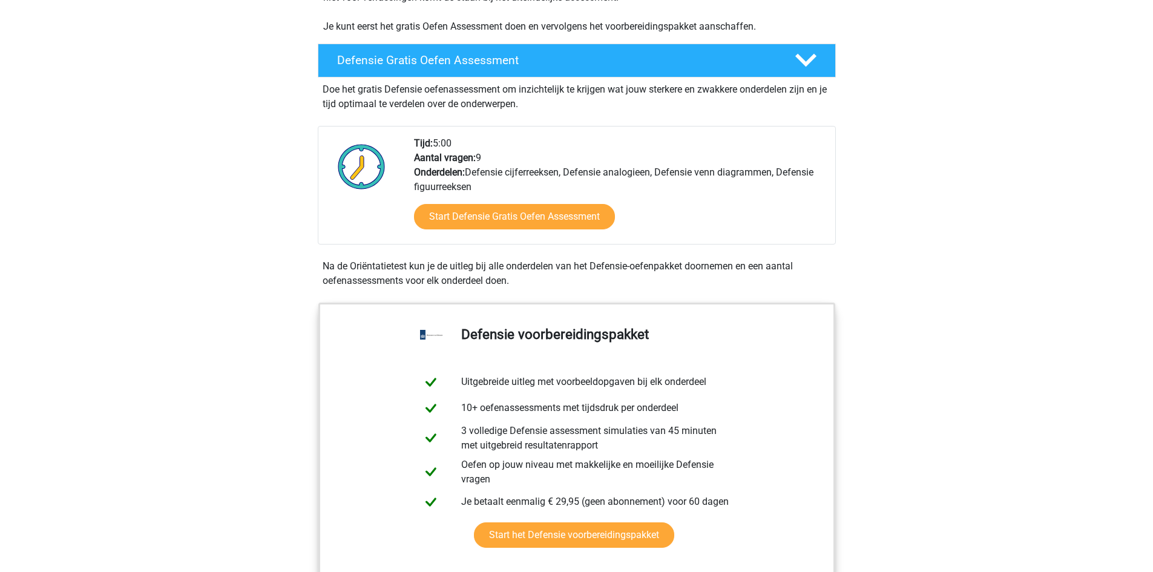
scroll to position [303, 0]
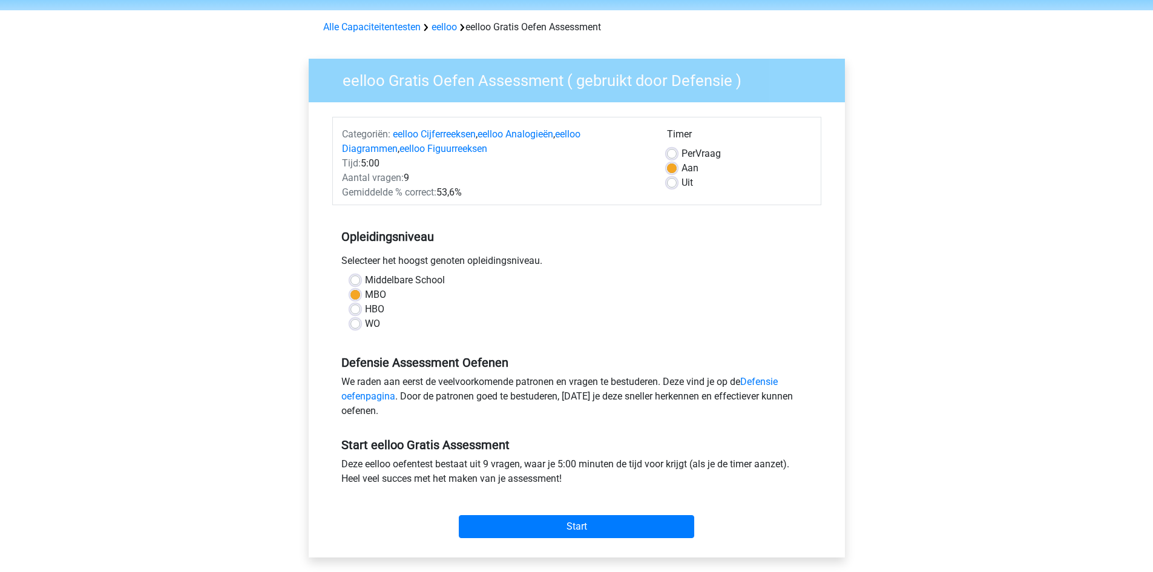
scroll to position [182, 0]
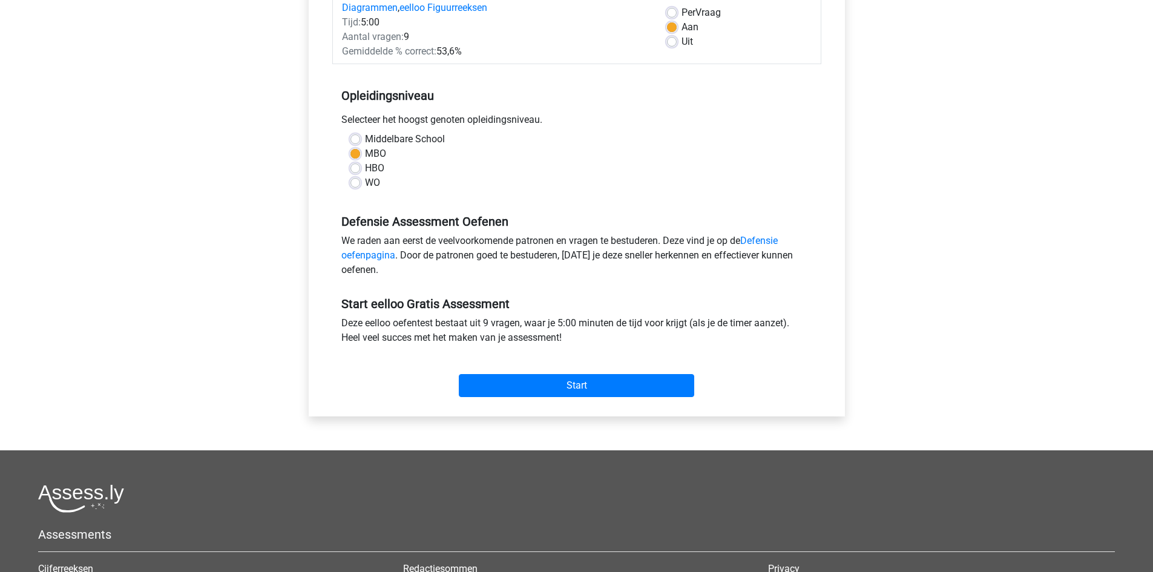
click at [373, 131] on div "Selecteer het hoogst genoten opleidingsniveau." at bounding box center [576, 122] width 489 height 19
click at [365, 134] on label "Middelbare School" at bounding box center [405, 139] width 80 height 15
click at [360, 134] on input "Middelbare School" at bounding box center [355, 138] width 10 height 12
radio input "true"
click at [365, 172] on label "HBO" at bounding box center [374, 168] width 19 height 15
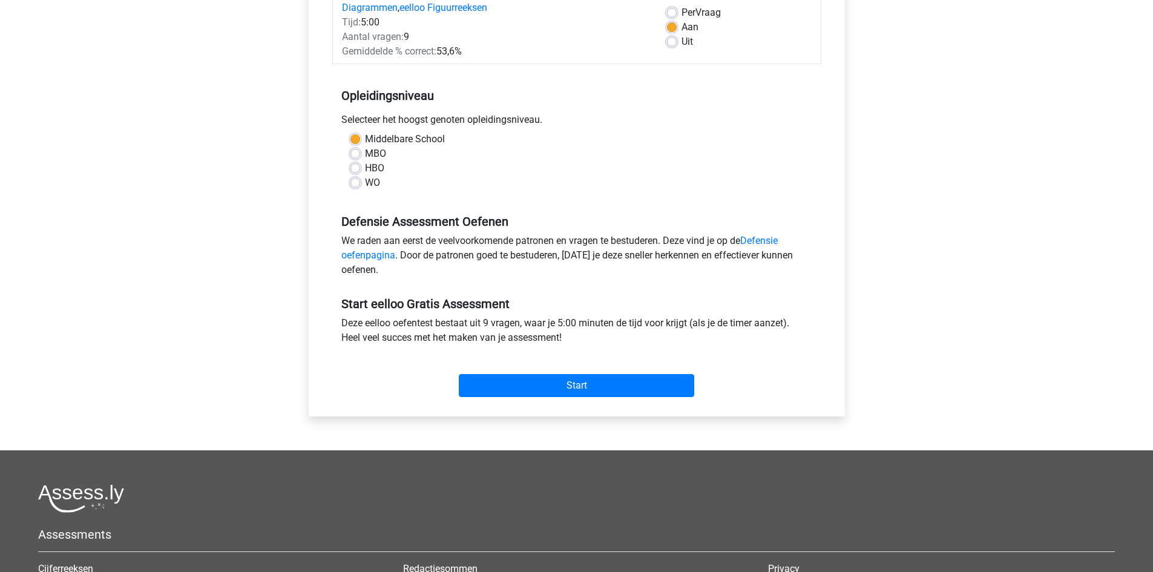
click at [356, 172] on input "HBO" at bounding box center [355, 167] width 10 height 12
radio input "true"
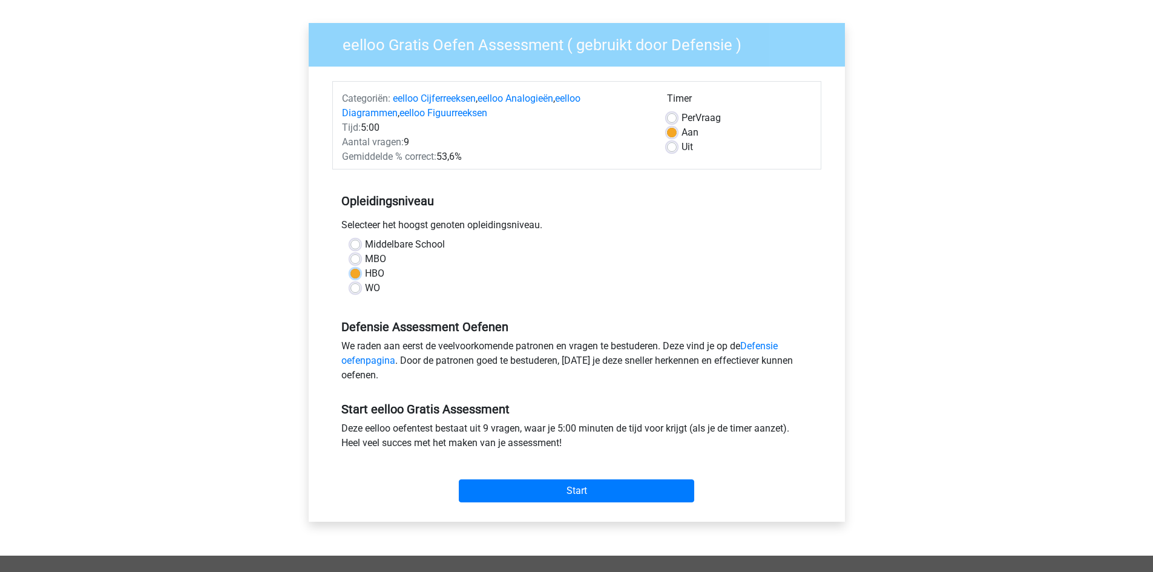
scroll to position [61, 0]
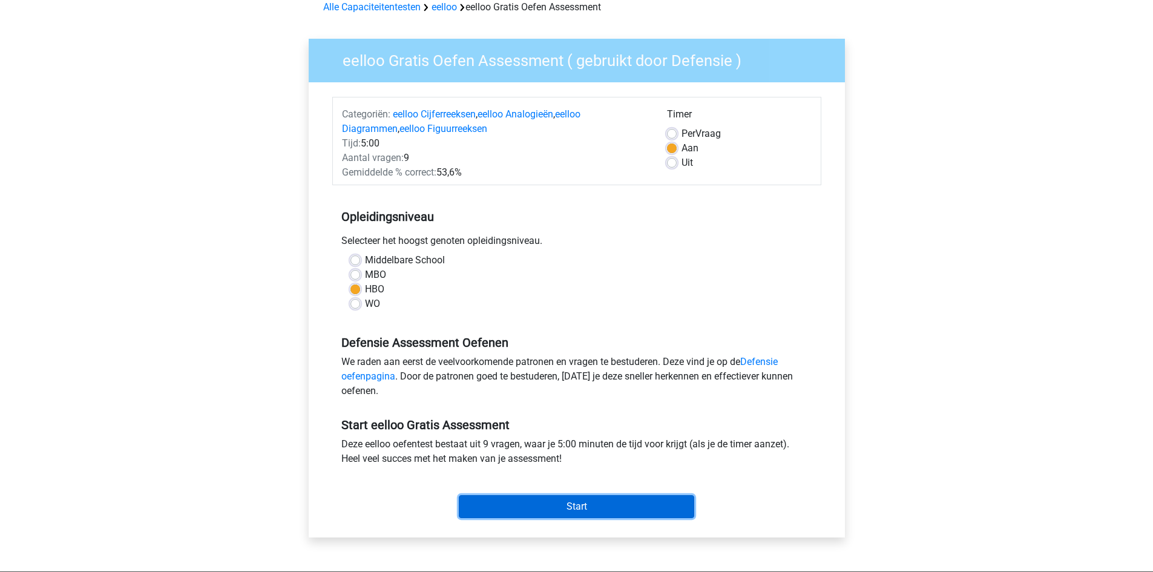
click at [610, 499] on input "Start" at bounding box center [576, 506] width 235 height 23
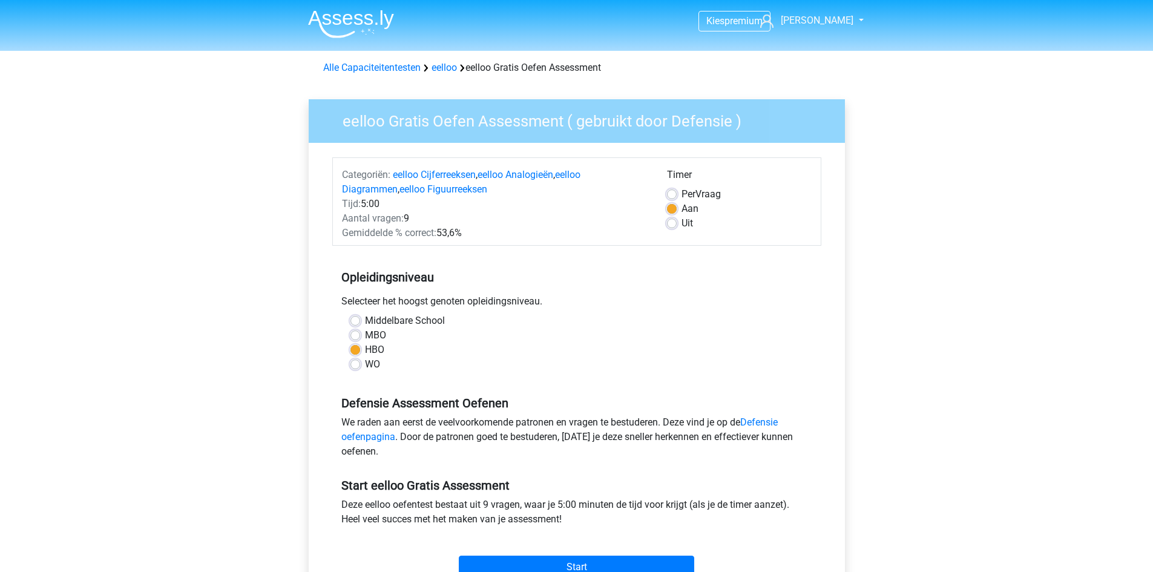
scroll to position [61, 0]
